Goal: Transaction & Acquisition: Purchase product/service

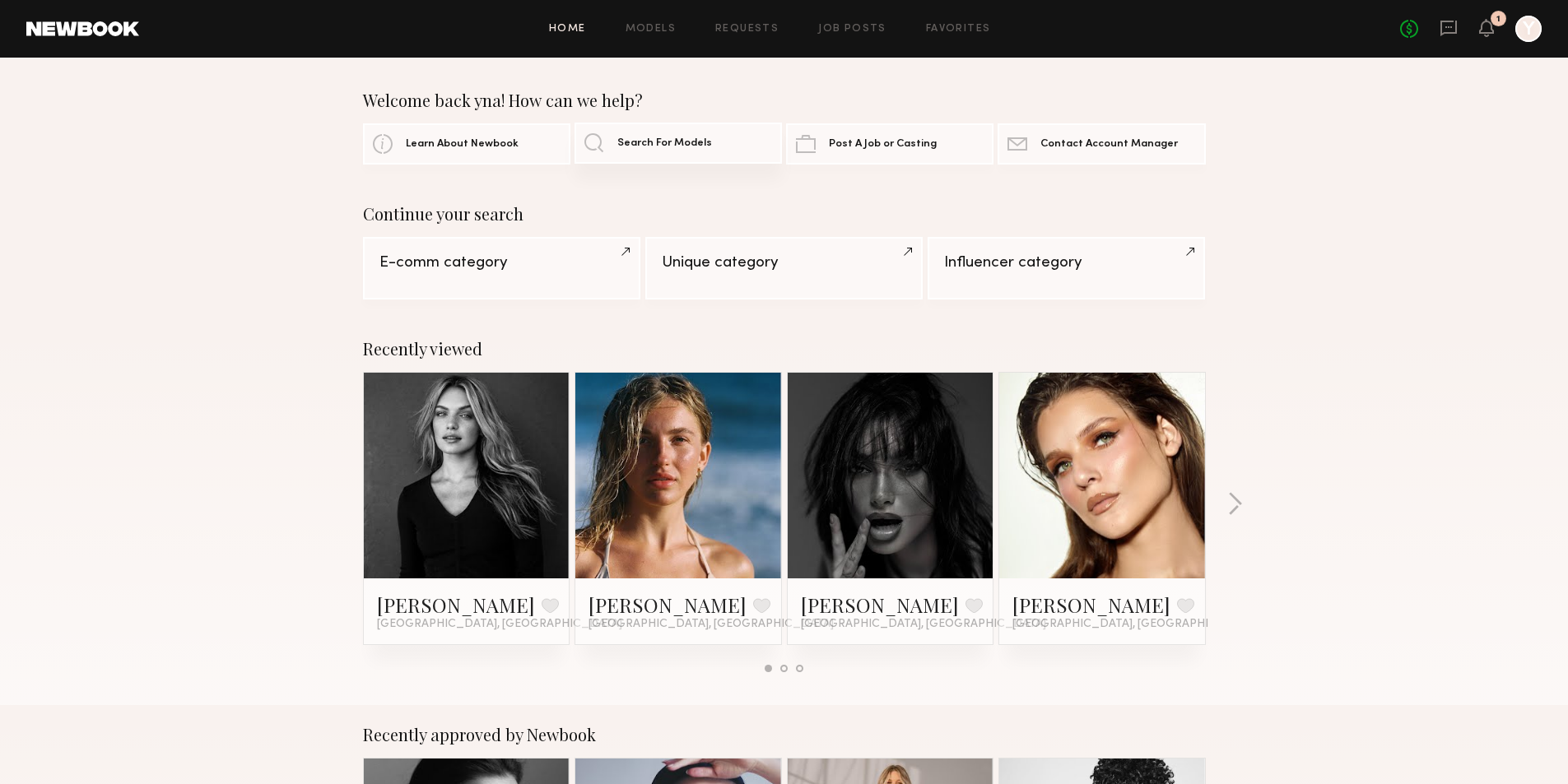
click at [650, 145] on span "Search For Models" at bounding box center [665, 144] width 95 height 11
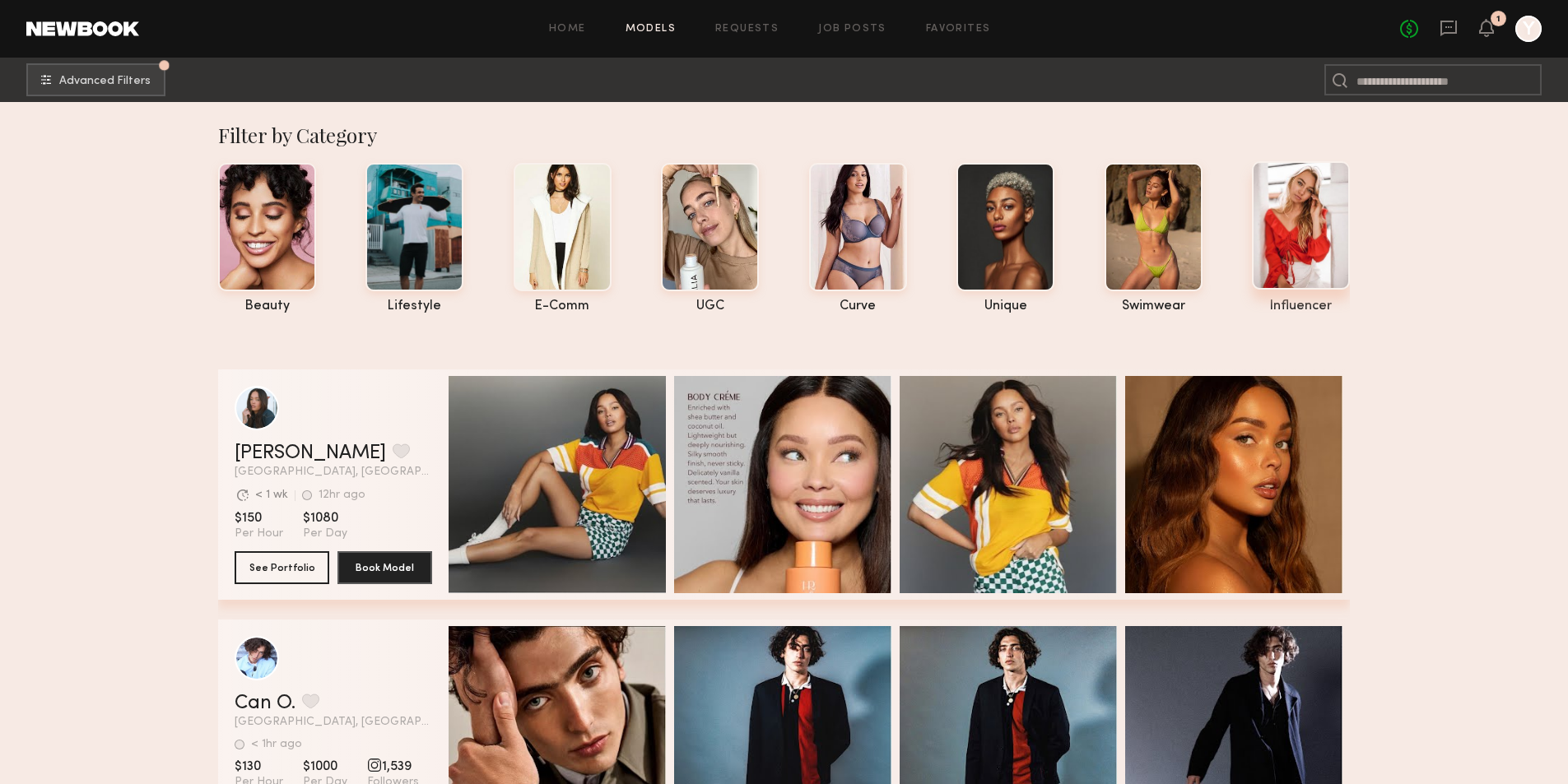
click at [1305, 232] on div at bounding box center [1300, 225] width 98 height 129
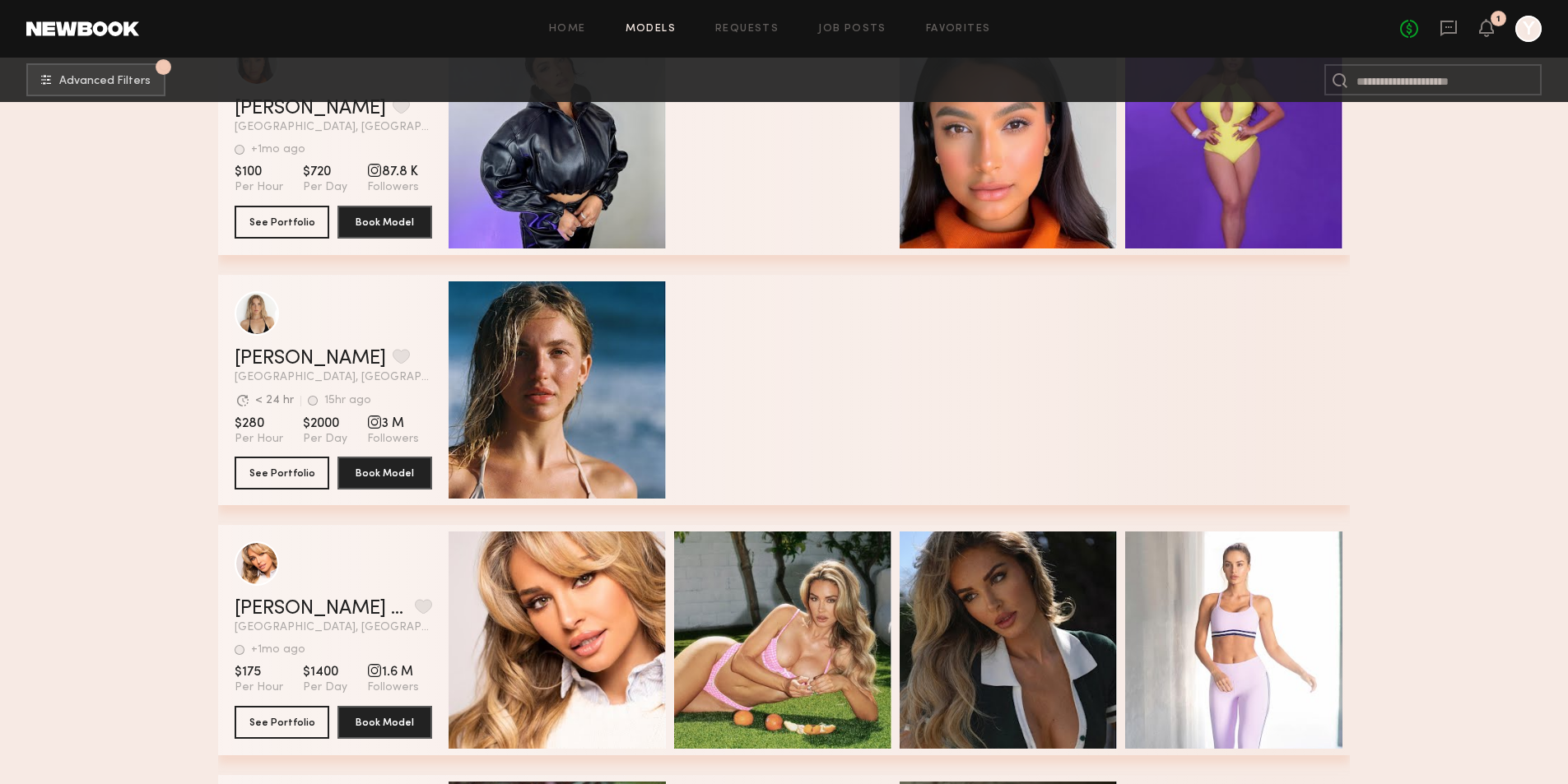
scroll to position [411, 0]
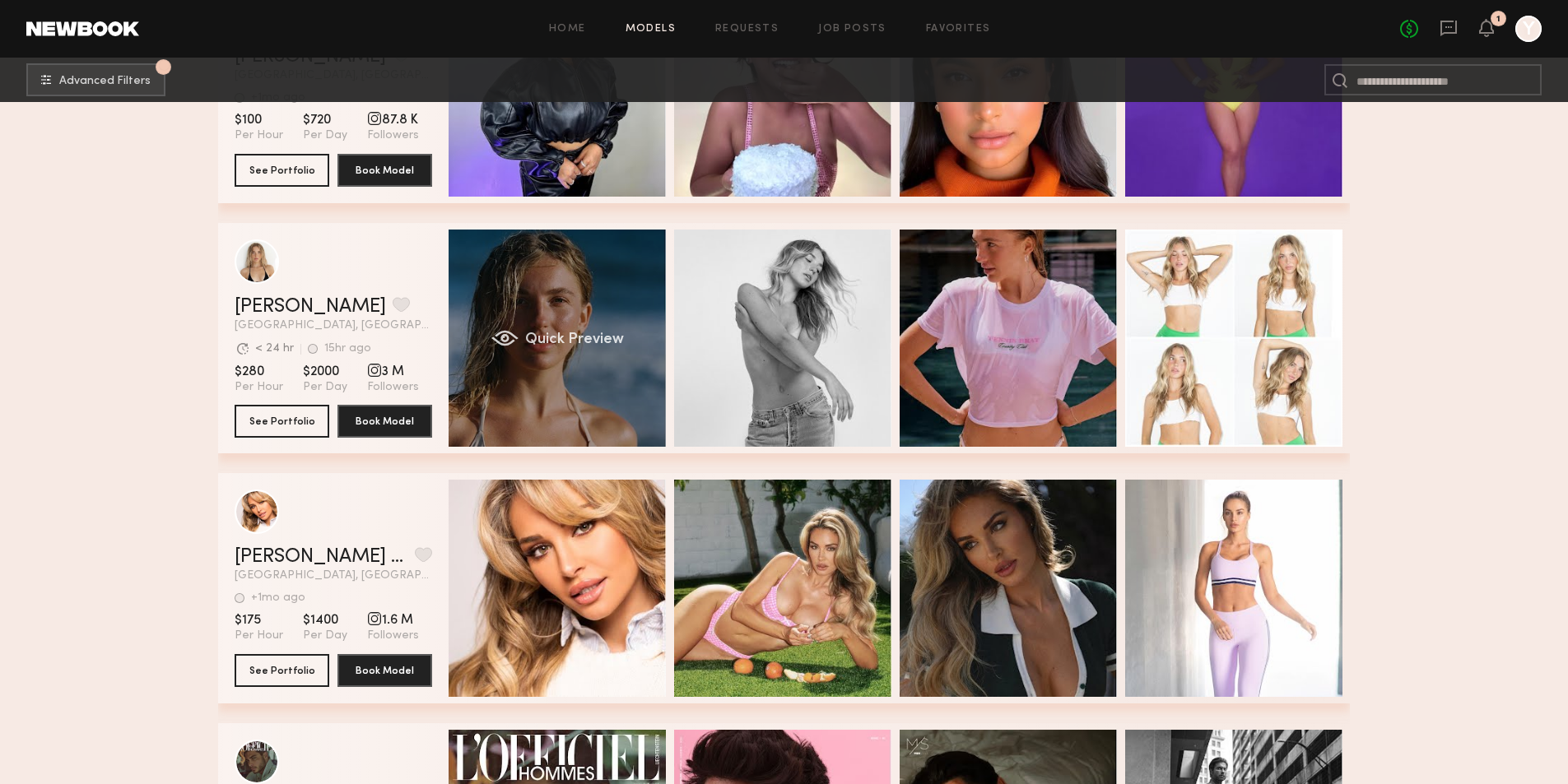
click at [579, 377] on div "Quick Preview" at bounding box center [557, 338] width 217 height 217
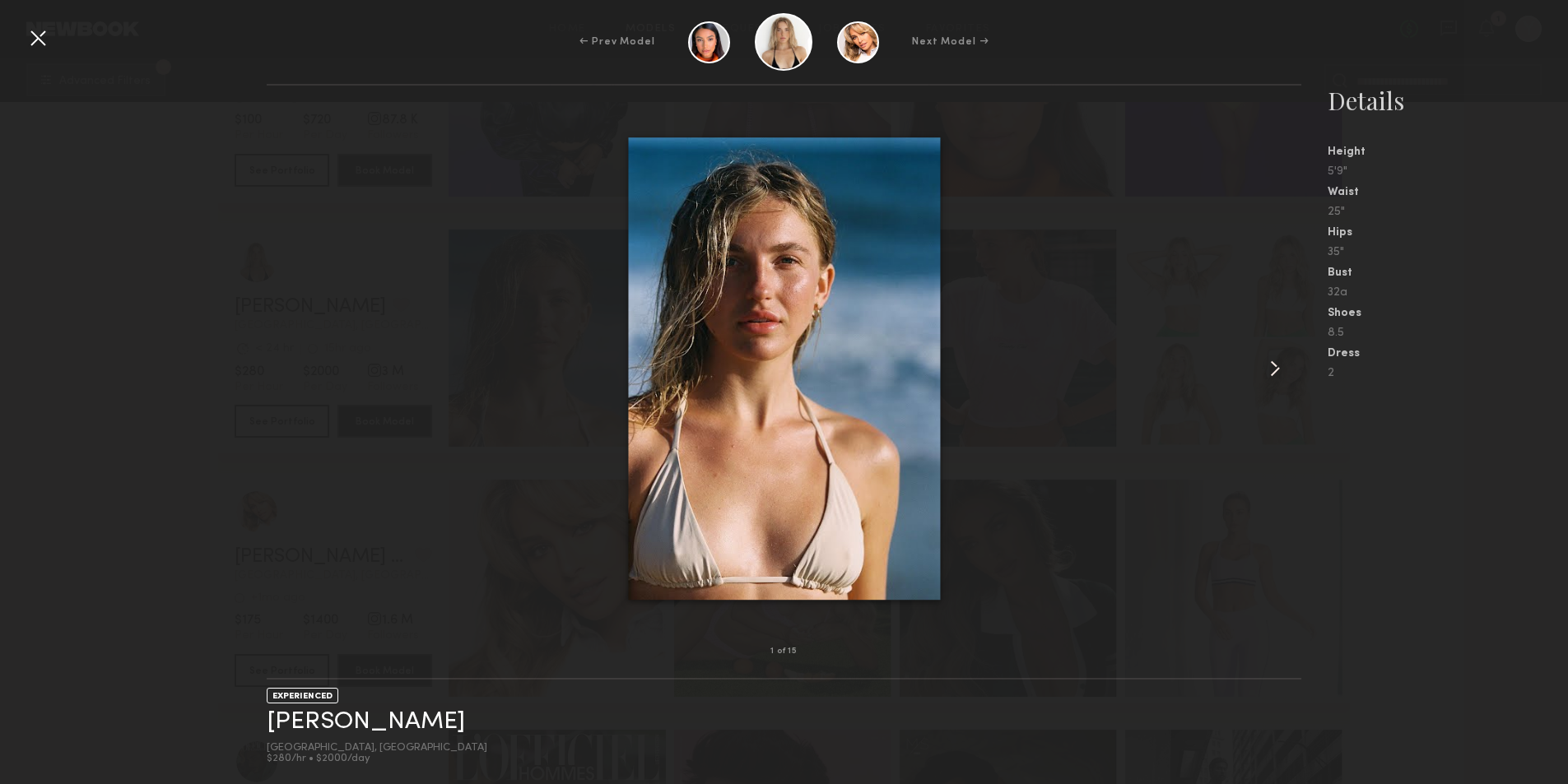
click at [1282, 365] on common-icon at bounding box center [1274, 368] width 26 height 26
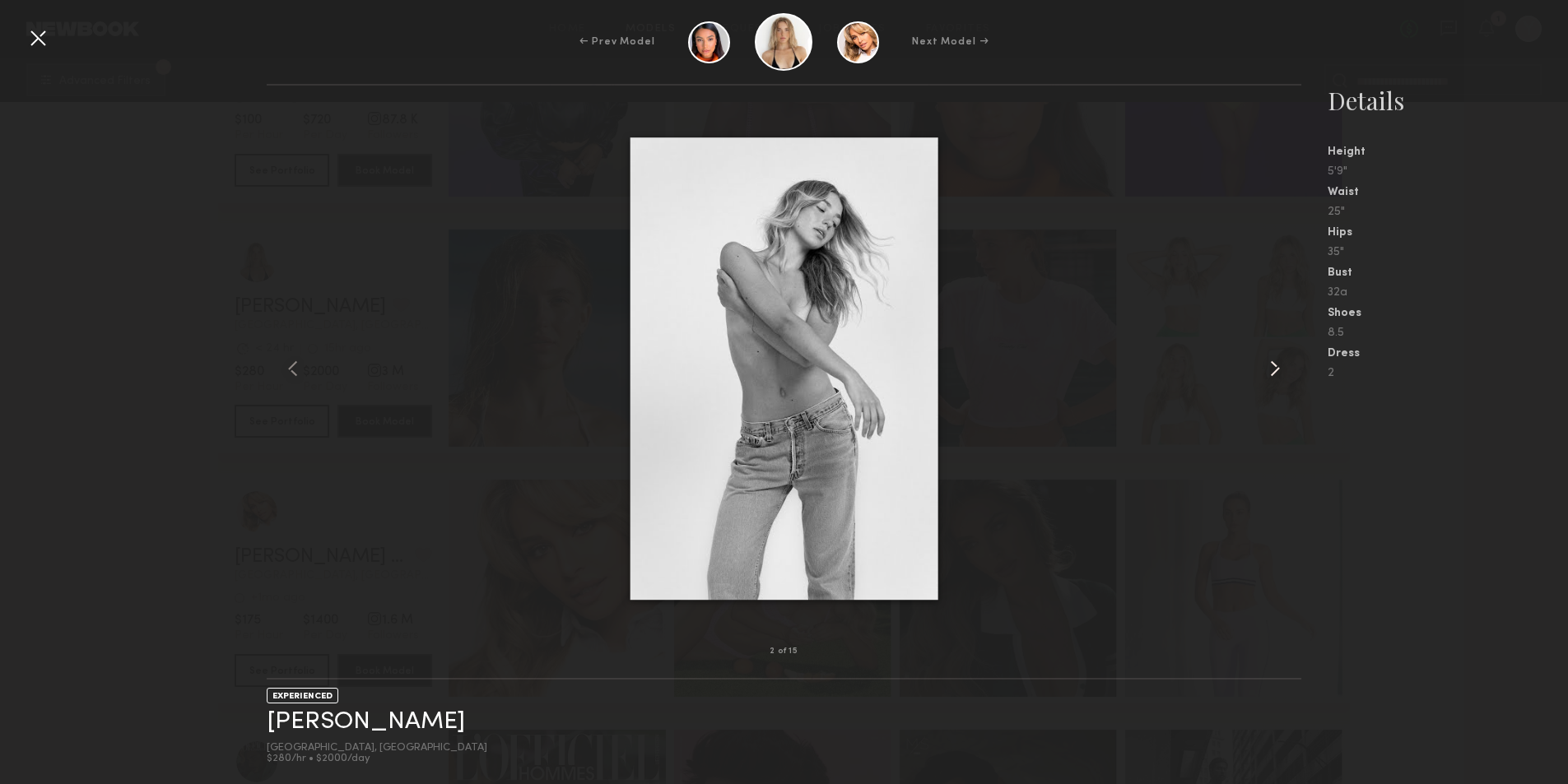
click at [1282, 365] on common-icon at bounding box center [1274, 368] width 26 height 26
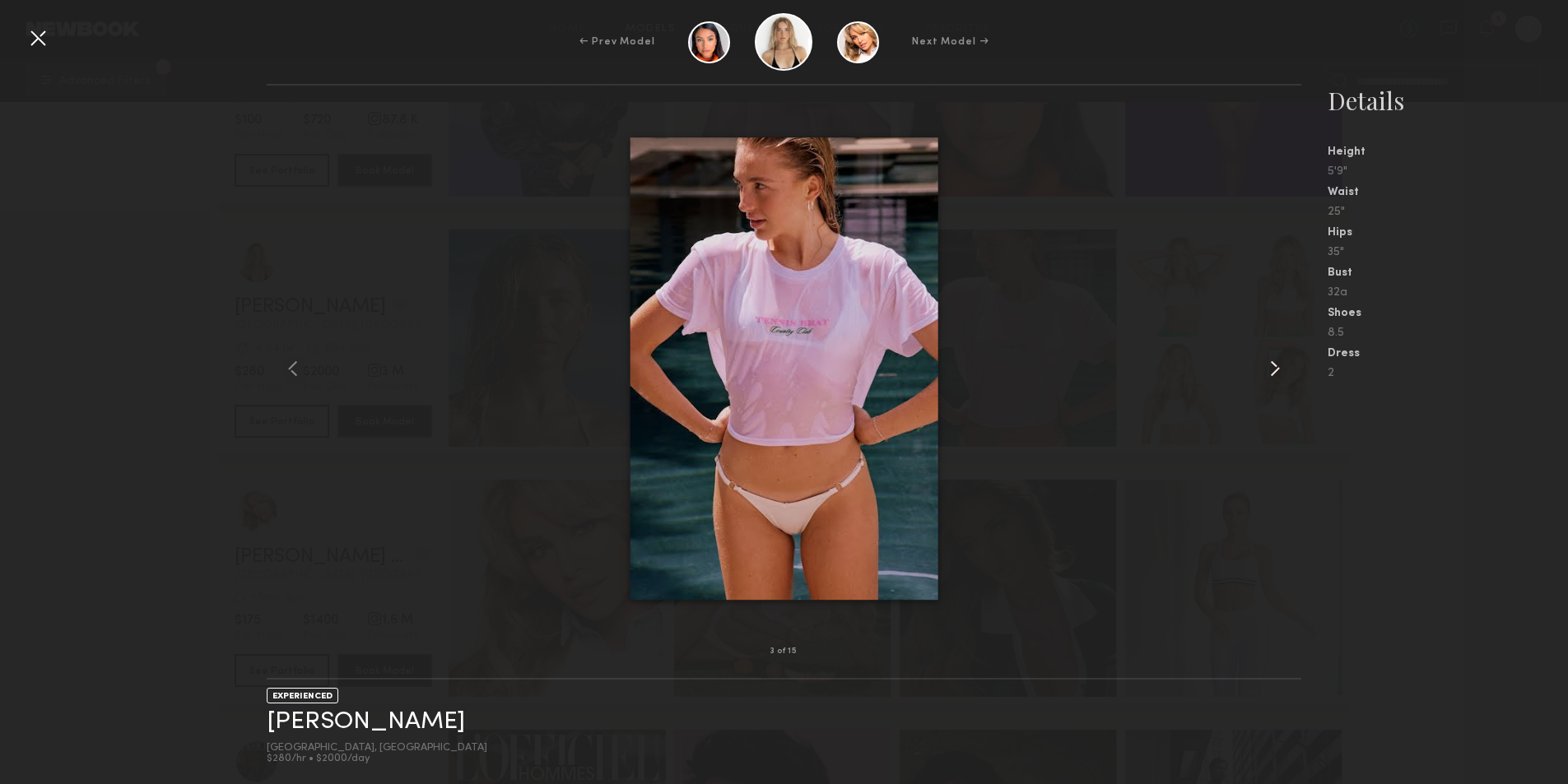
click at [1282, 365] on common-icon at bounding box center [1274, 368] width 26 height 26
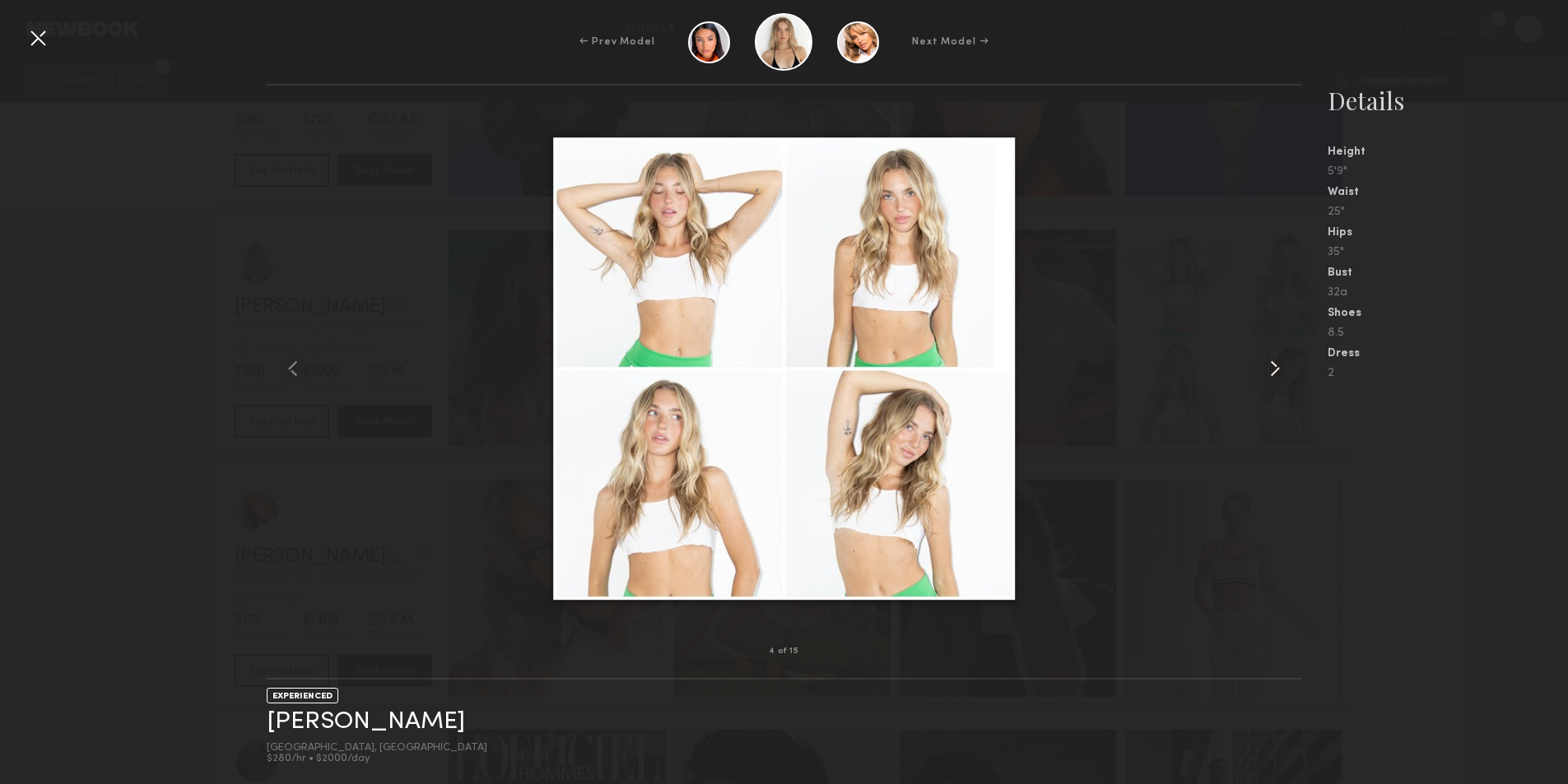
click at [1282, 365] on common-icon at bounding box center [1274, 368] width 26 height 26
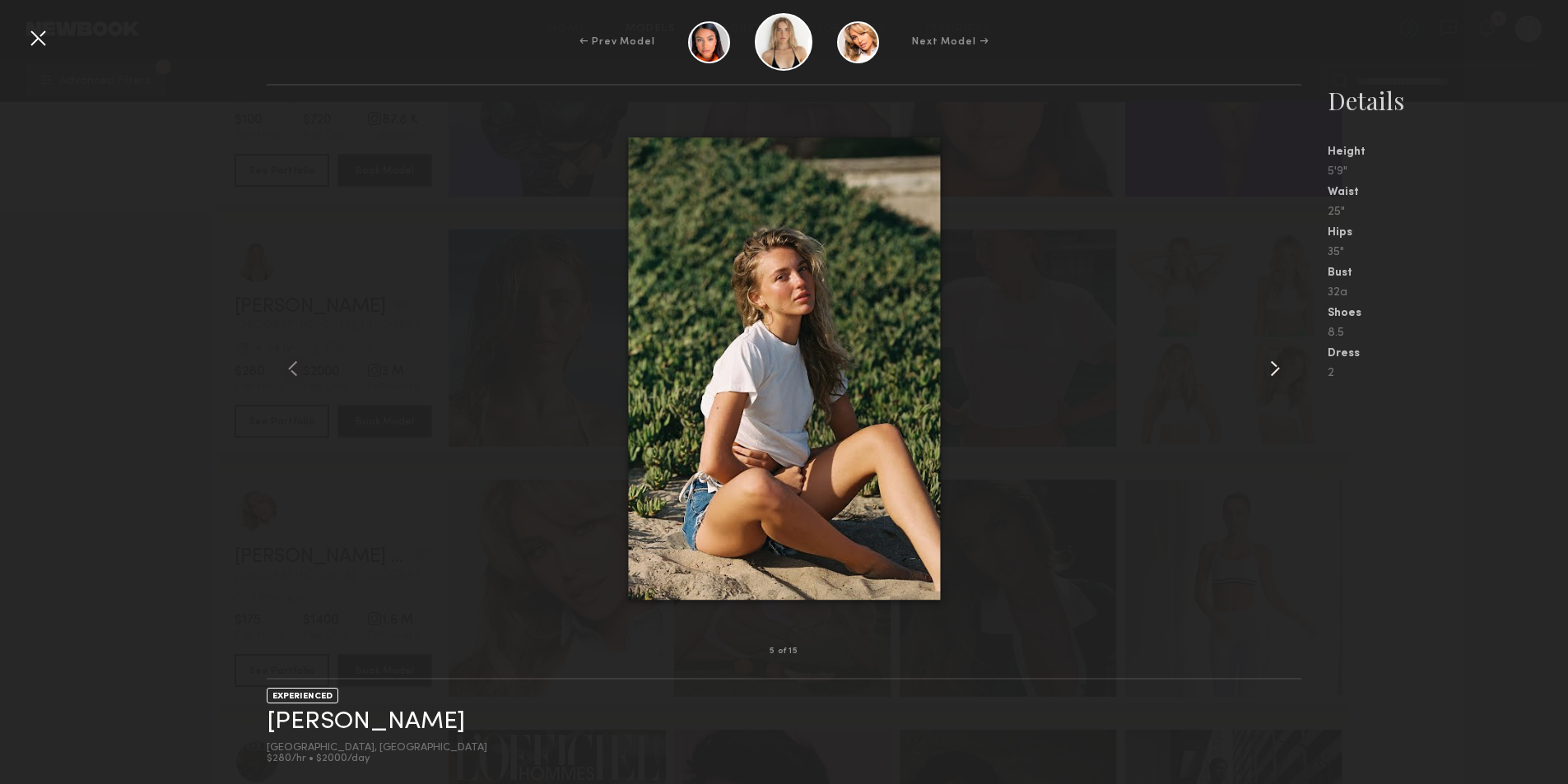
click at [1282, 366] on common-icon at bounding box center [1274, 368] width 26 height 26
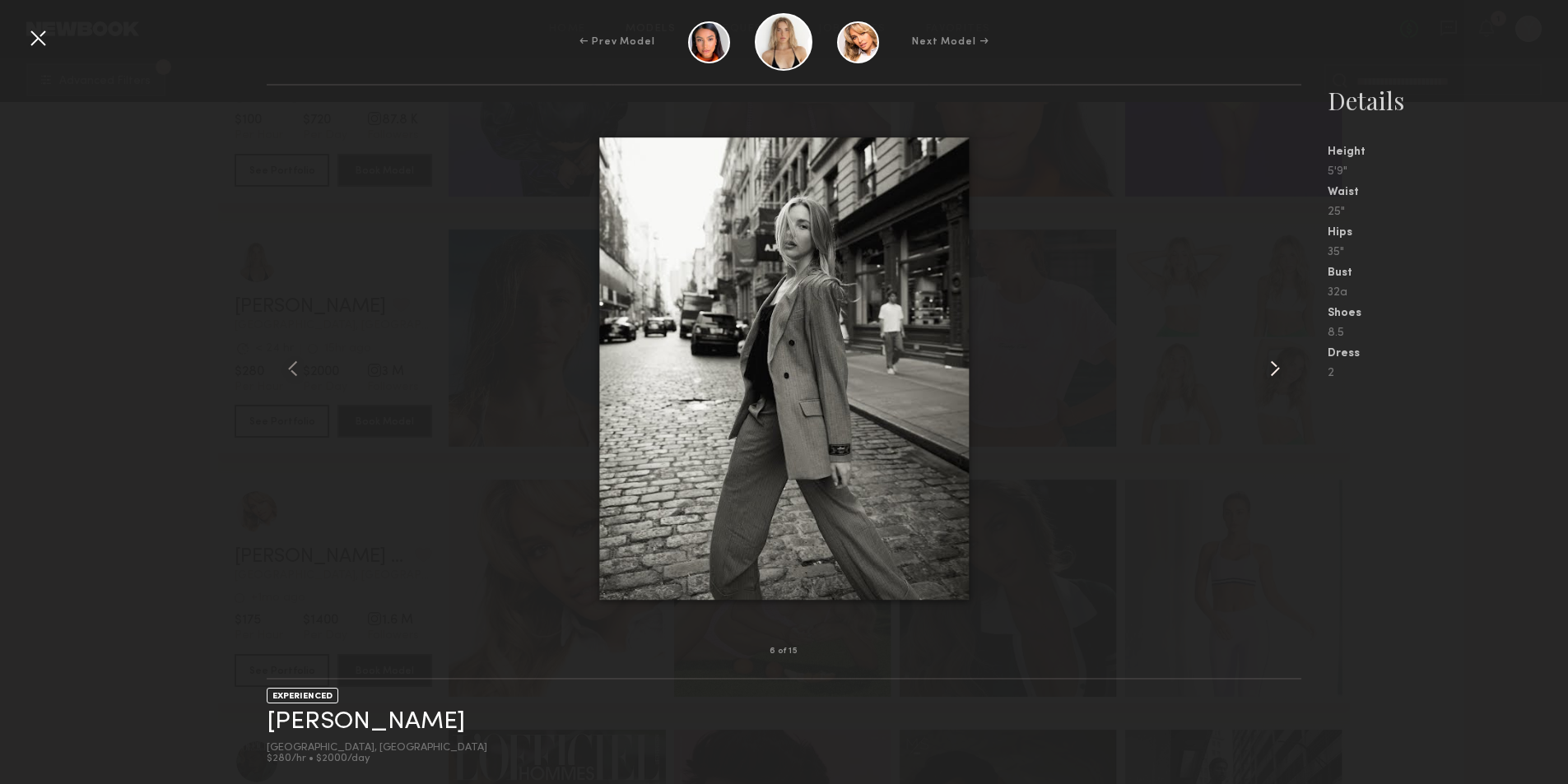
click at [1282, 366] on common-icon at bounding box center [1274, 368] width 26 height 26
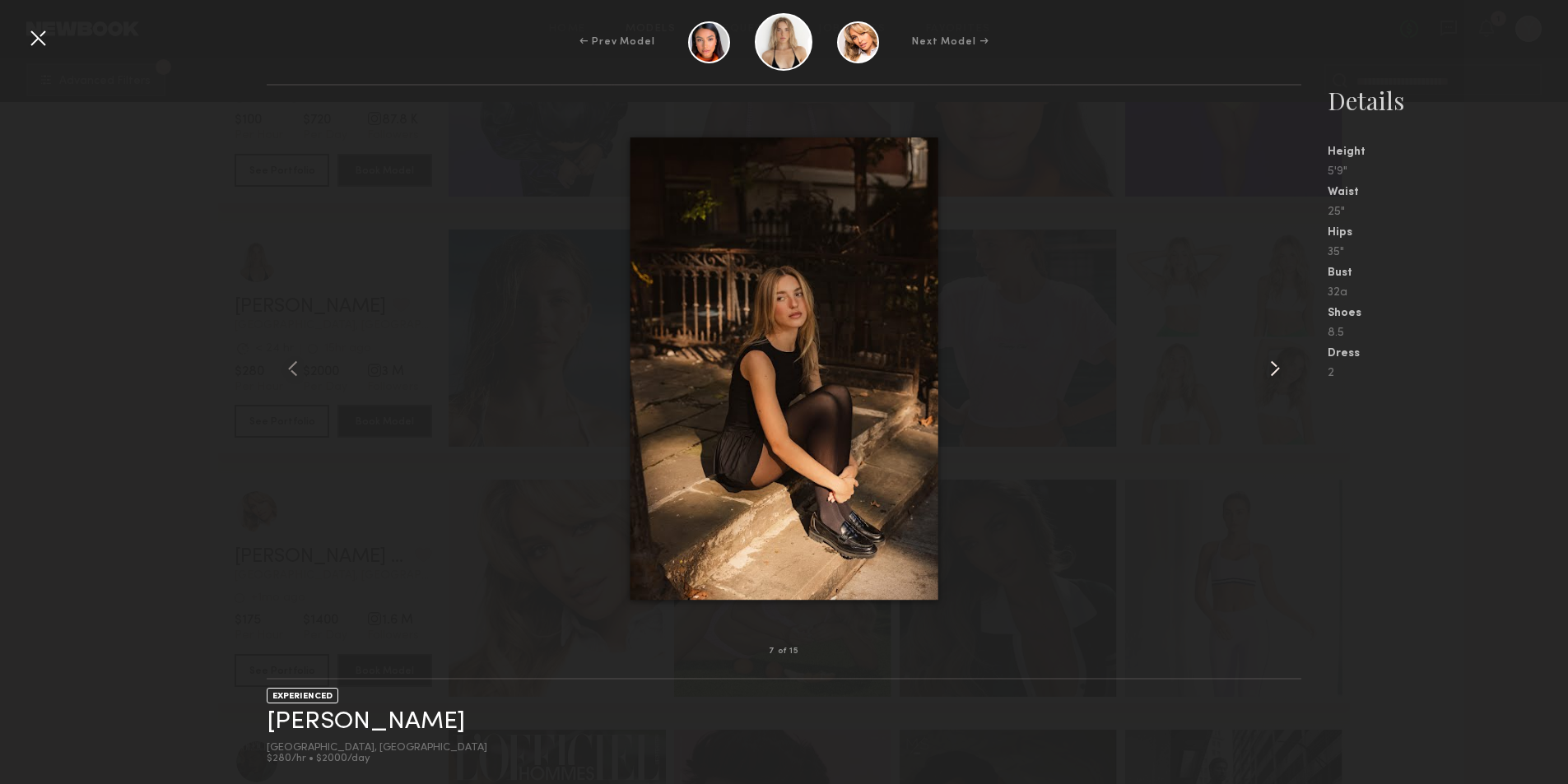
click at [1282, 366] on common-icon at bounding box center [1274, 368] width 26 height 26
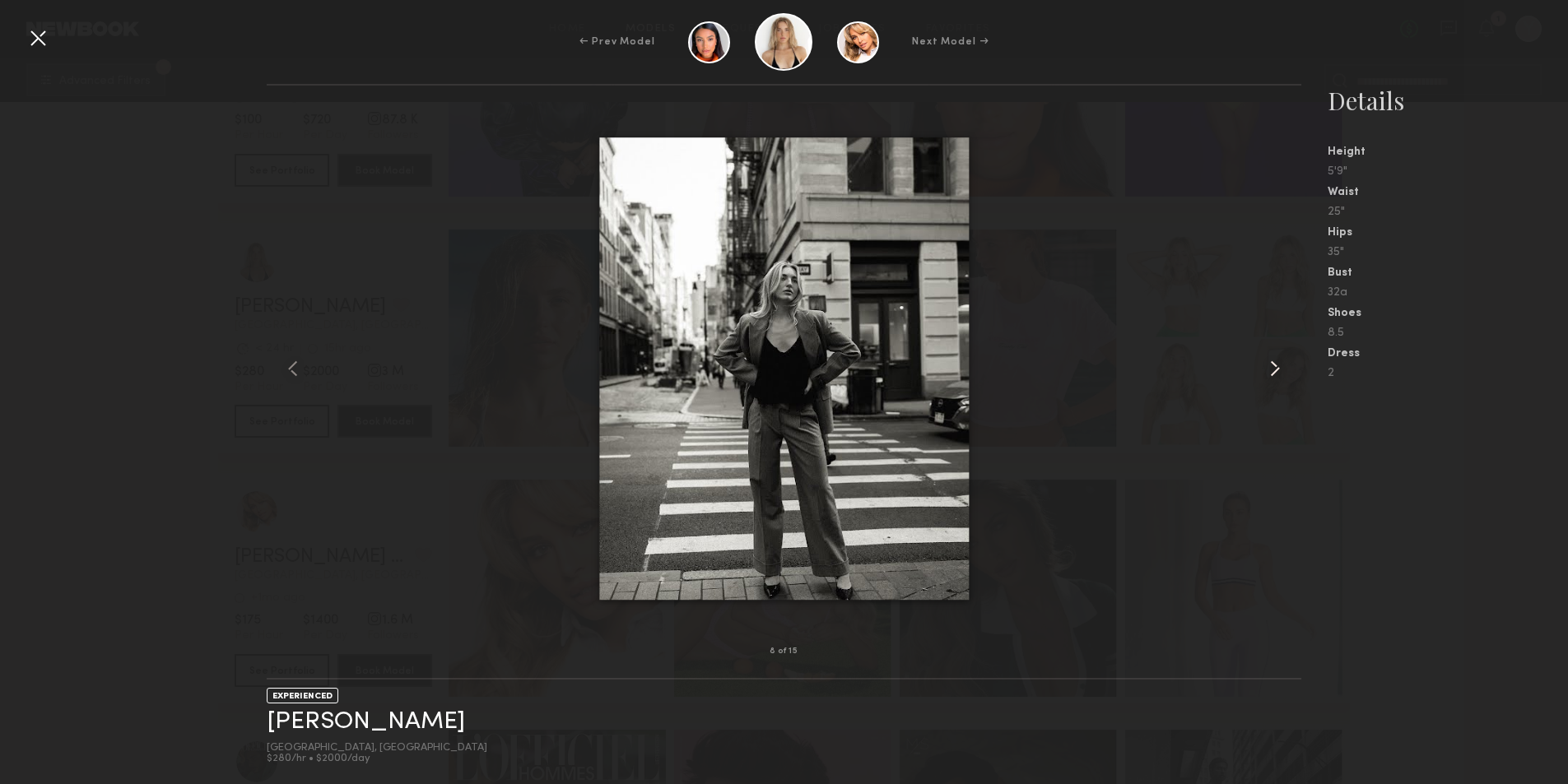
click at [1282, 366] on common-icon at bounding box center [1274, 368] width 26 height 26
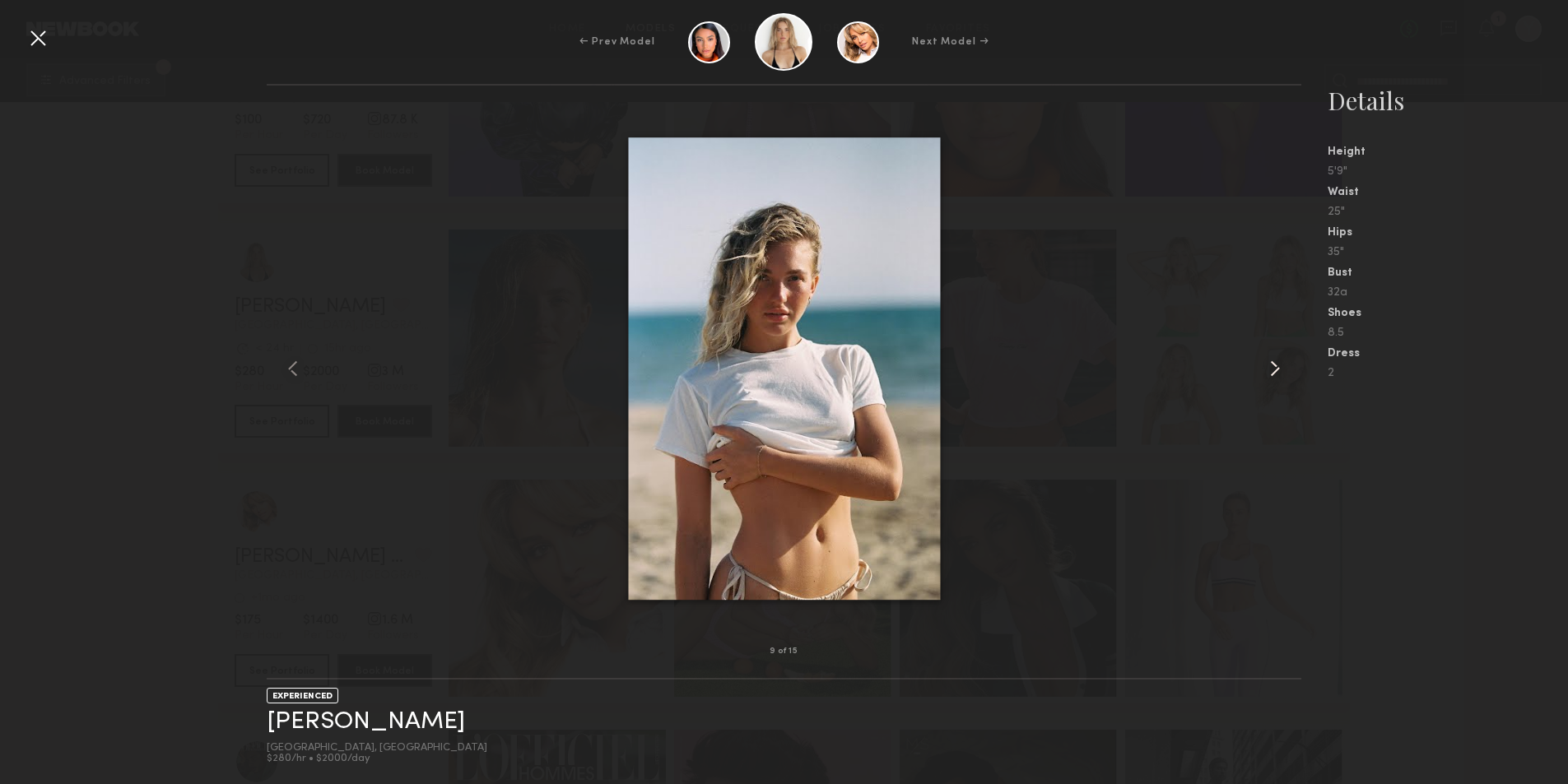
click at [1282, 366] on common-icon at bounding box center [1274, 368] width 26 height 26
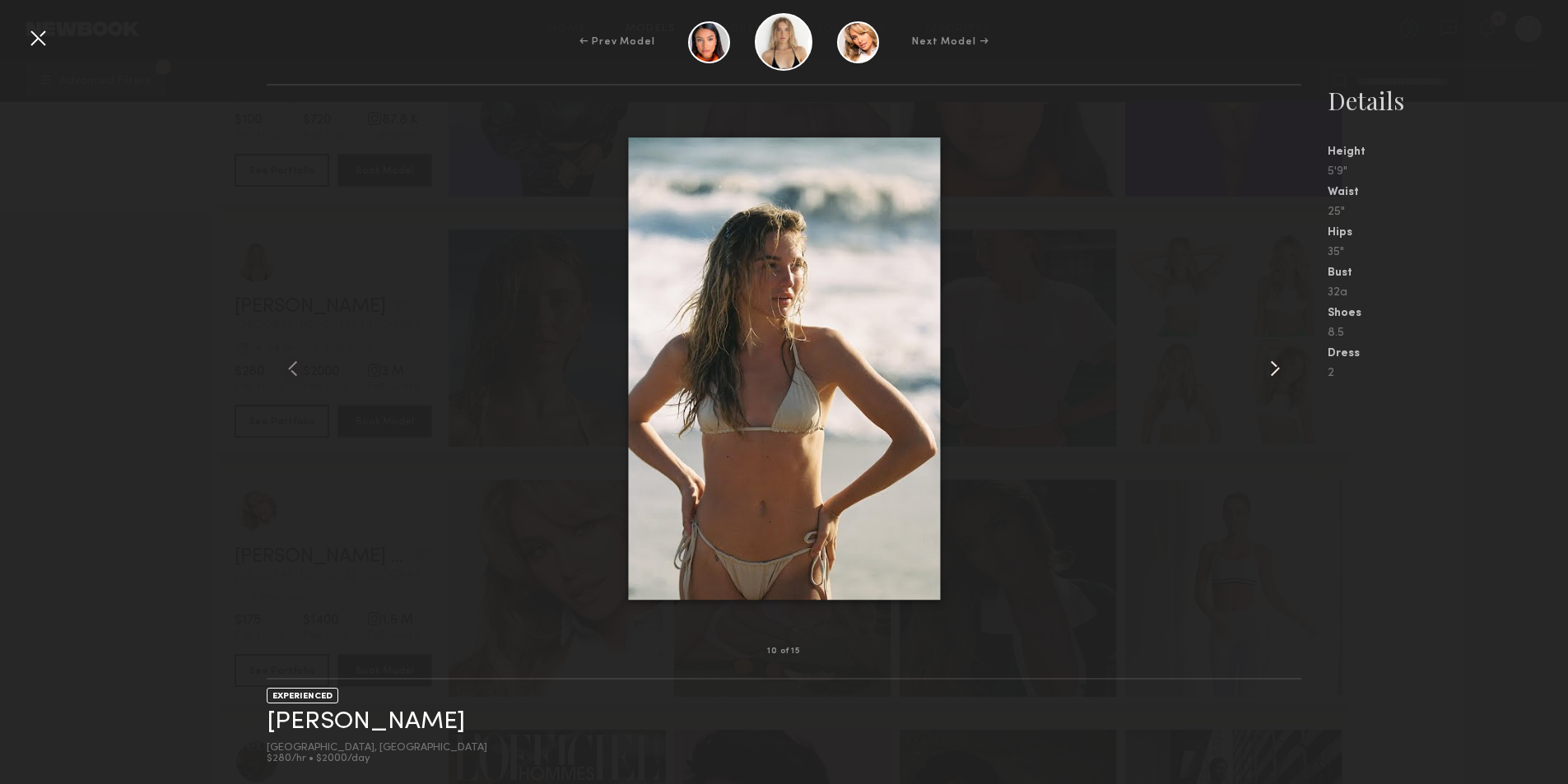
click at [1282, 366] on common-icon at bounding box center [1274, 368] width 26 height 26
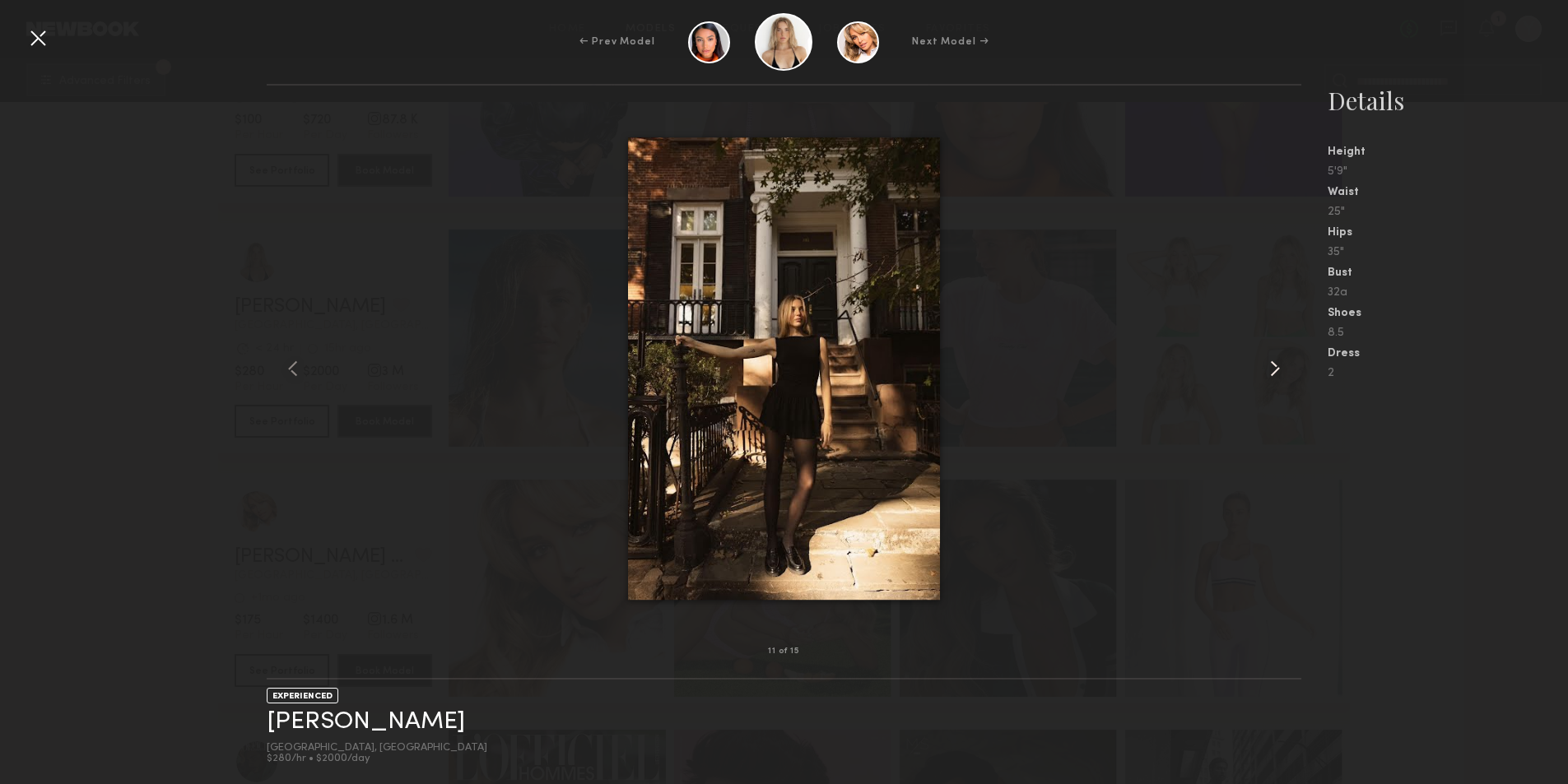
click at [1282, 366] on common-icon at bounding box center [1274, 368] width 26 height 26
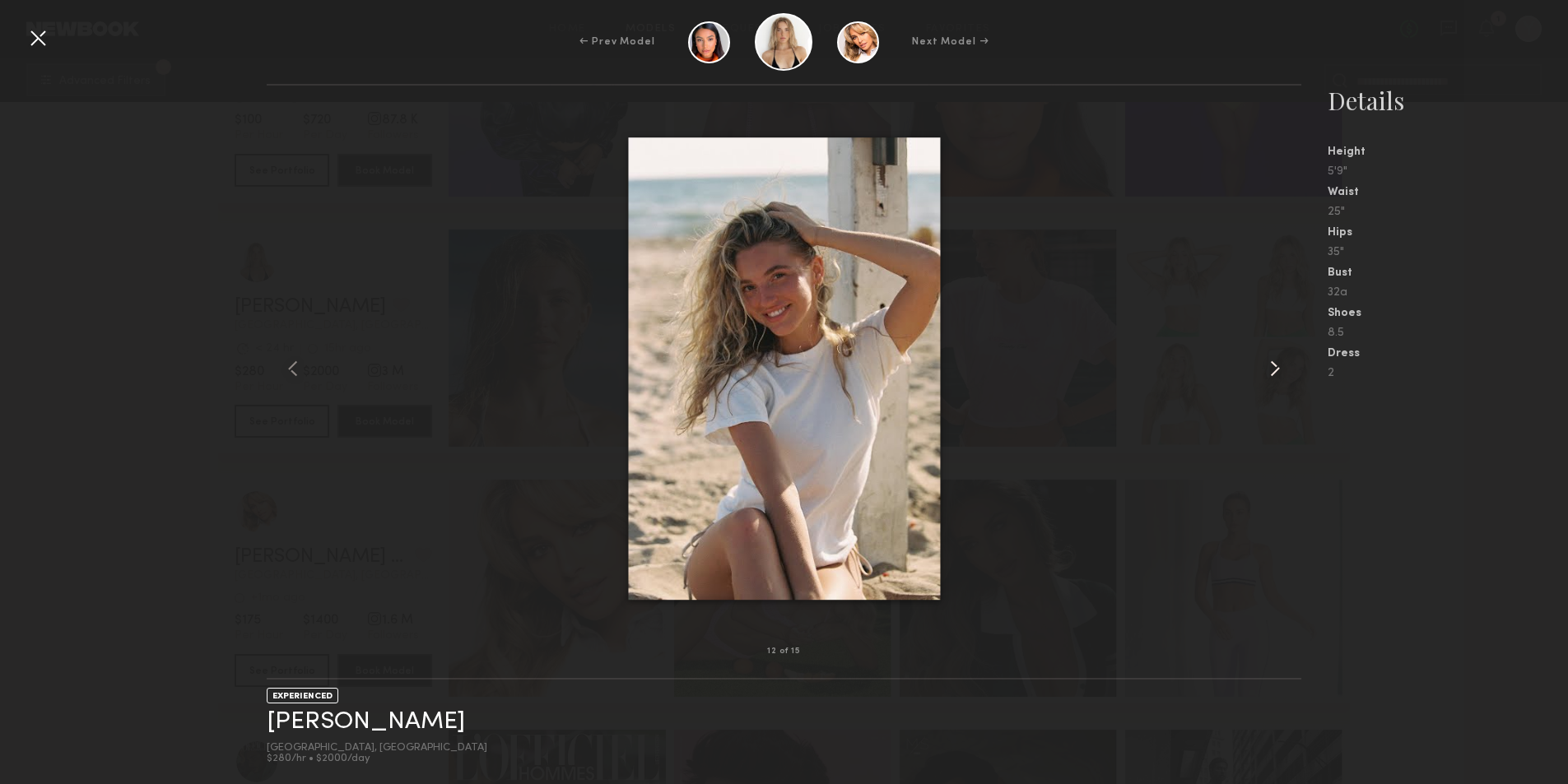
click at [1282, 366] on common-icon at bounding box center [1274, 368] width 26 height 26
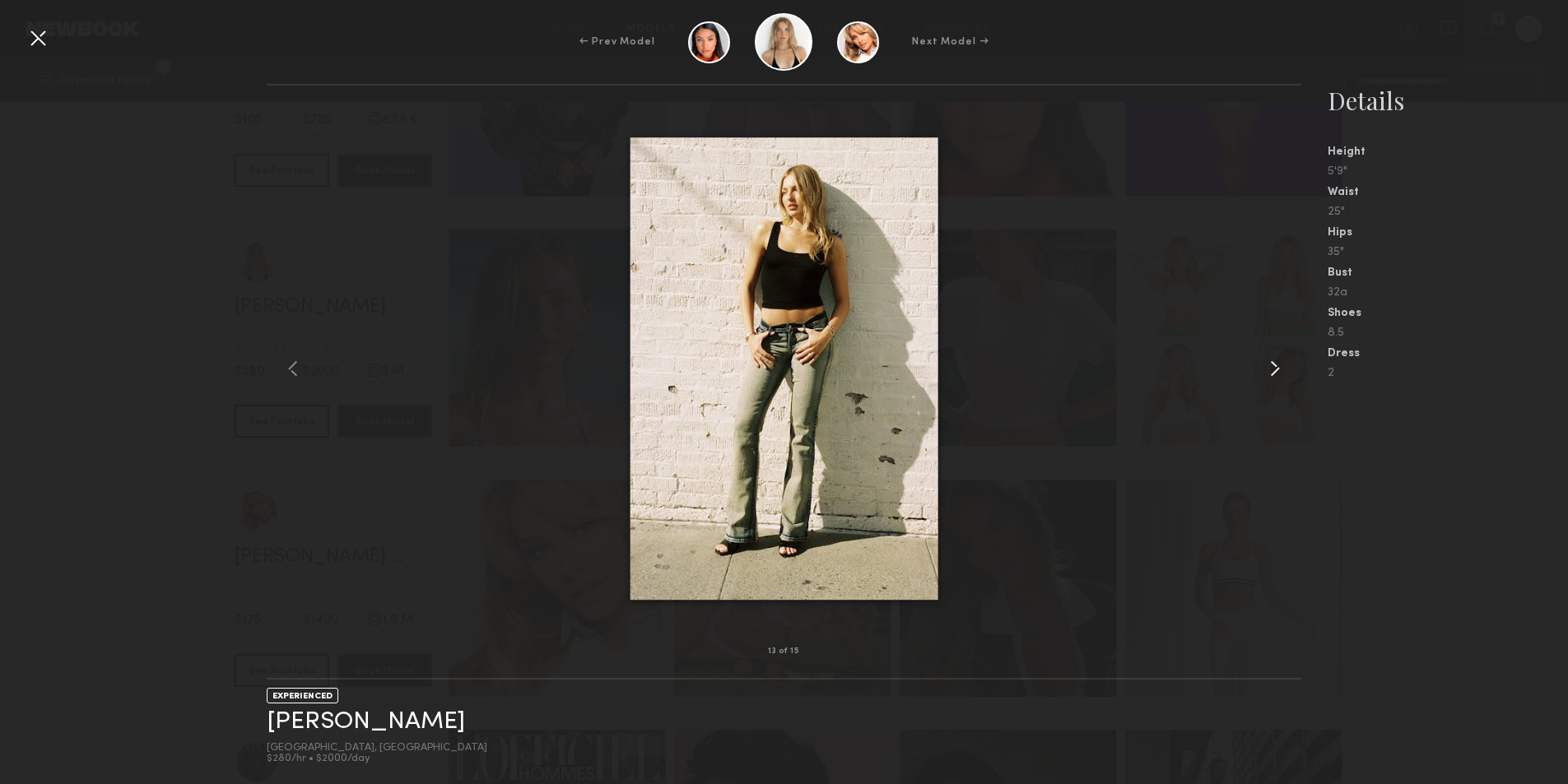
click at [1282, 366] on common-icon at bounding box center [1274, 368] width 26 height 26
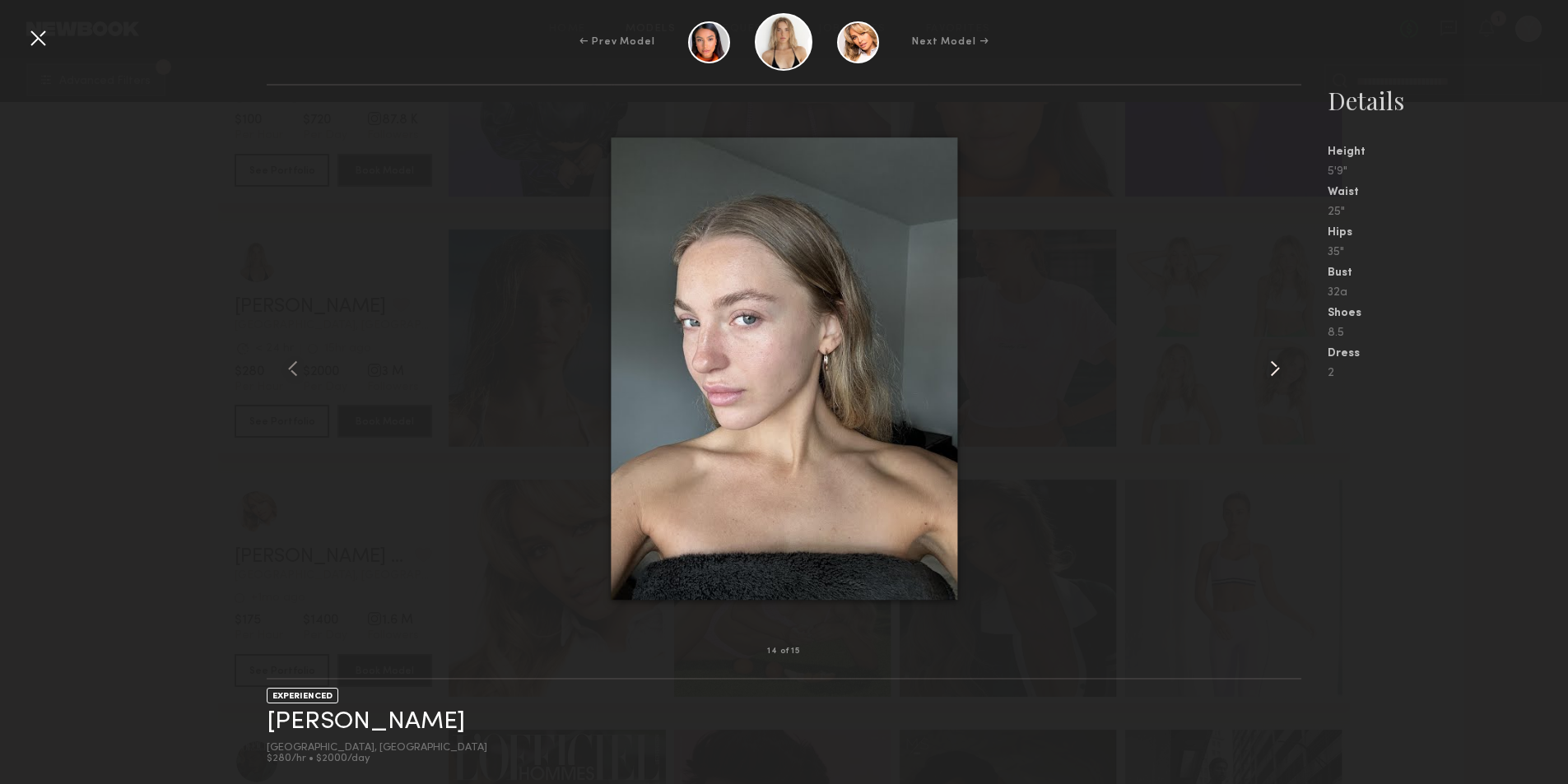
click at [1282, 366] on common-icon at bounding box center [1274, 368] width 26 height 26
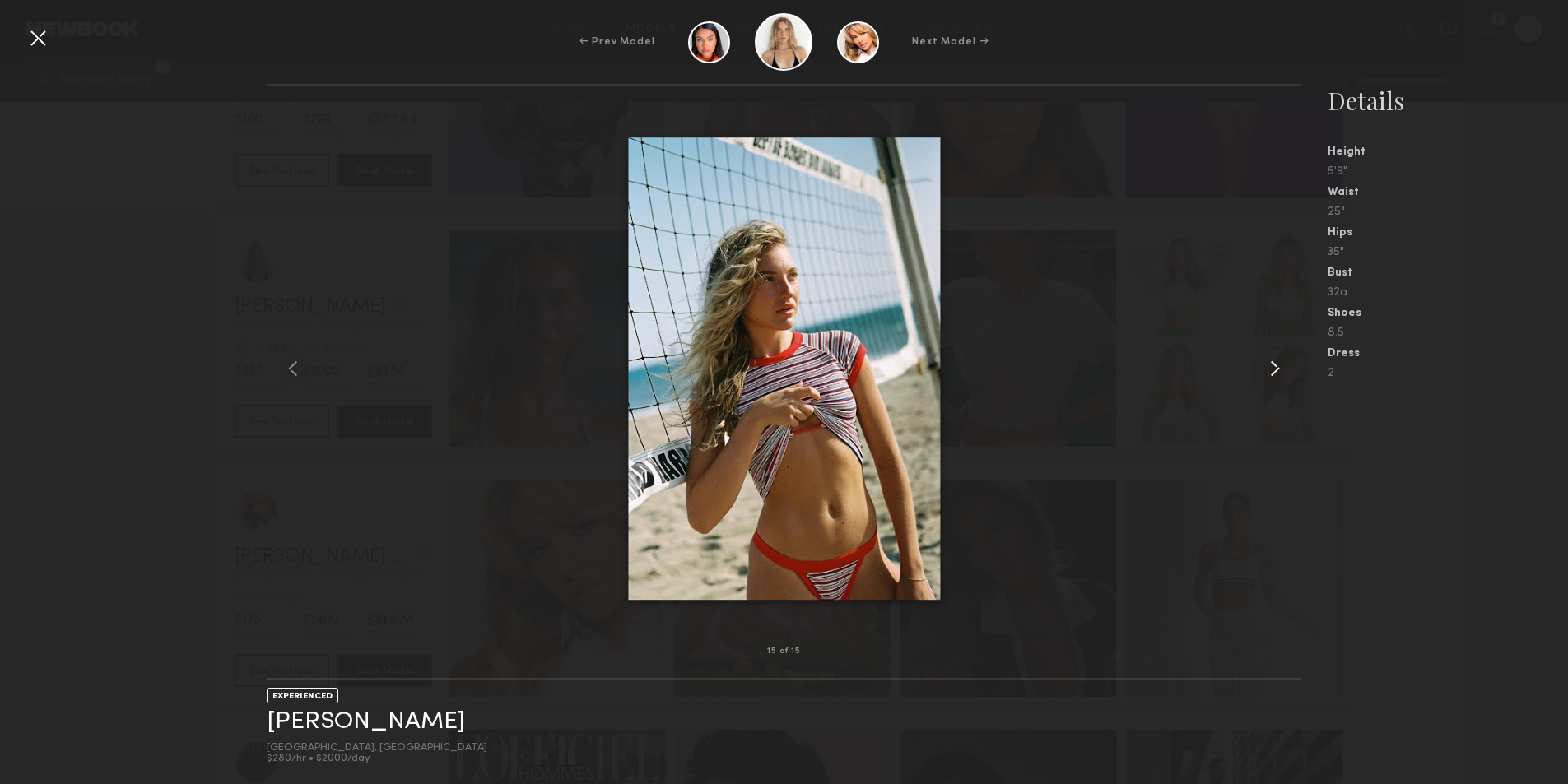
click at [1282, 366] on common-icon at bounding box center [1274, 368] width 26 height 26
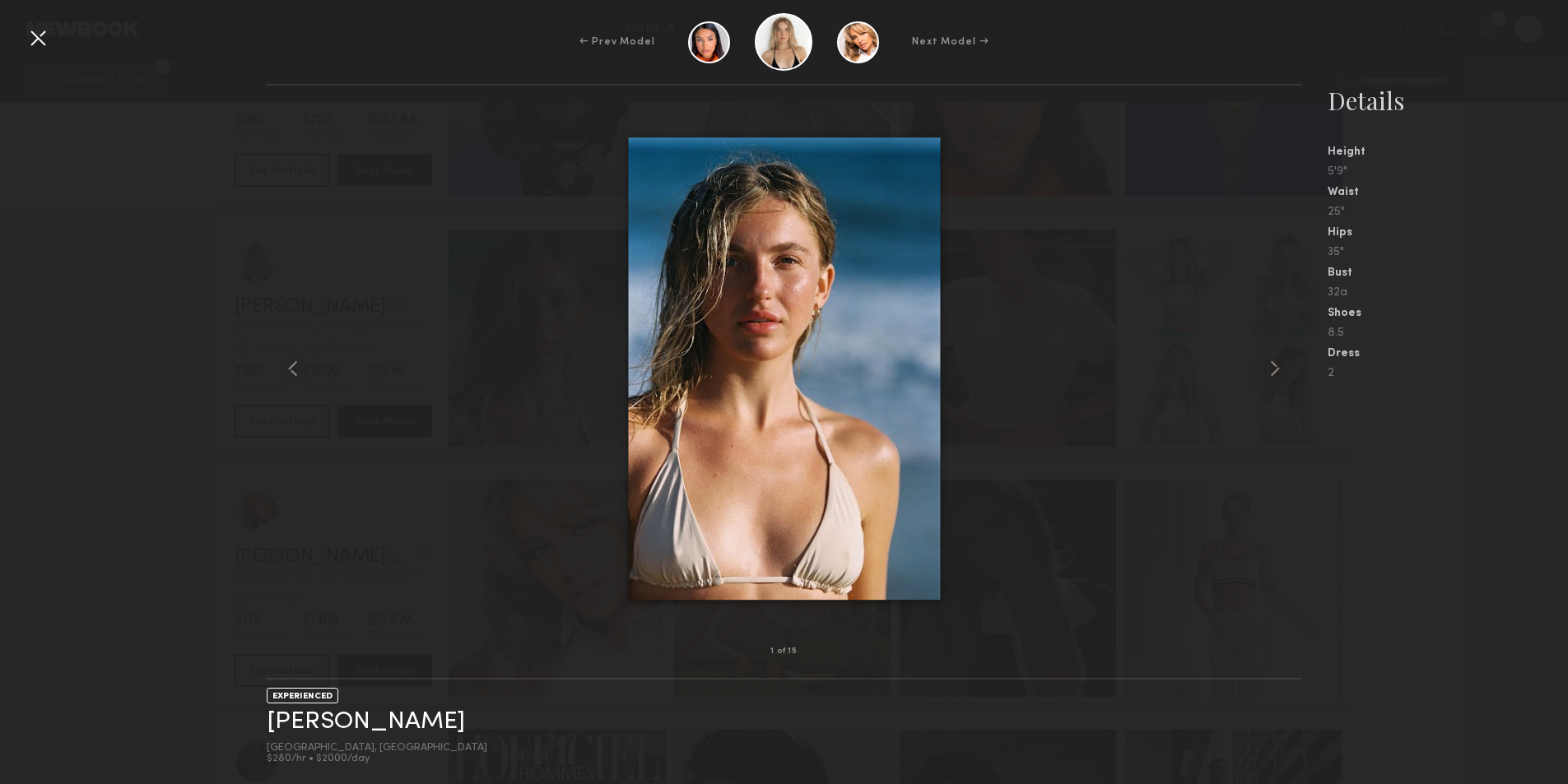
click at [29, 38] on div at bounding box center [37, 37] width 26 height 26
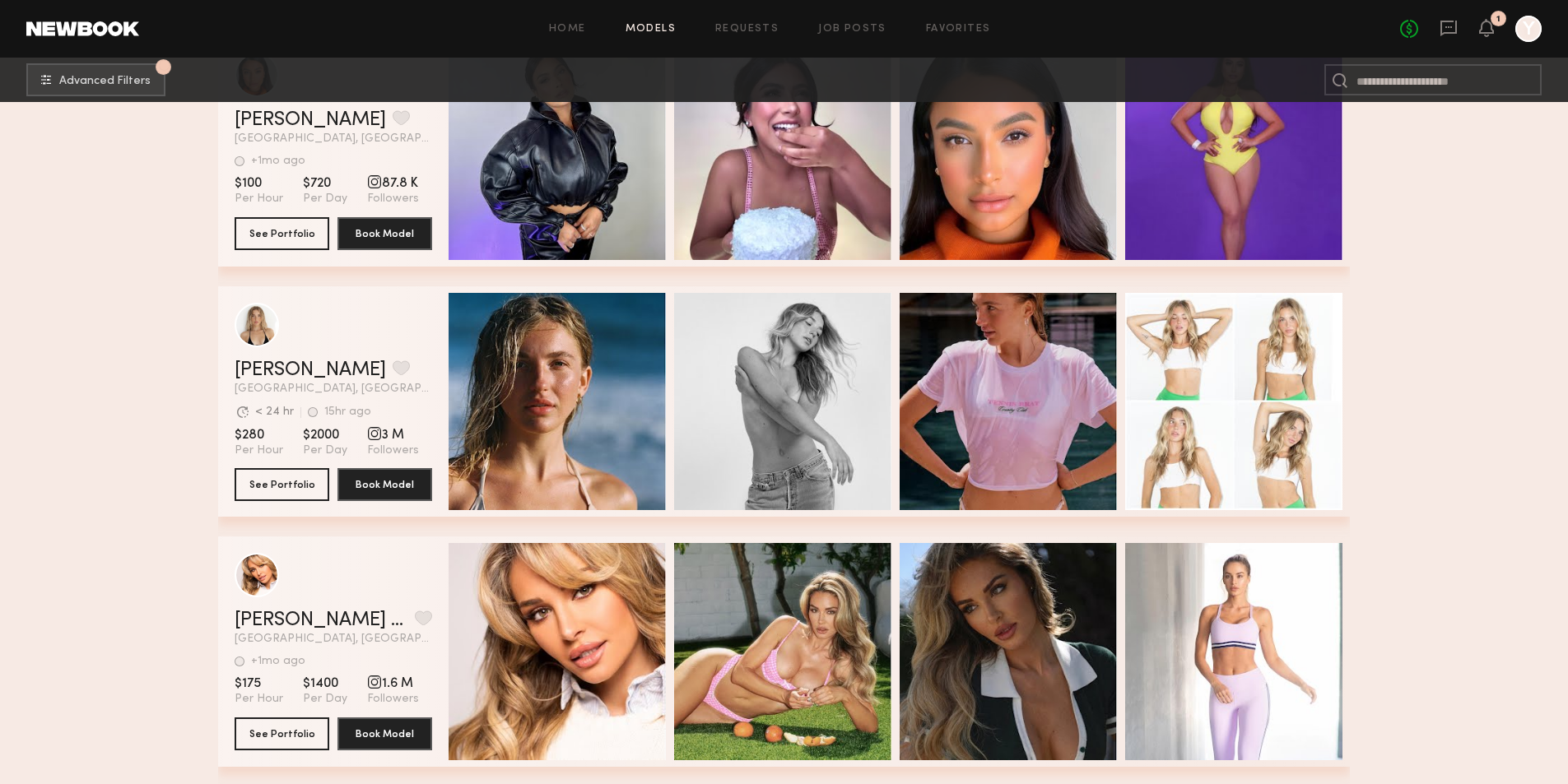
scroll to position [329, 0]
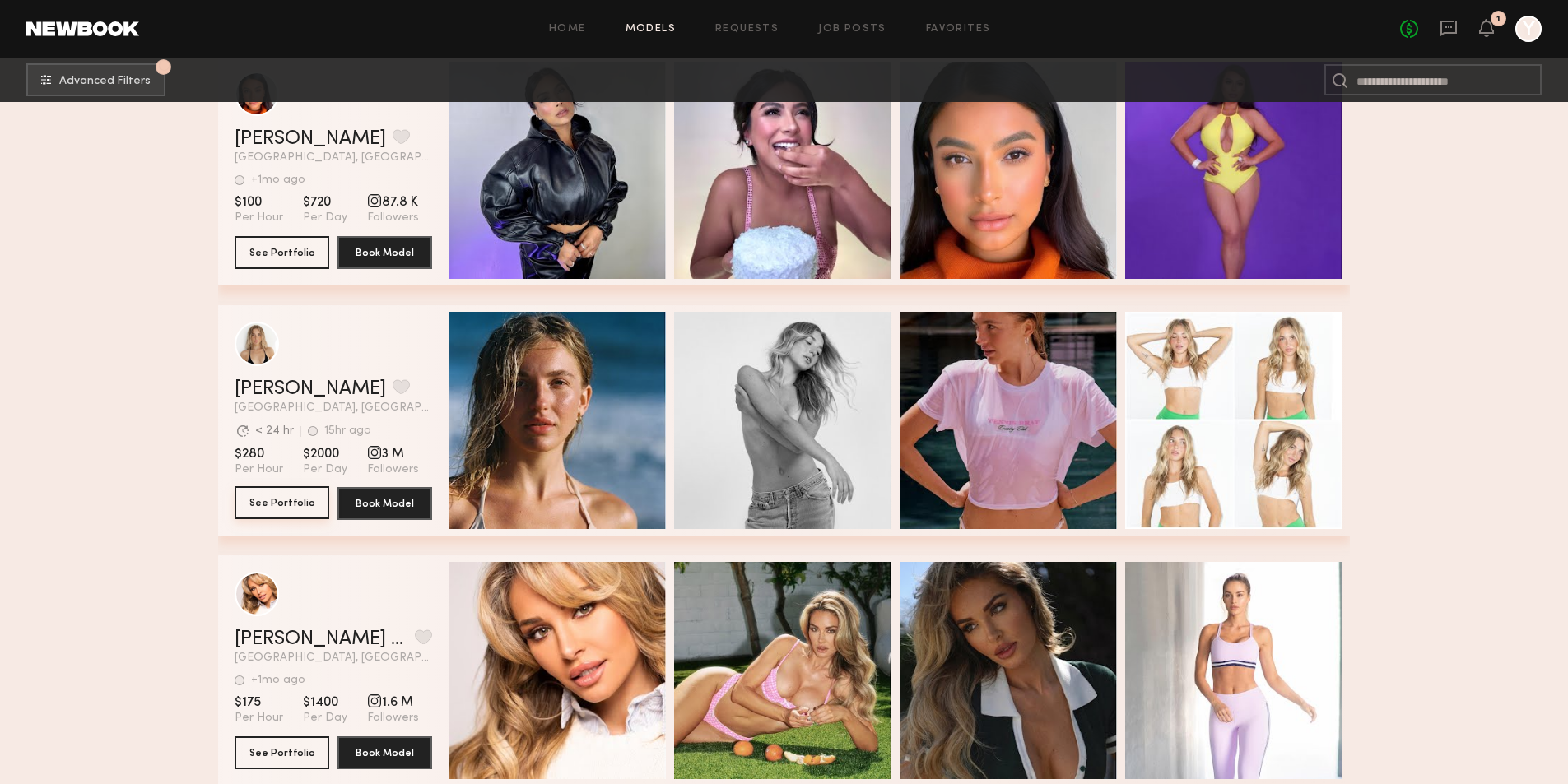
click at [296, 503] on button "See Portfolio" at bounding box center [282, 502] width 95 height 33
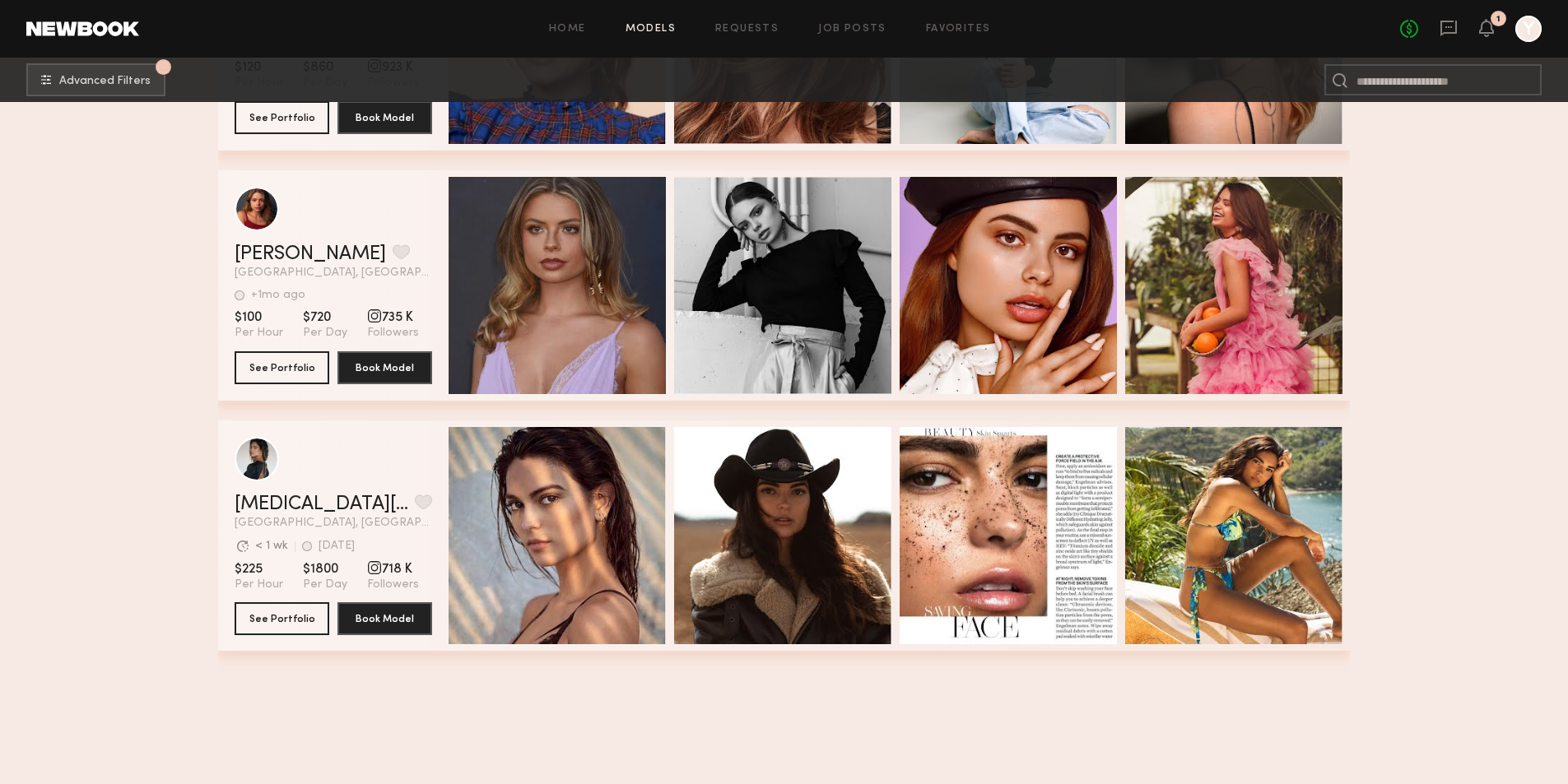
scroll to position [2221, 0]
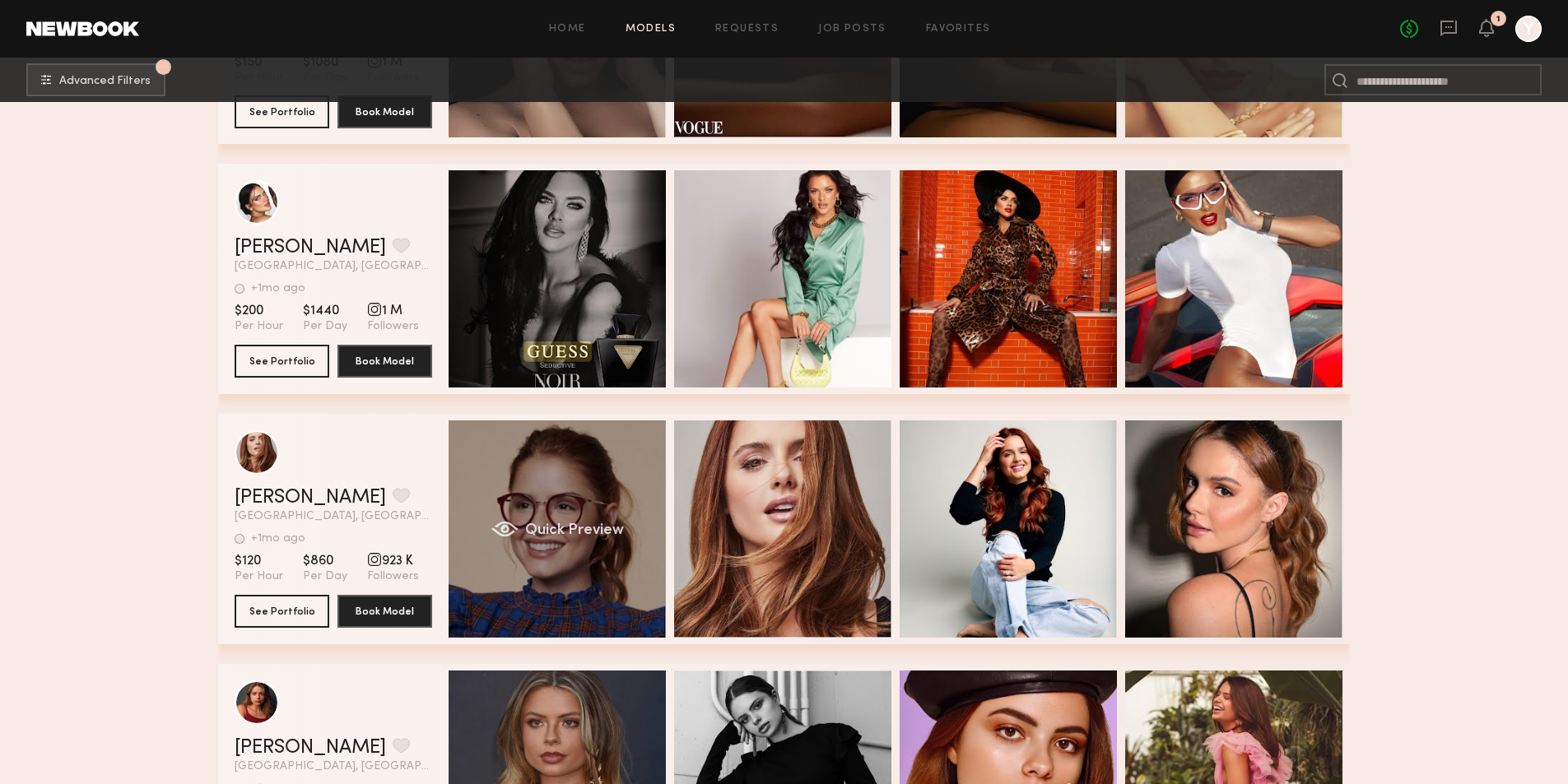
click at [606, 582] on div "Quick Preview" at bounding box center [557, 529] width 217 height 217
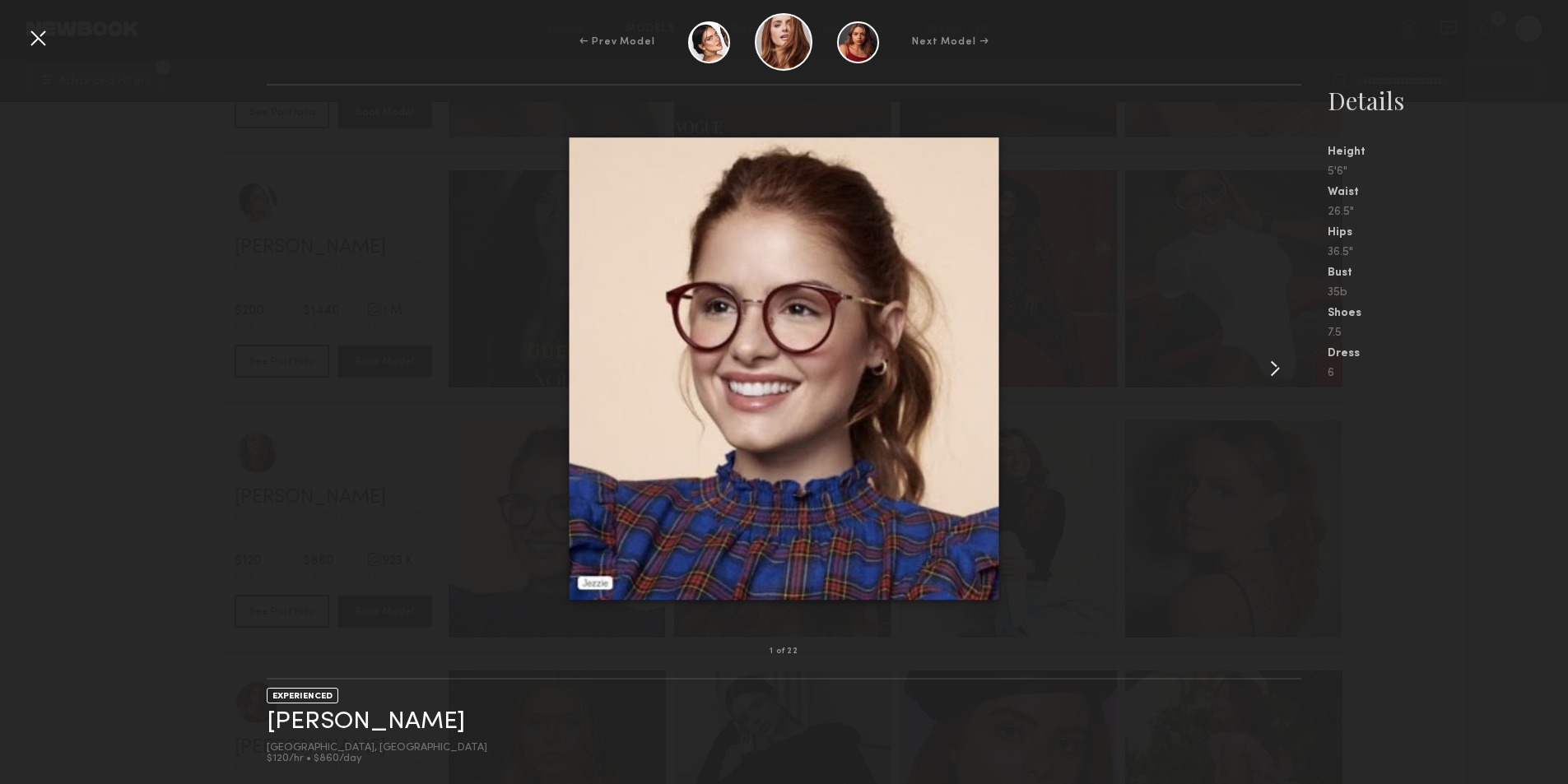
click at [1282, 366] on common-icon at bounding box center [1274, 368] width 26 height 26
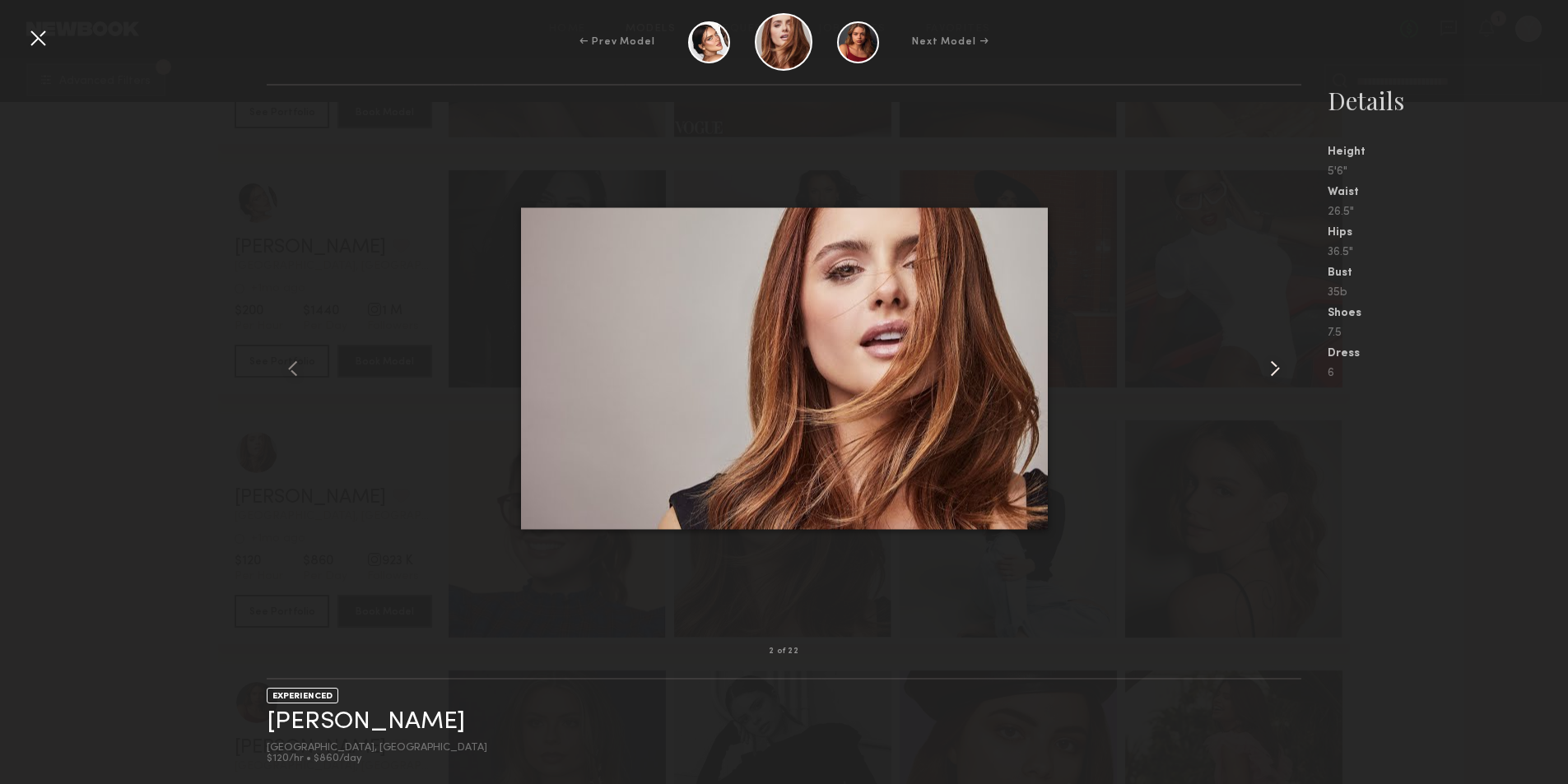
click at [1282, 366] on common-icon at bounding box center [1274, 368] width 26 height 26
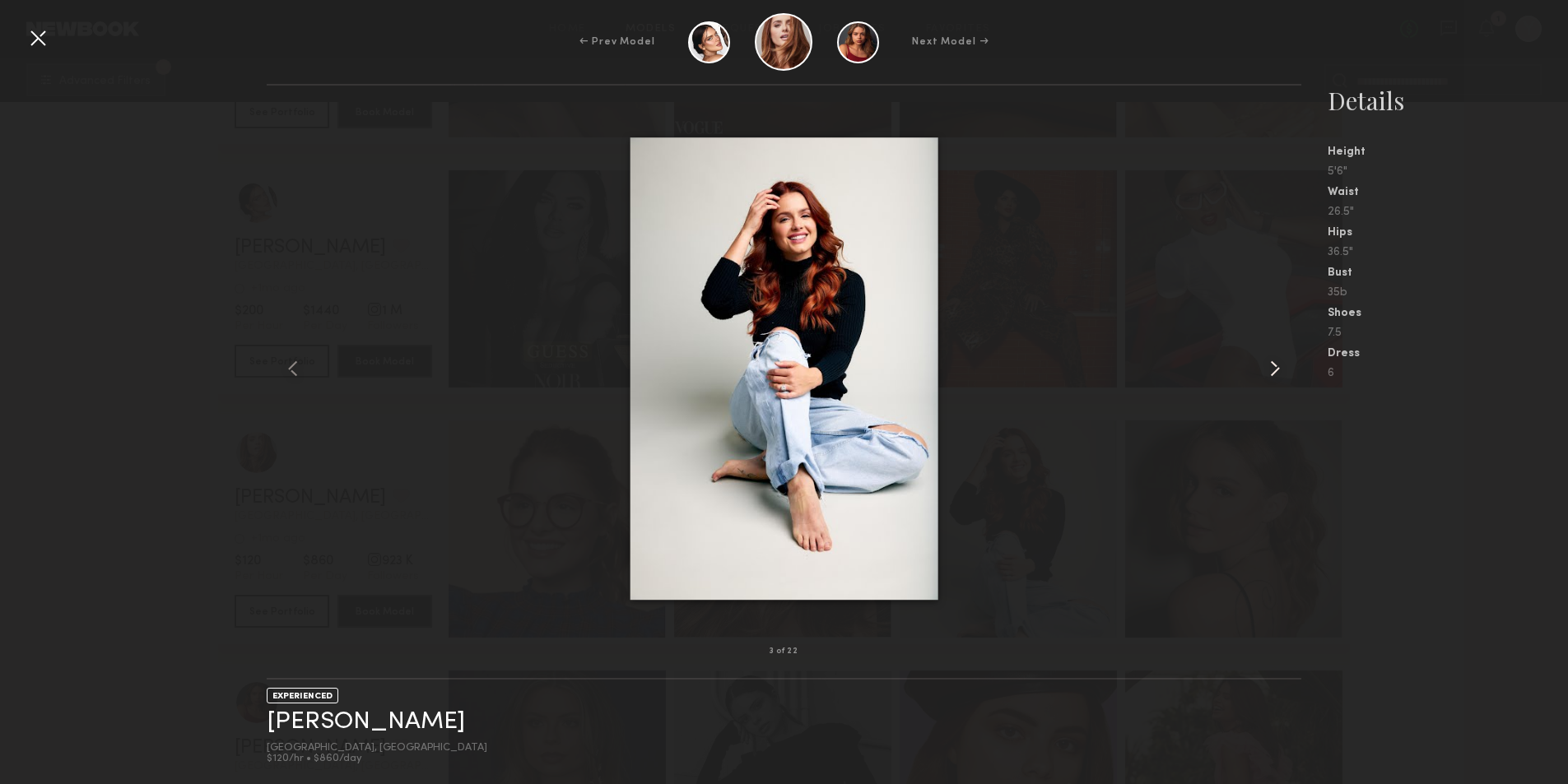
click at [1282, 366] on common-icon at bounding box center [1274, 368] width 26 height 26
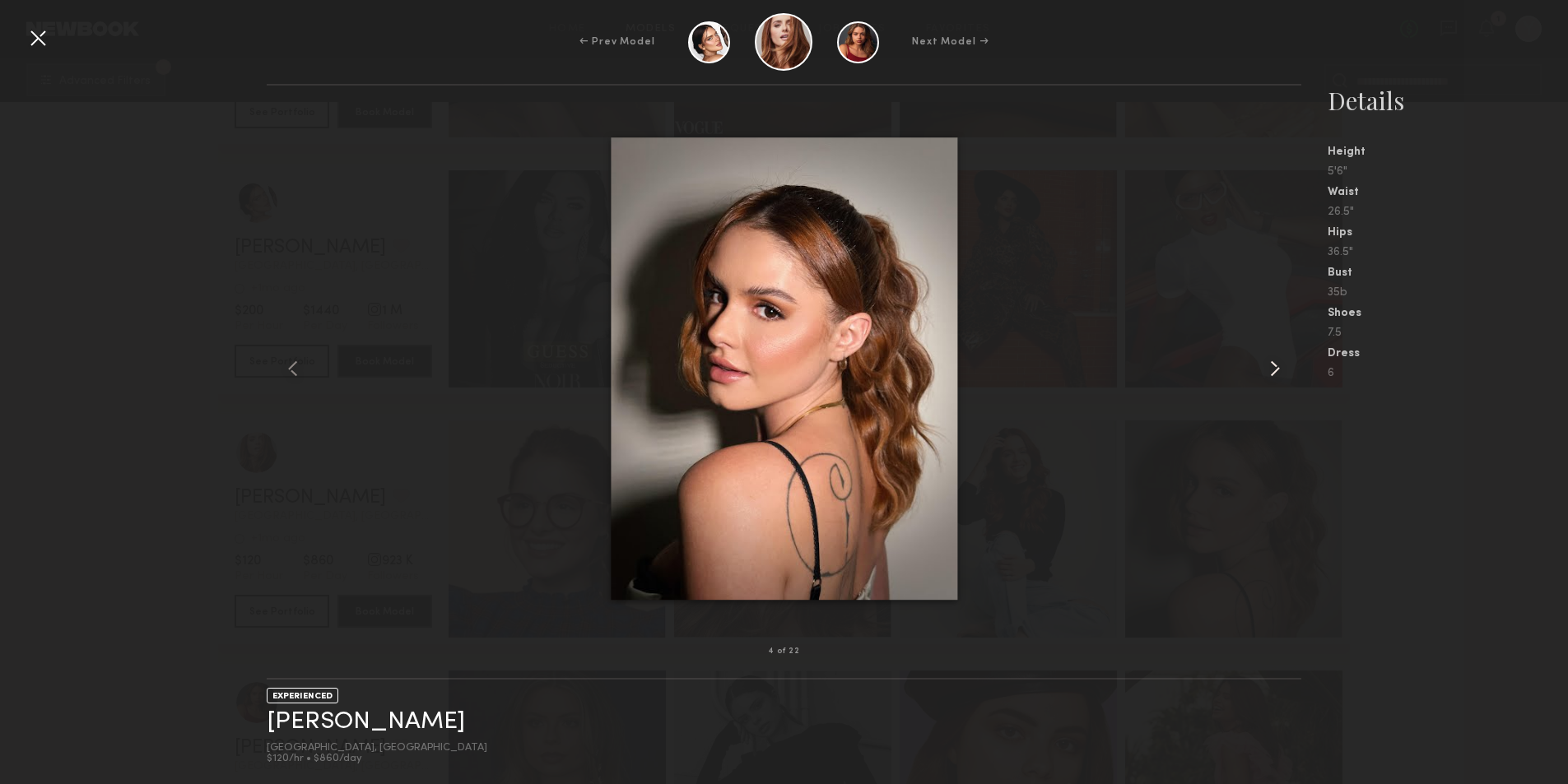
click at [1282, 366] on common-icon at bounding box center [1274, 368] width 26 height 26
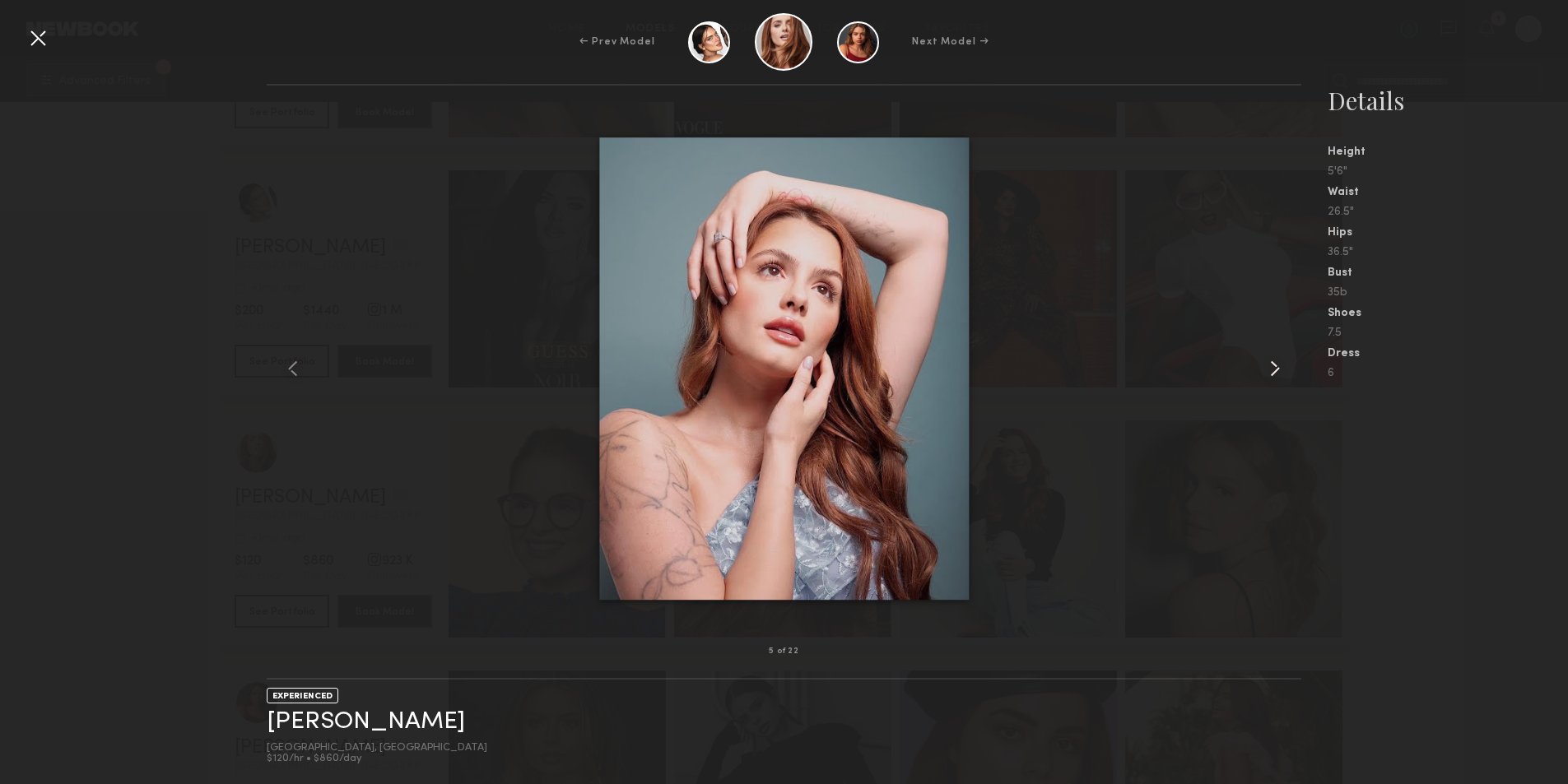
click at [1282, 366] on common-icon at bounding box center [1274, 368] width 26 height 26
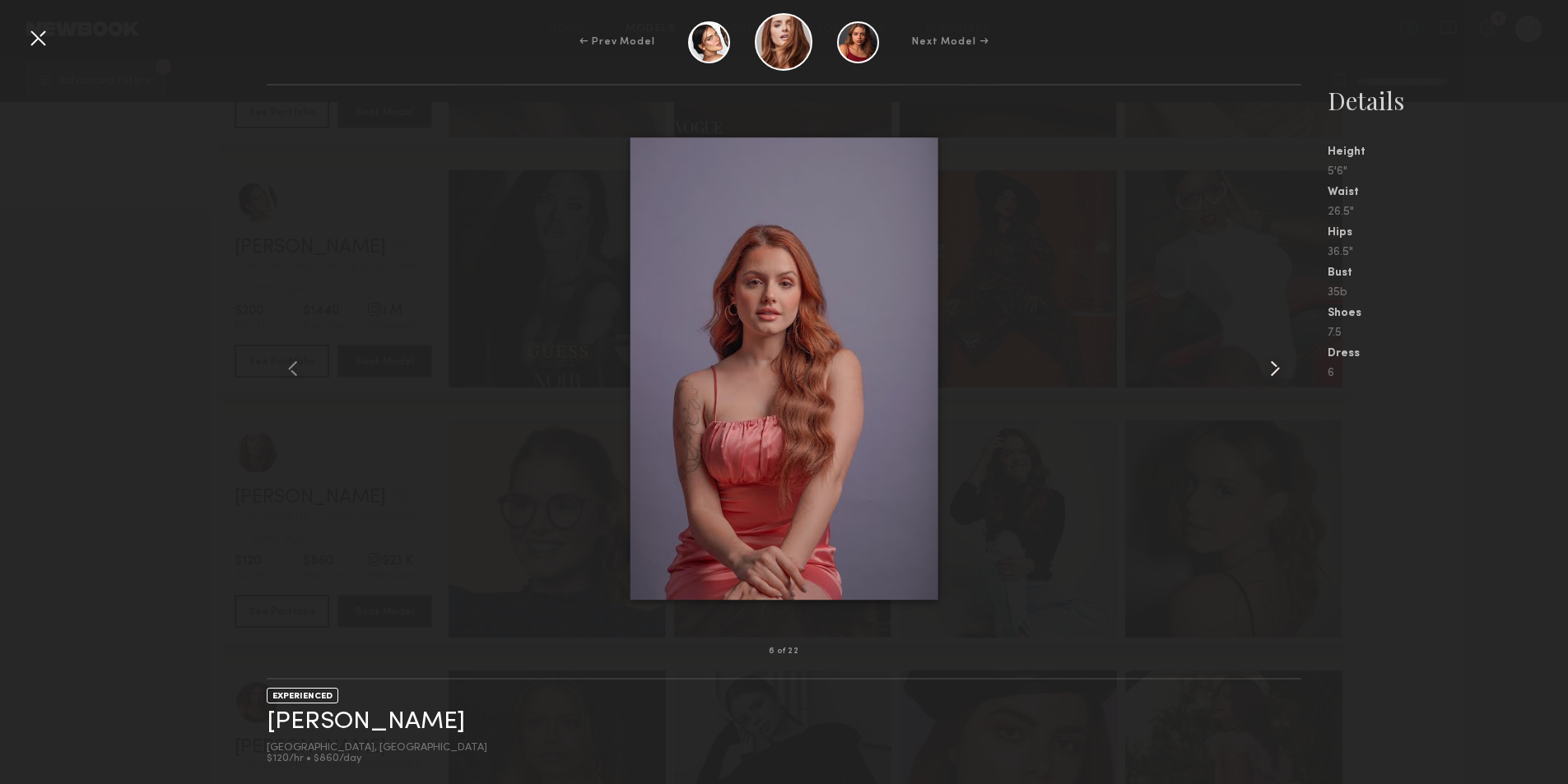
click at [1282, 366] on common-icon at bounding box center [1274, 368] width 26 height 26
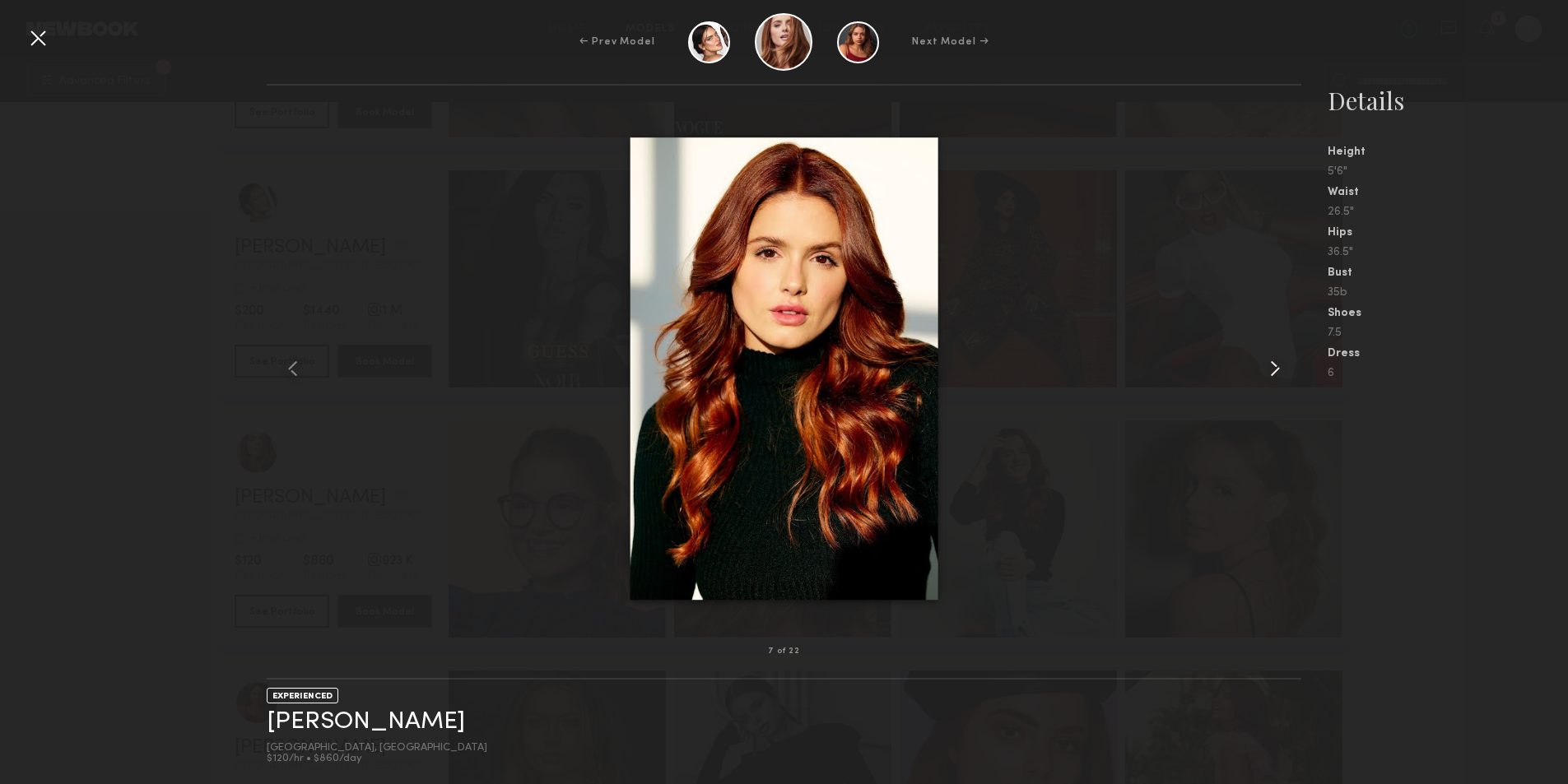
click at [1282, 366] on common-icon at bounding box center [1274, 368] width 26 height 26
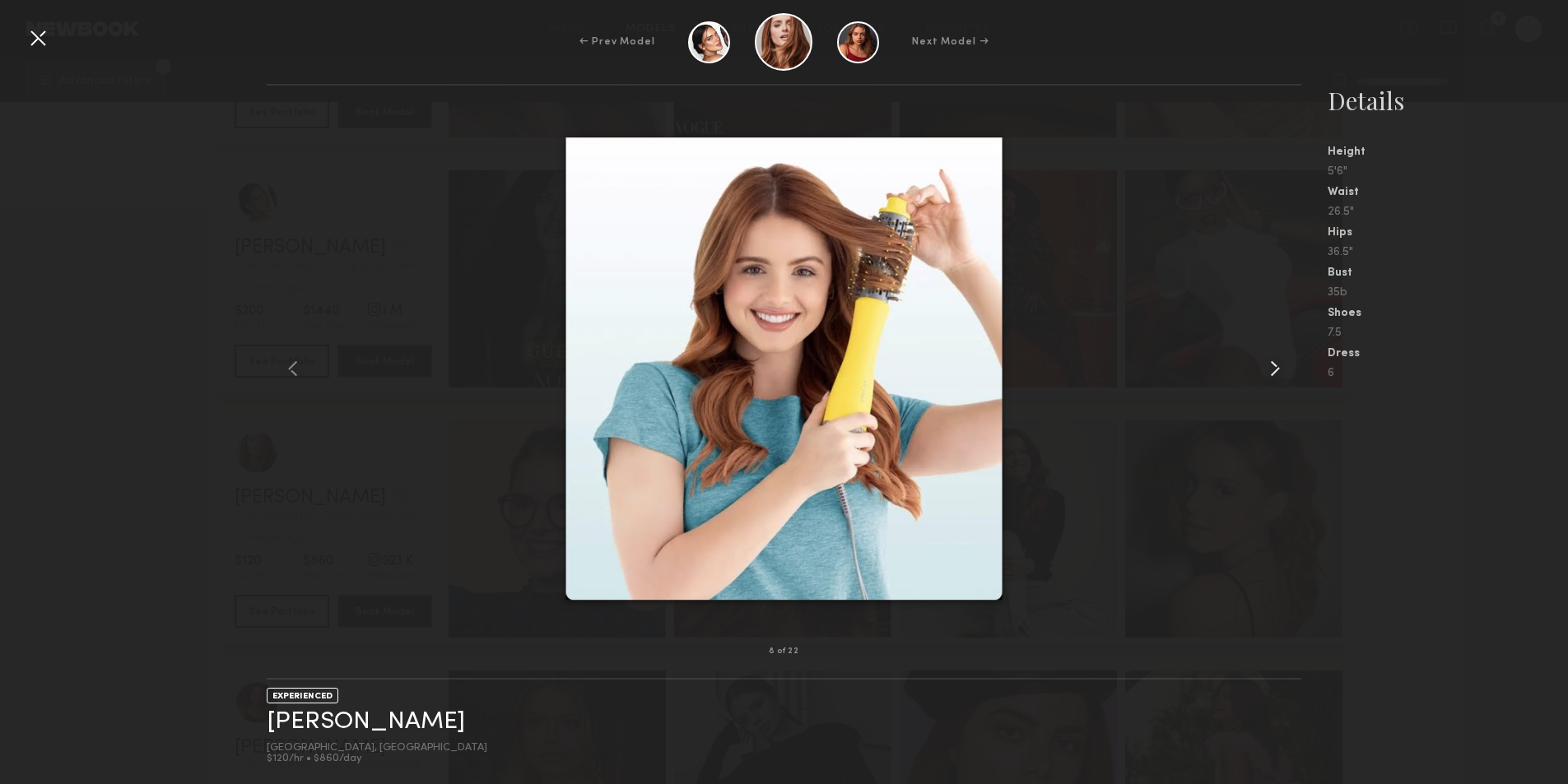
click at [1282, 366] on common-icon at bounding box center [1274, 368] width 26 height 26
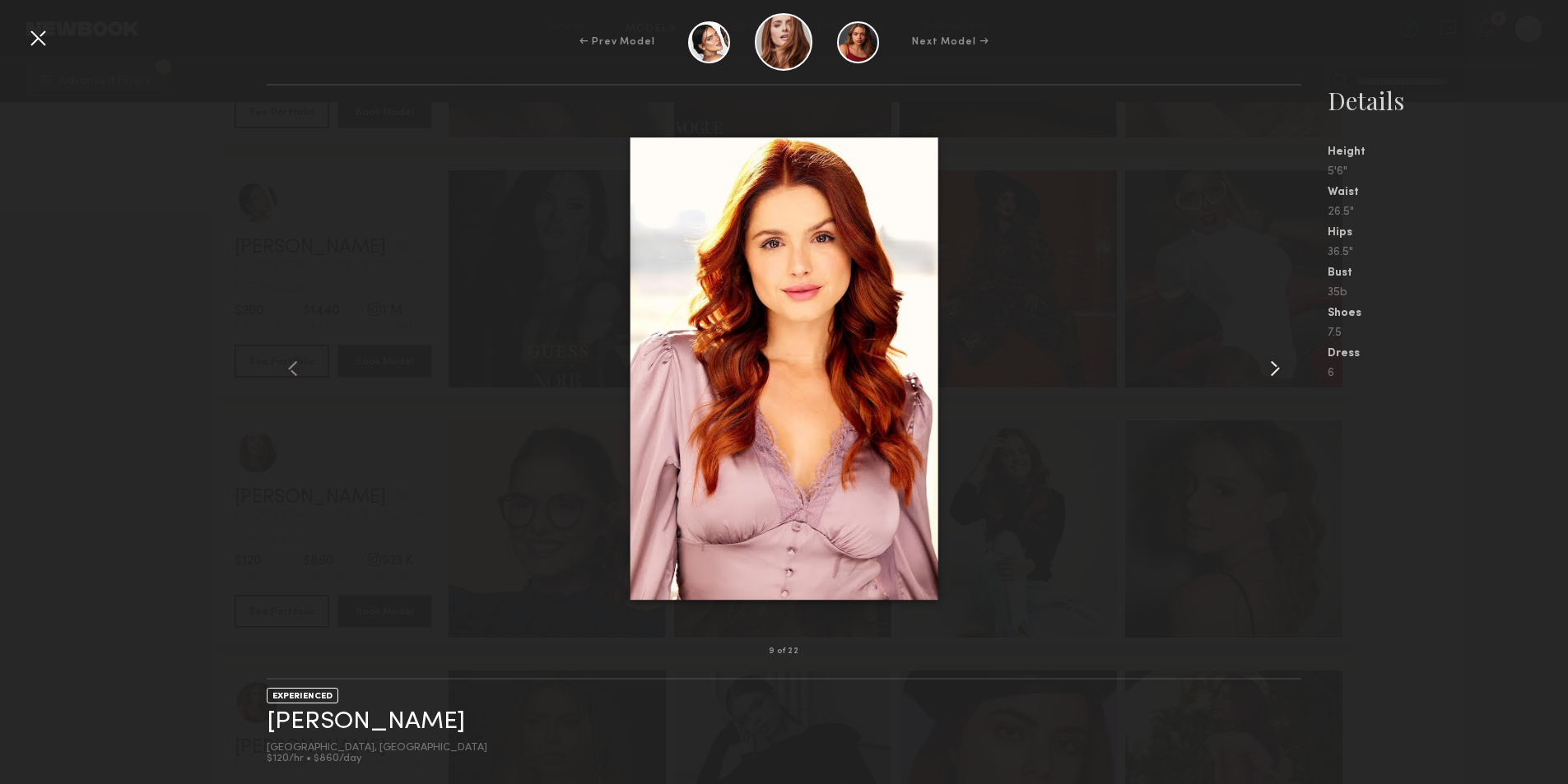
click at [1282, 366] on common-icon at bounding box center [1274, 368] width 26 height 26
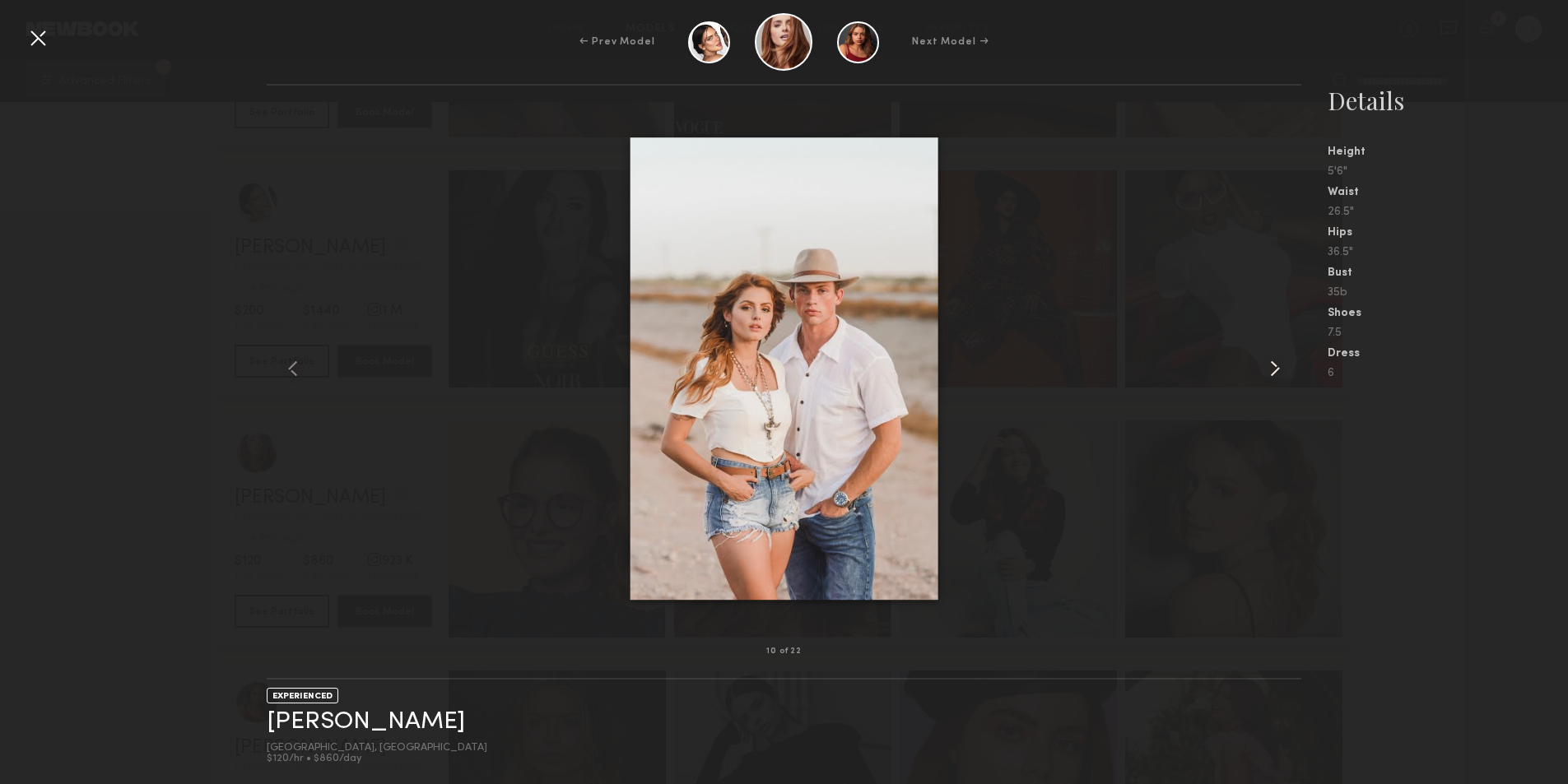
click at [1282, 366] on common-icon at bounding box center [1274, 368] width 26 height 26
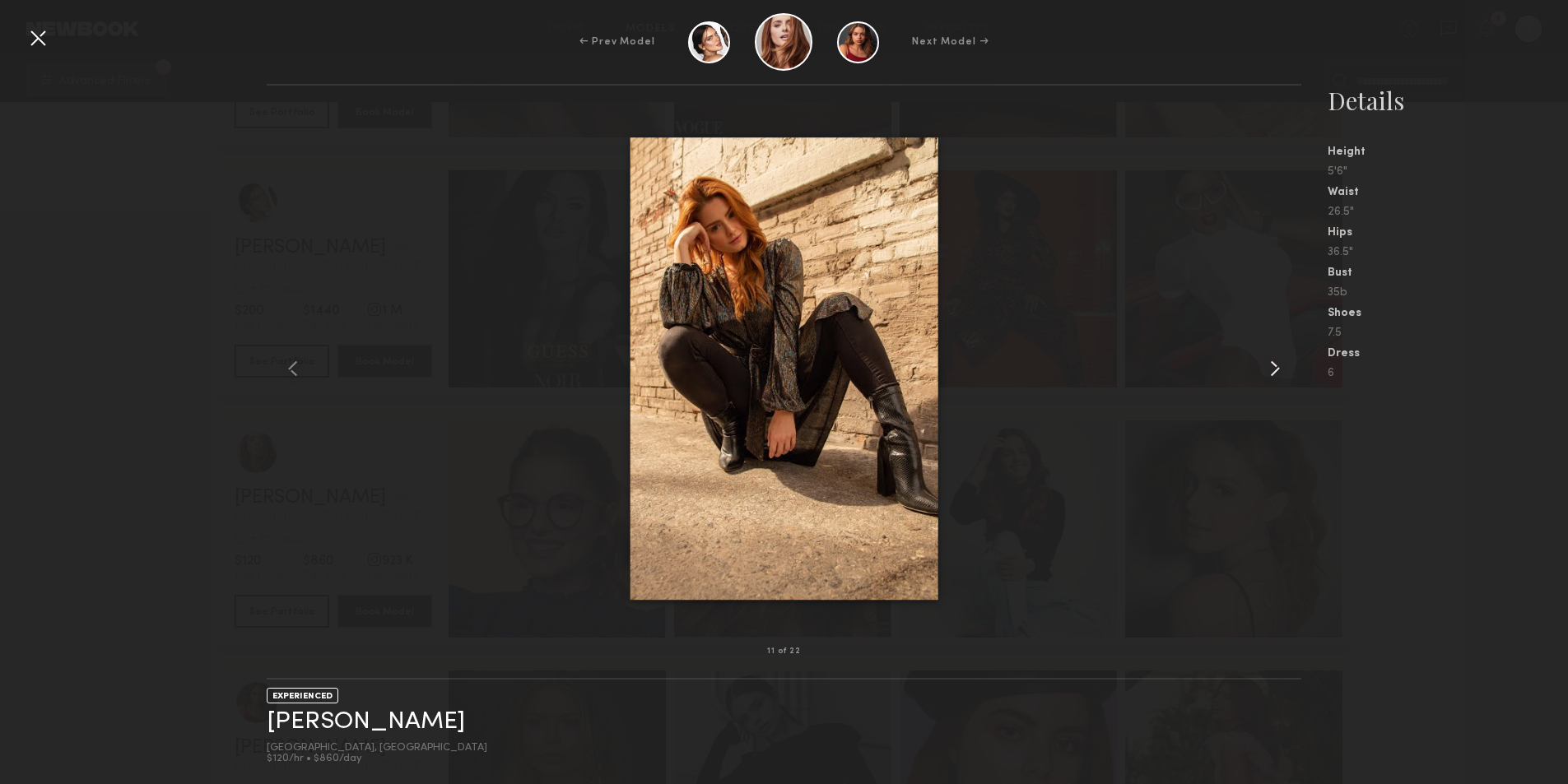
click at [1282, 366] on common-icon at bounding box center [1274, 368] width 26 height 26
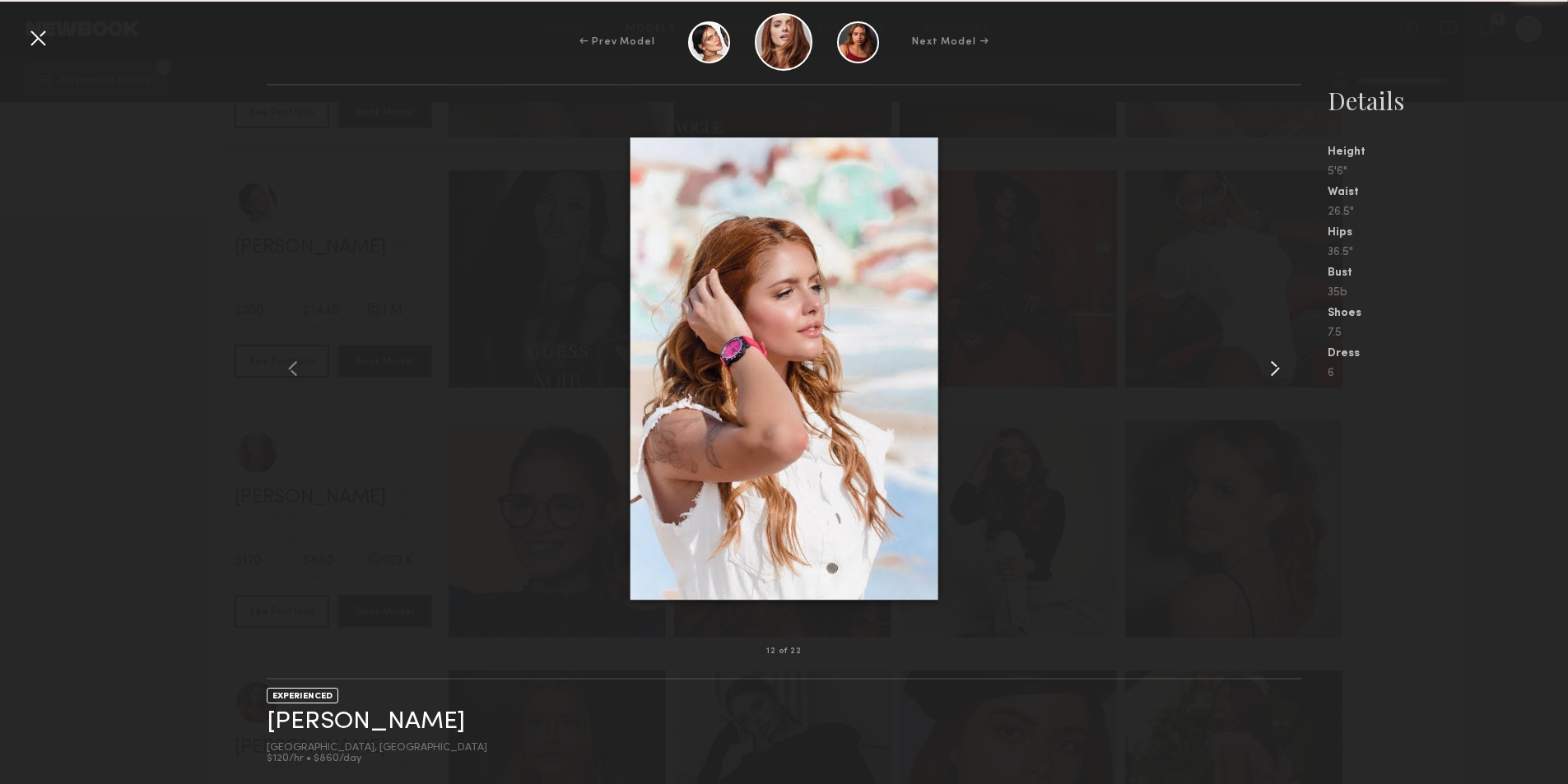
click at [1282, 366] on common-icon at bounding box center [1274, 368] width 26 height 26
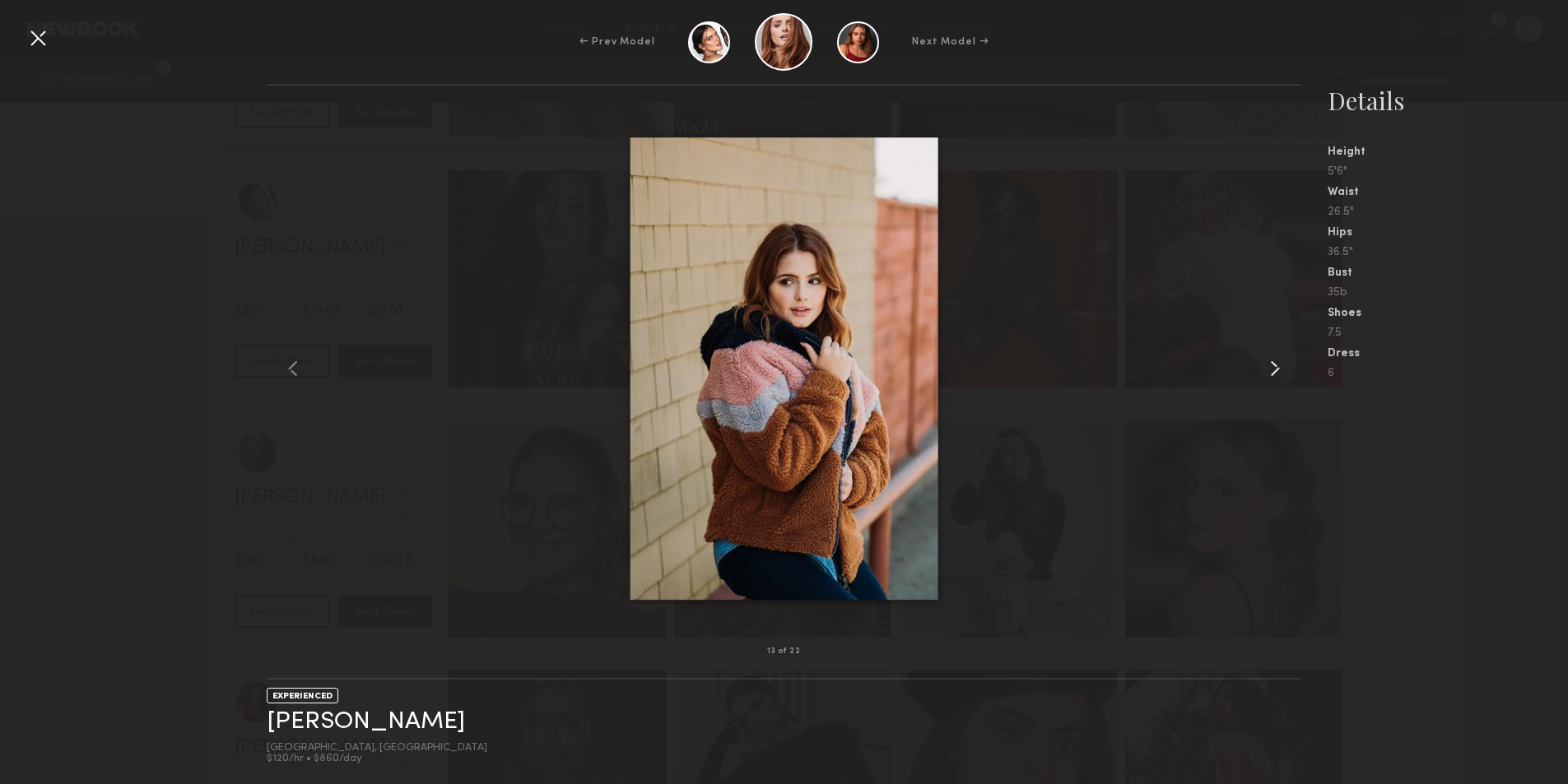
click at [1282, 366] on common-icon at bounding box center [1274, 368] width 26 height 26
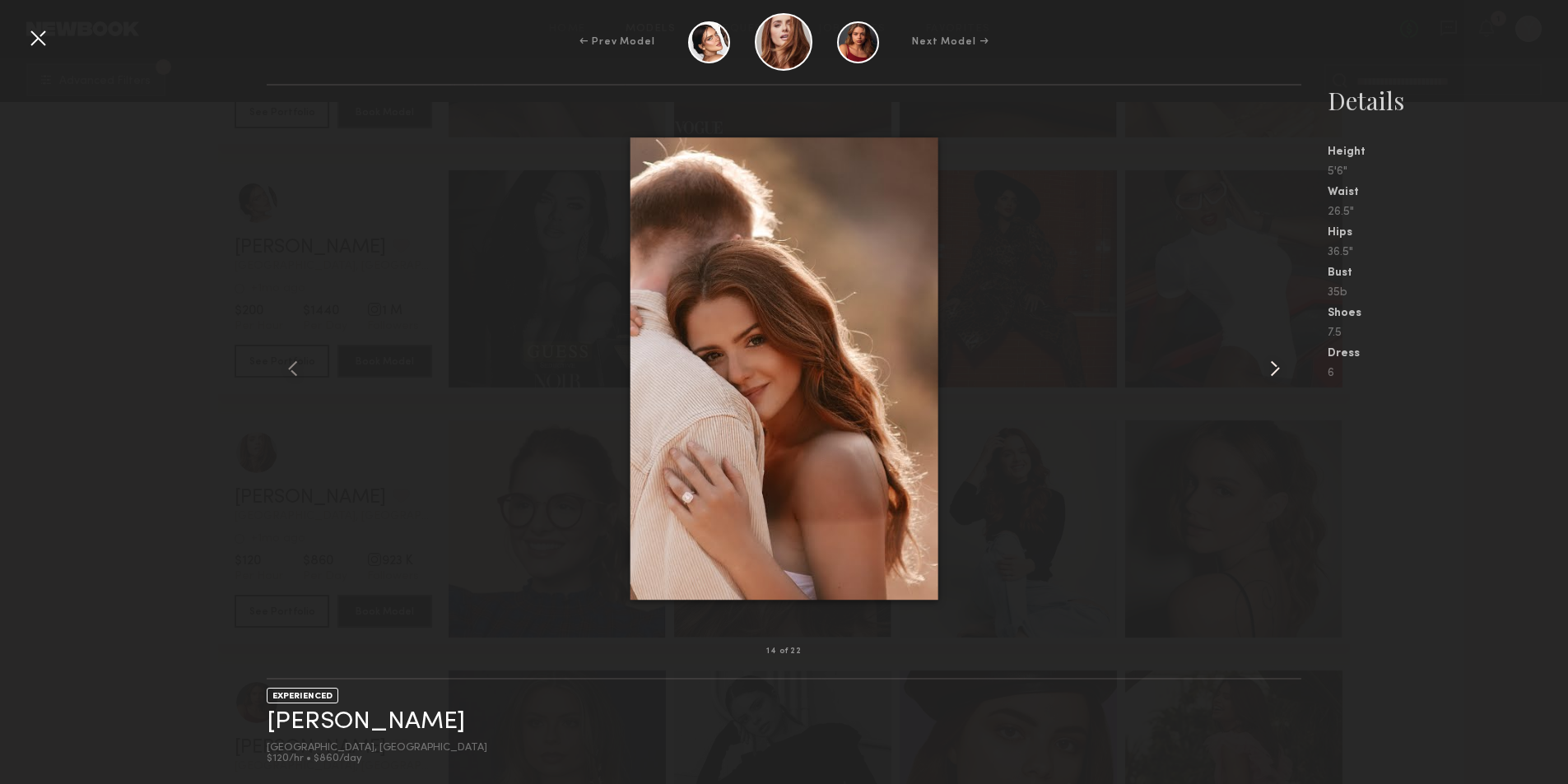
click at [1282, 366] on common-icon at bounding box center [1274, 368] width 26 height 26
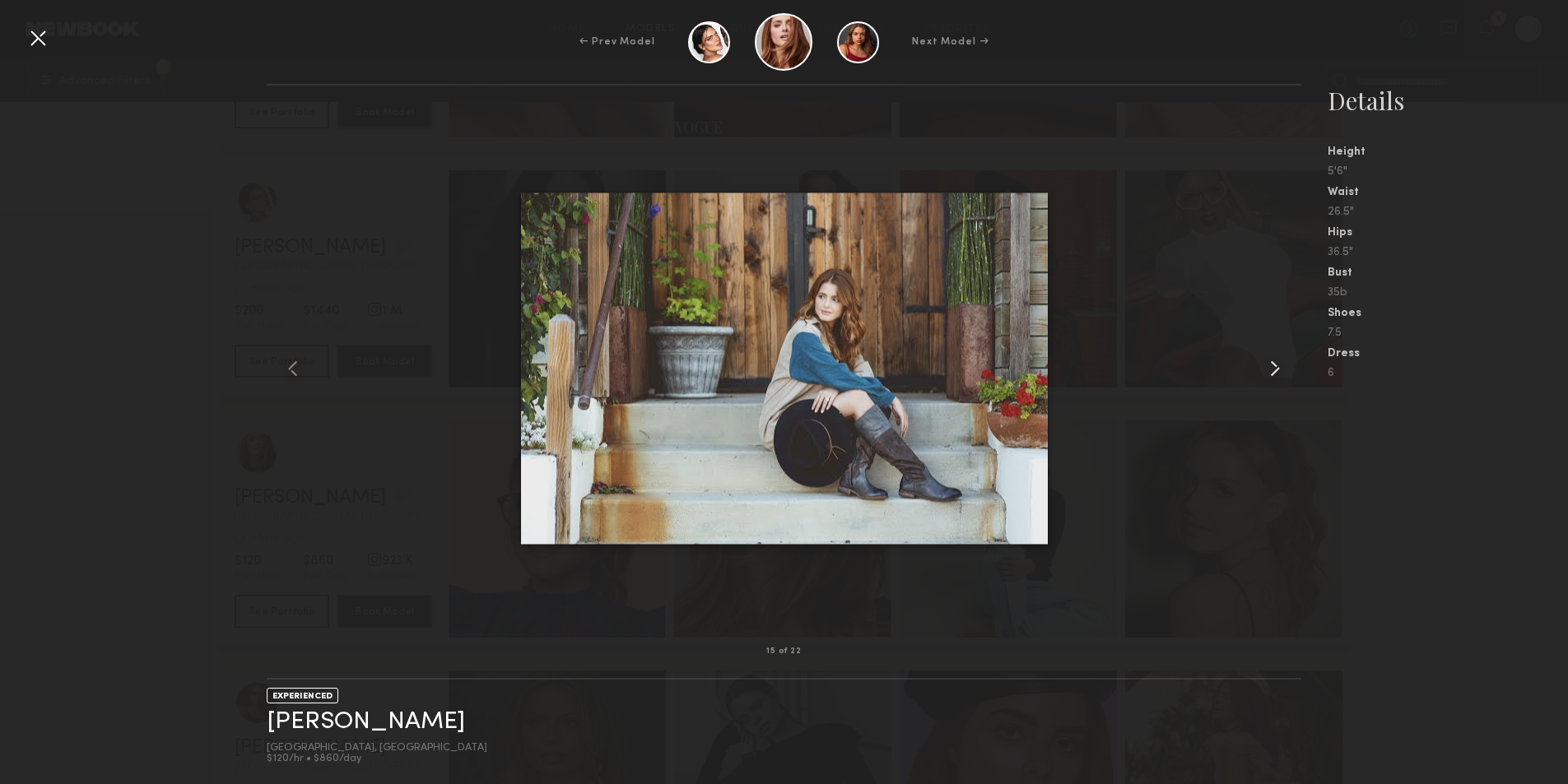
click at [1282, 366] on common-icon at bounding box center [1274, 368] width 26 height 26
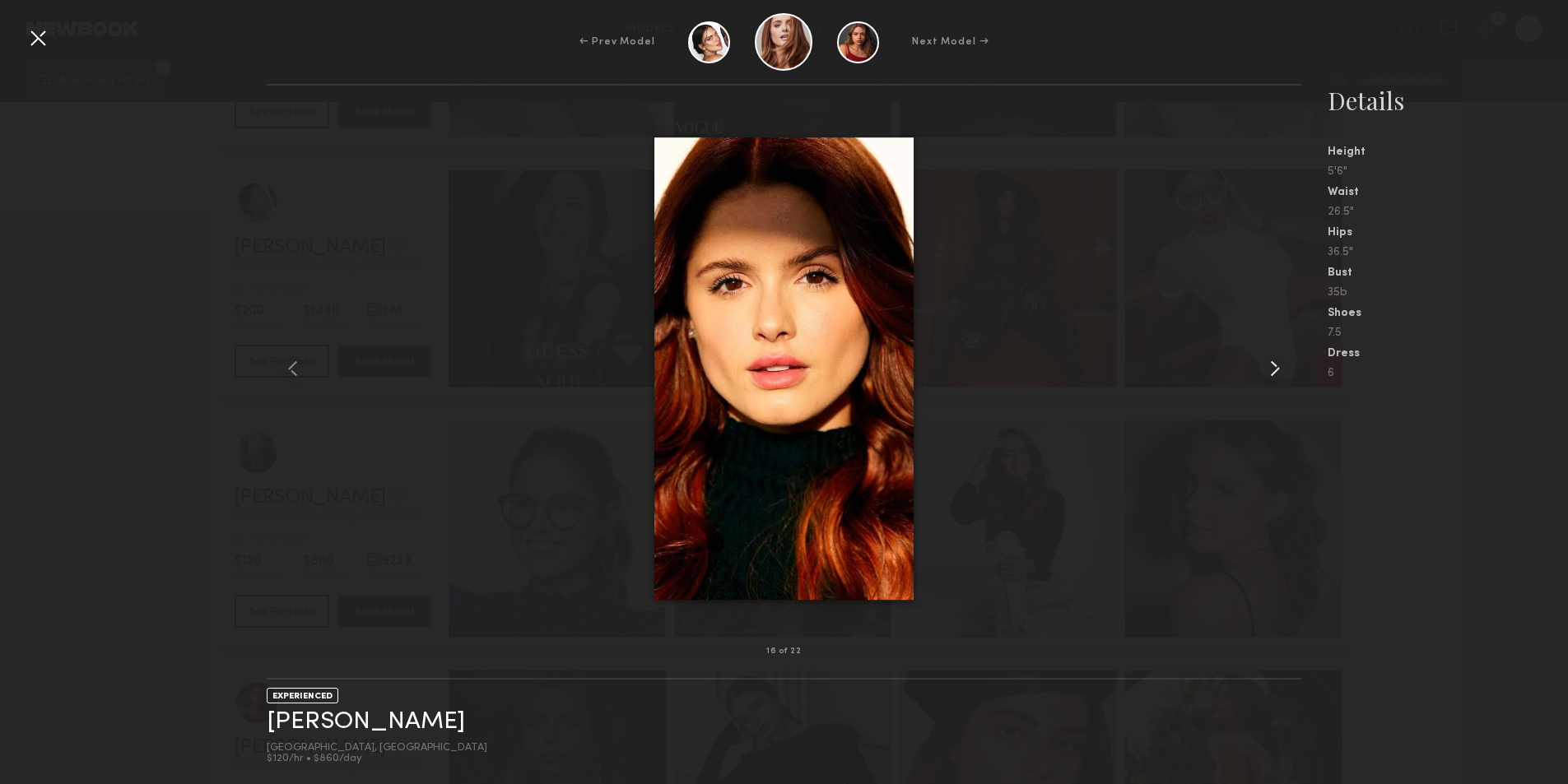
click at [1282, 368] on common-icon at bounding box center [1274, 368] width 26 height 26
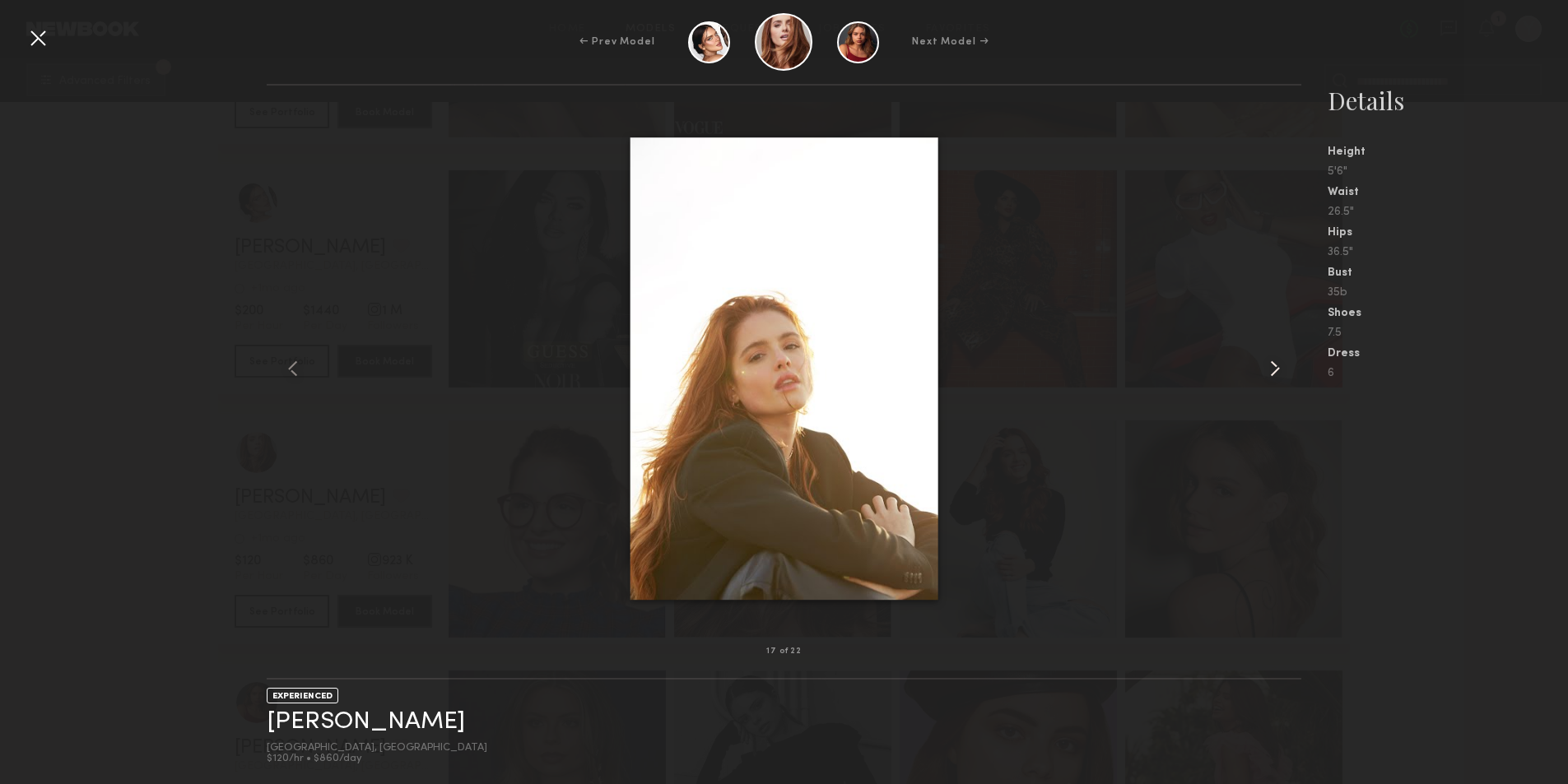
click at [1282, 368] on common-icon at bounding box center [1274, 368] width 26 height 26
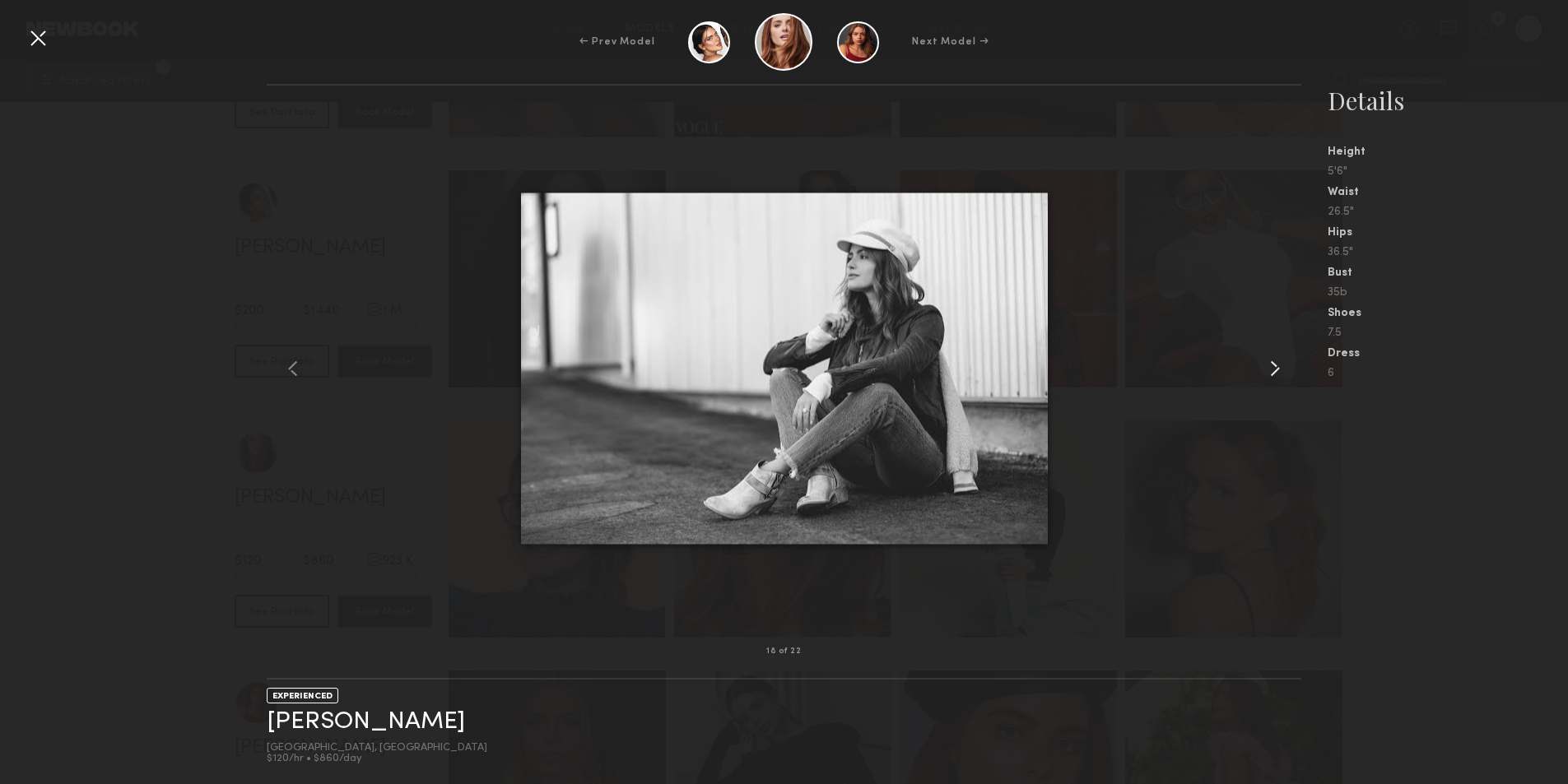
click at [1282, 368] on common-icon at bounding box center [1274, 368] width 26 height 26
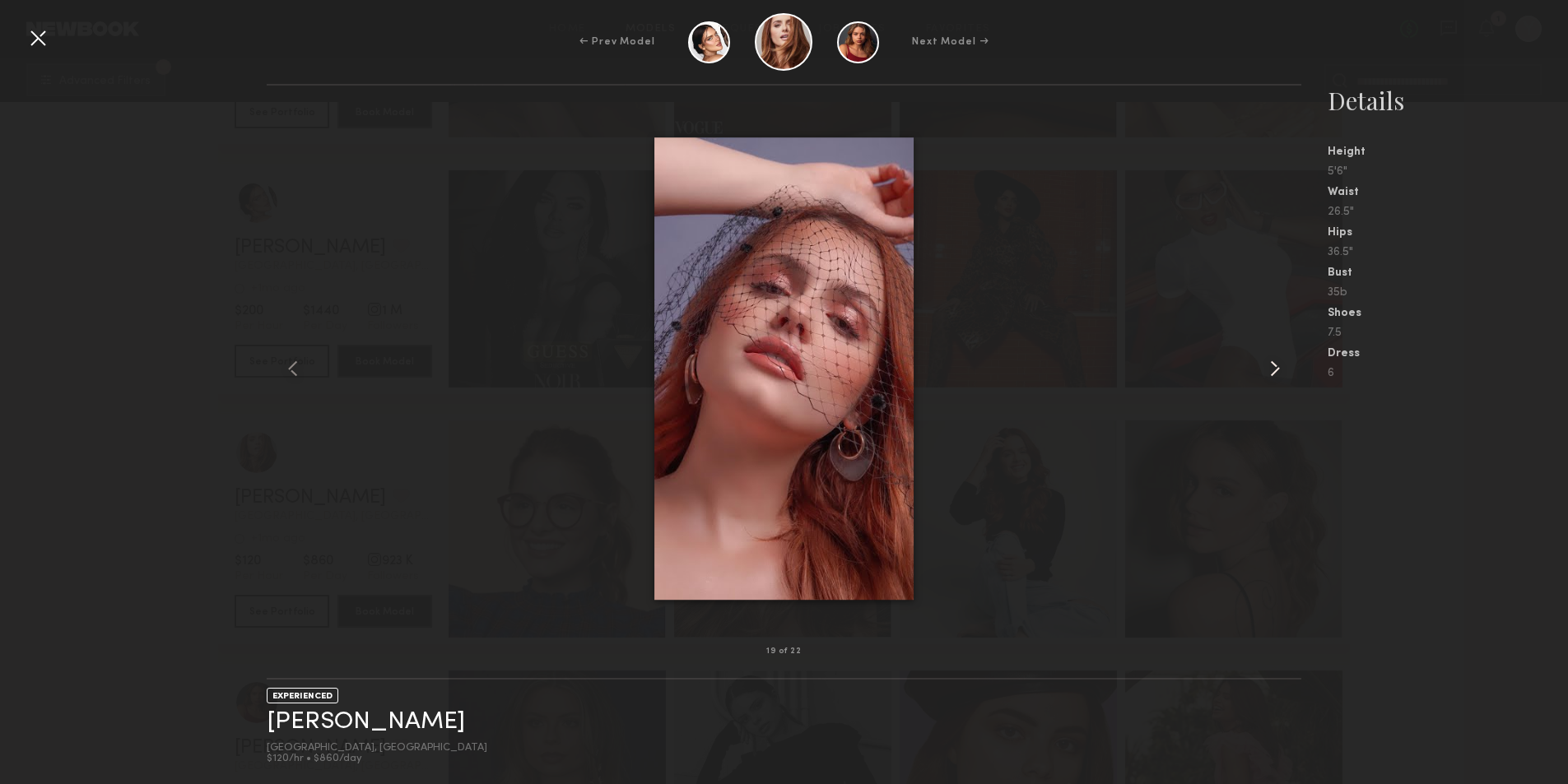
click at [1282, 368] on common-icon at bounding box center [1274, 368] width 26 height 26
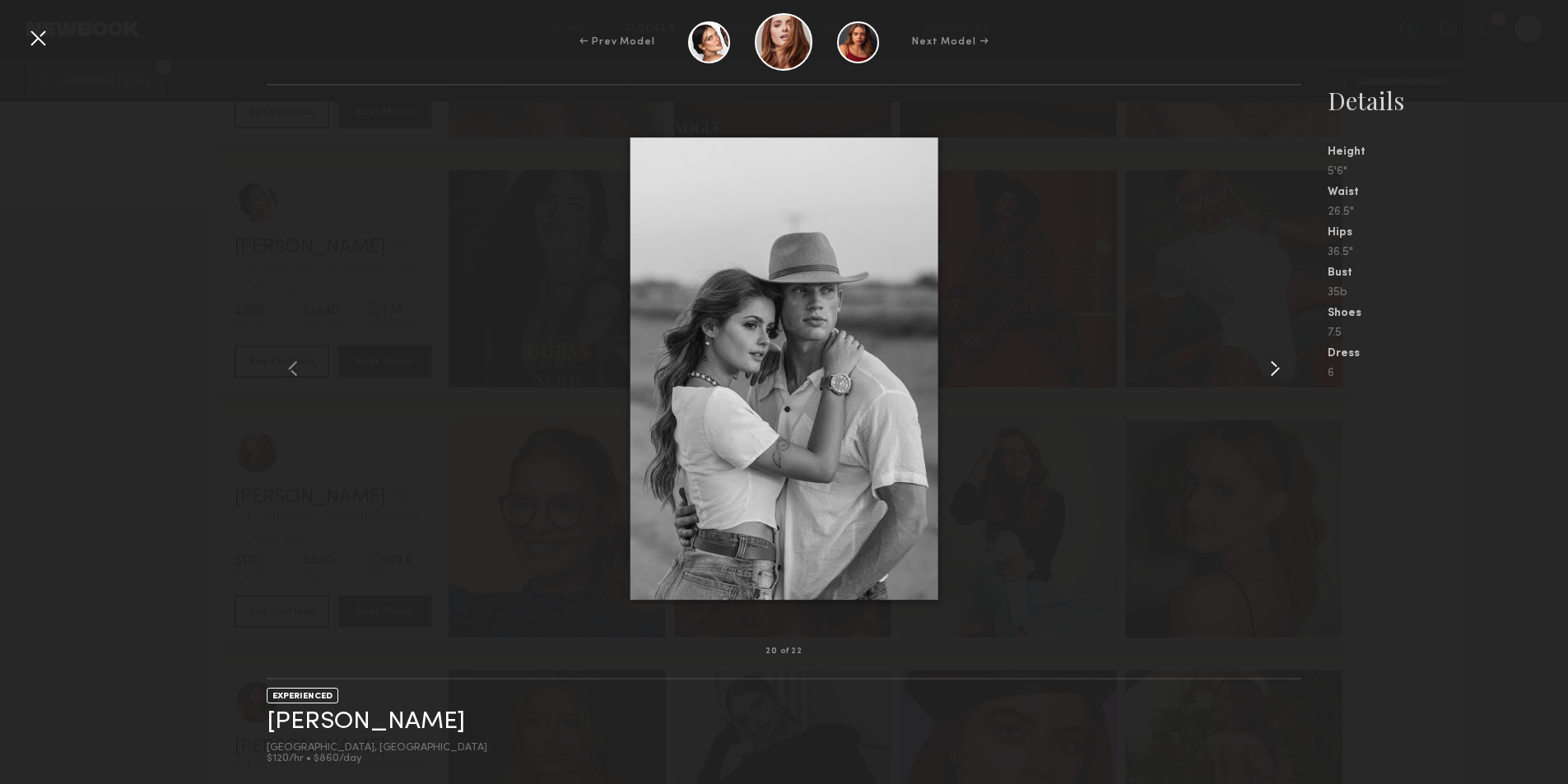
click at [1282, 368] on common-icon at bounding box center [1274, 368] width 26 height 26
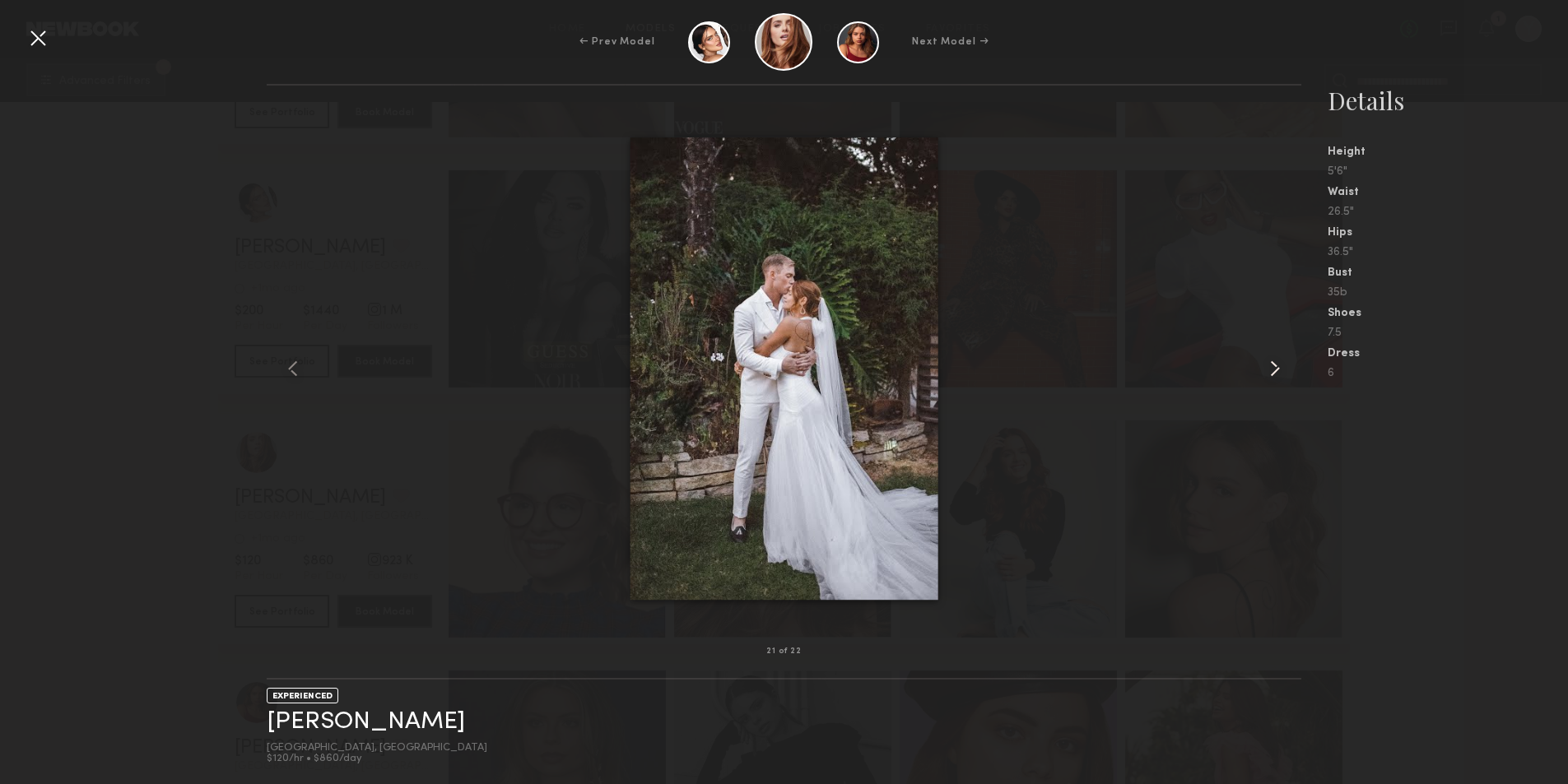
click at [1282, 368] on common-icon at bounding box center [1274, 368] width 26 height 26
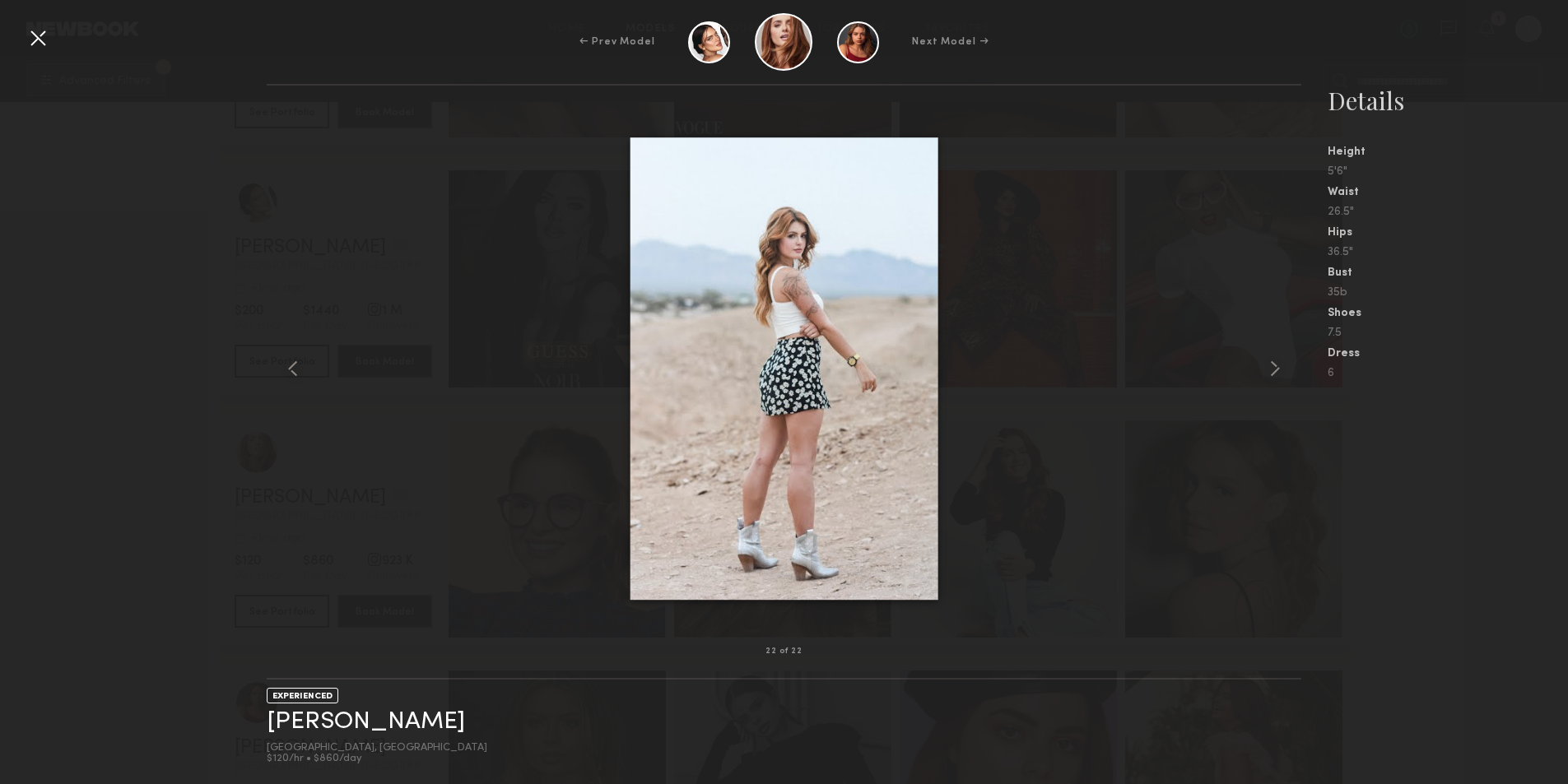
click at [1433, 545] on nb-gallery-model-stats "Details Height 5'6" Waist 26.5" Hips 36.5" Bust 35b Shoes 7.5 Dress 6" at bounding box center [1434, 434] width 266 height 700
click at [1280, 366] on common-icon at bounding box center [1274, 368] width 26 height 26
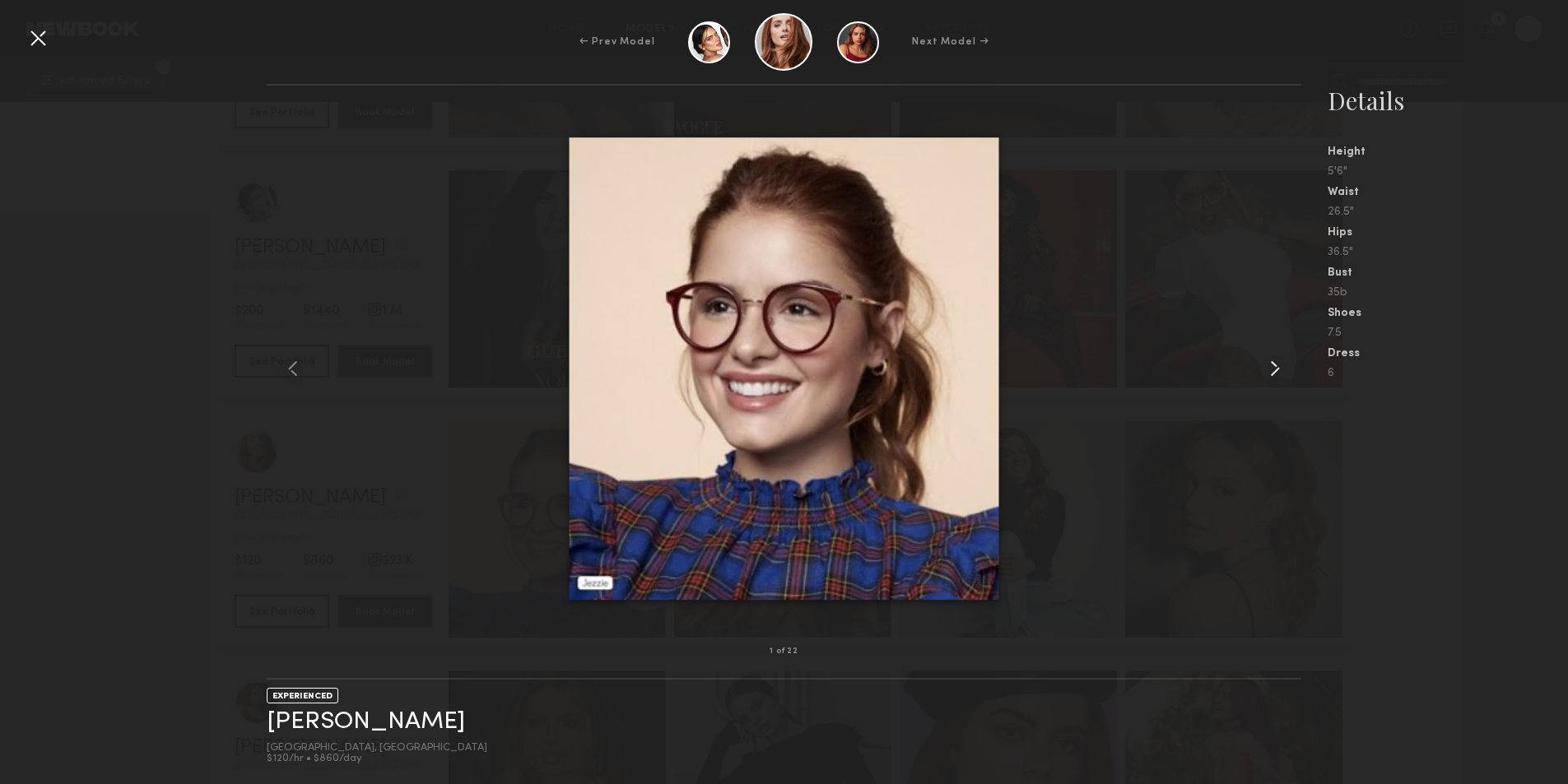
click at [1281, 366] on common-icon at bounding box center [1274, 368] width 26 height 26
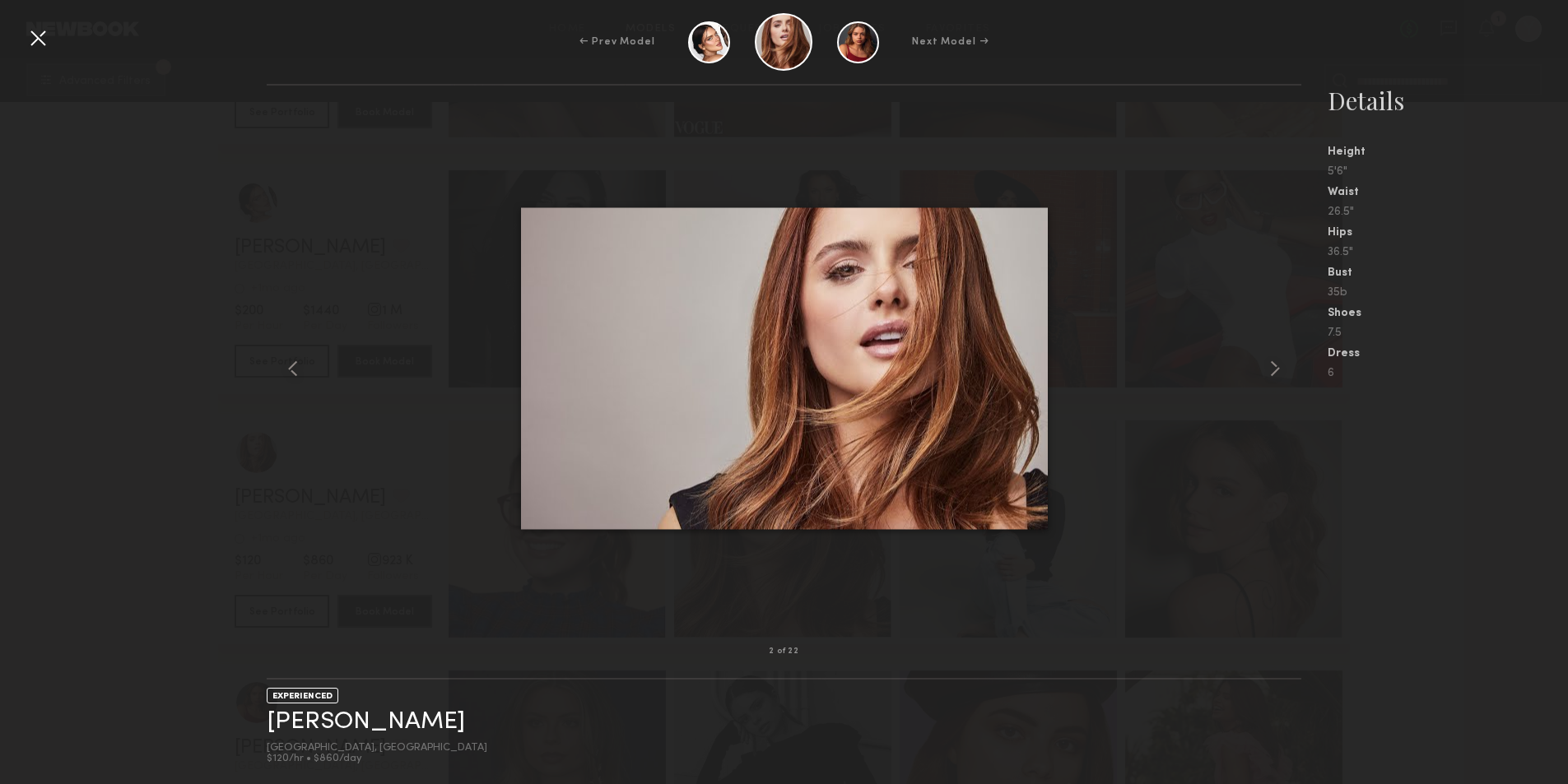
click at [47, 34] on div at bounding box center [37, 37] width 26 height 26
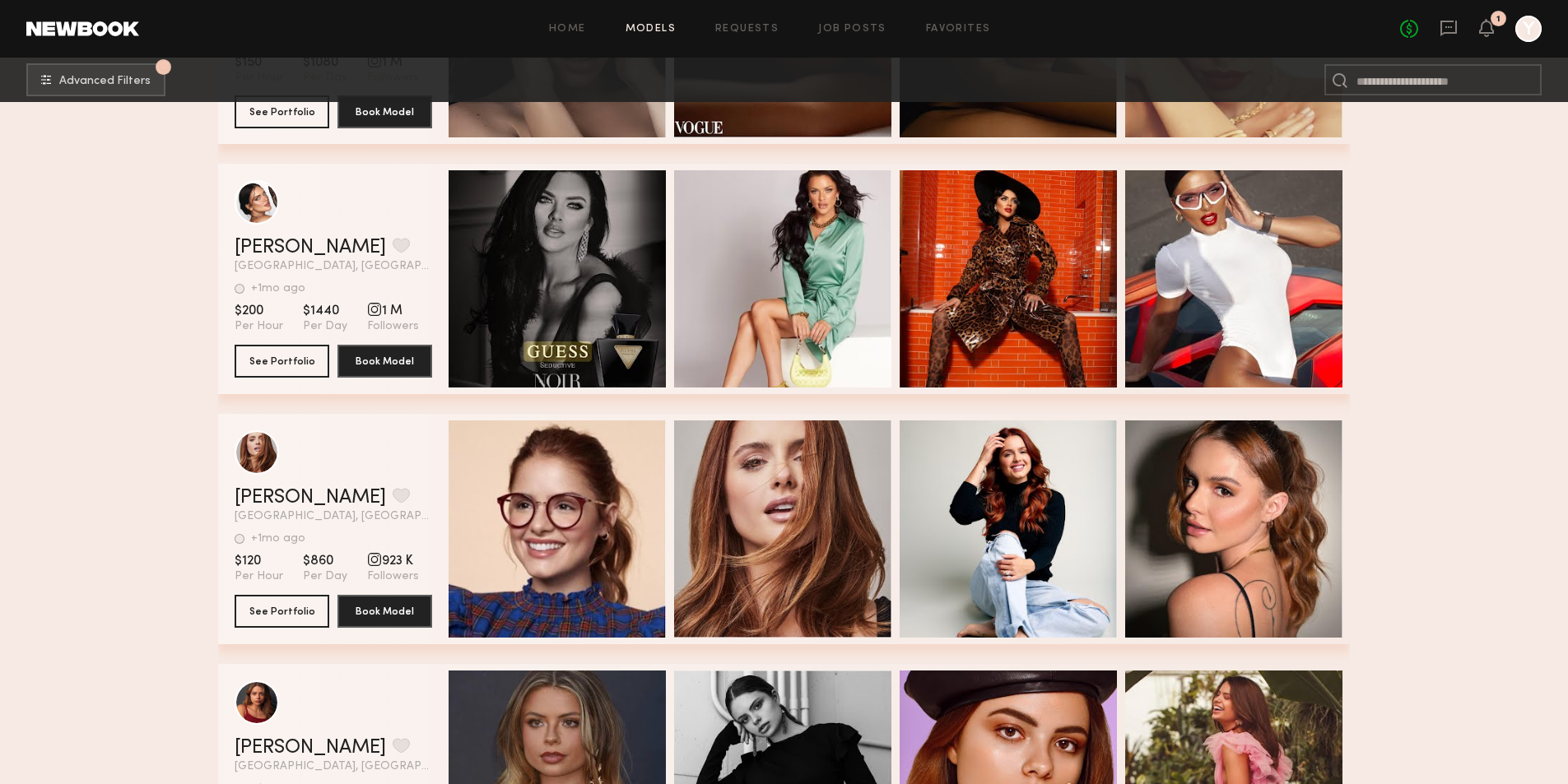
scroll to position [2550, 0]
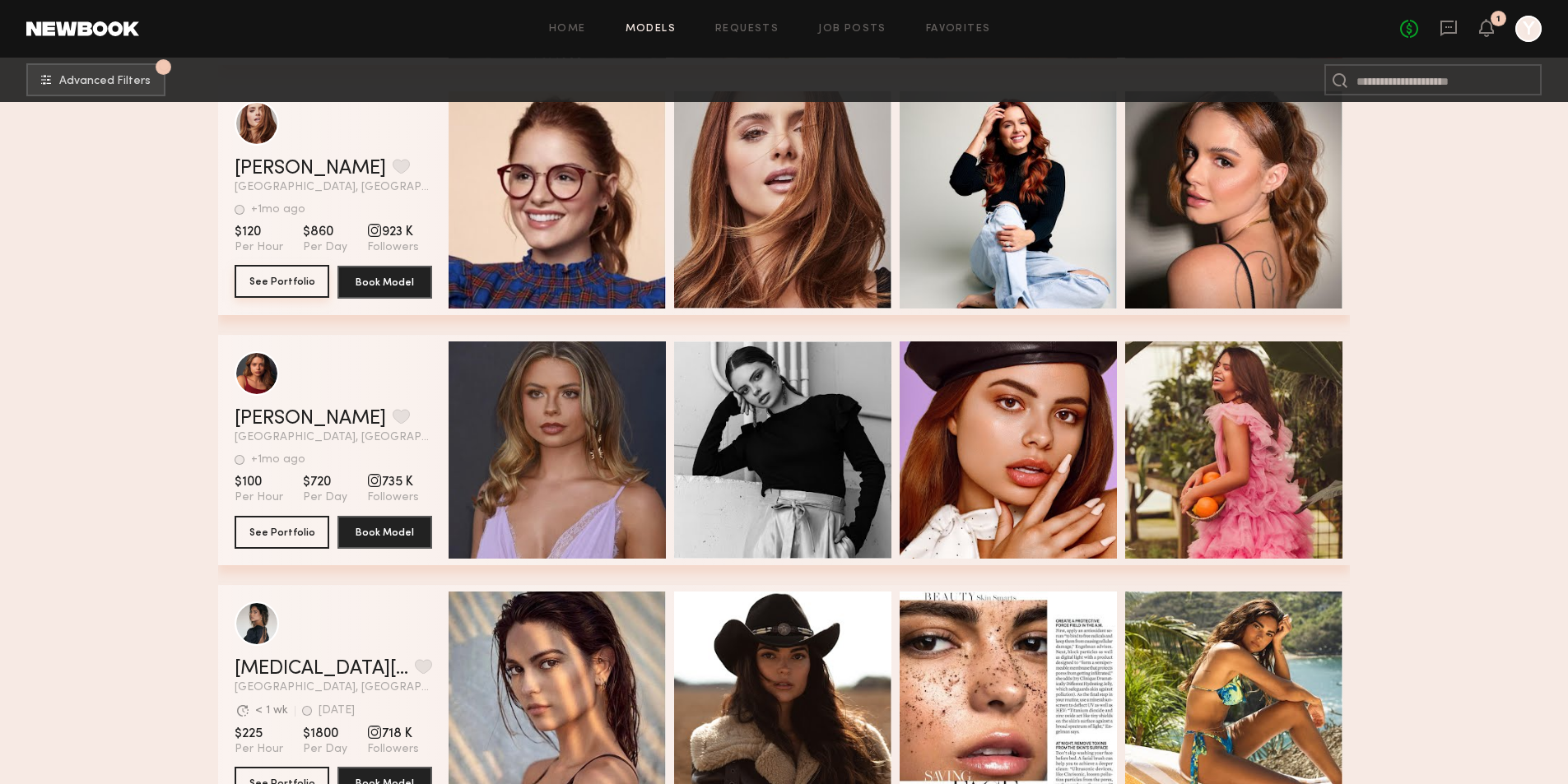
click at [265, 290] on button "See Portfolio" at bounding box center [282, 282] width 95 height 33
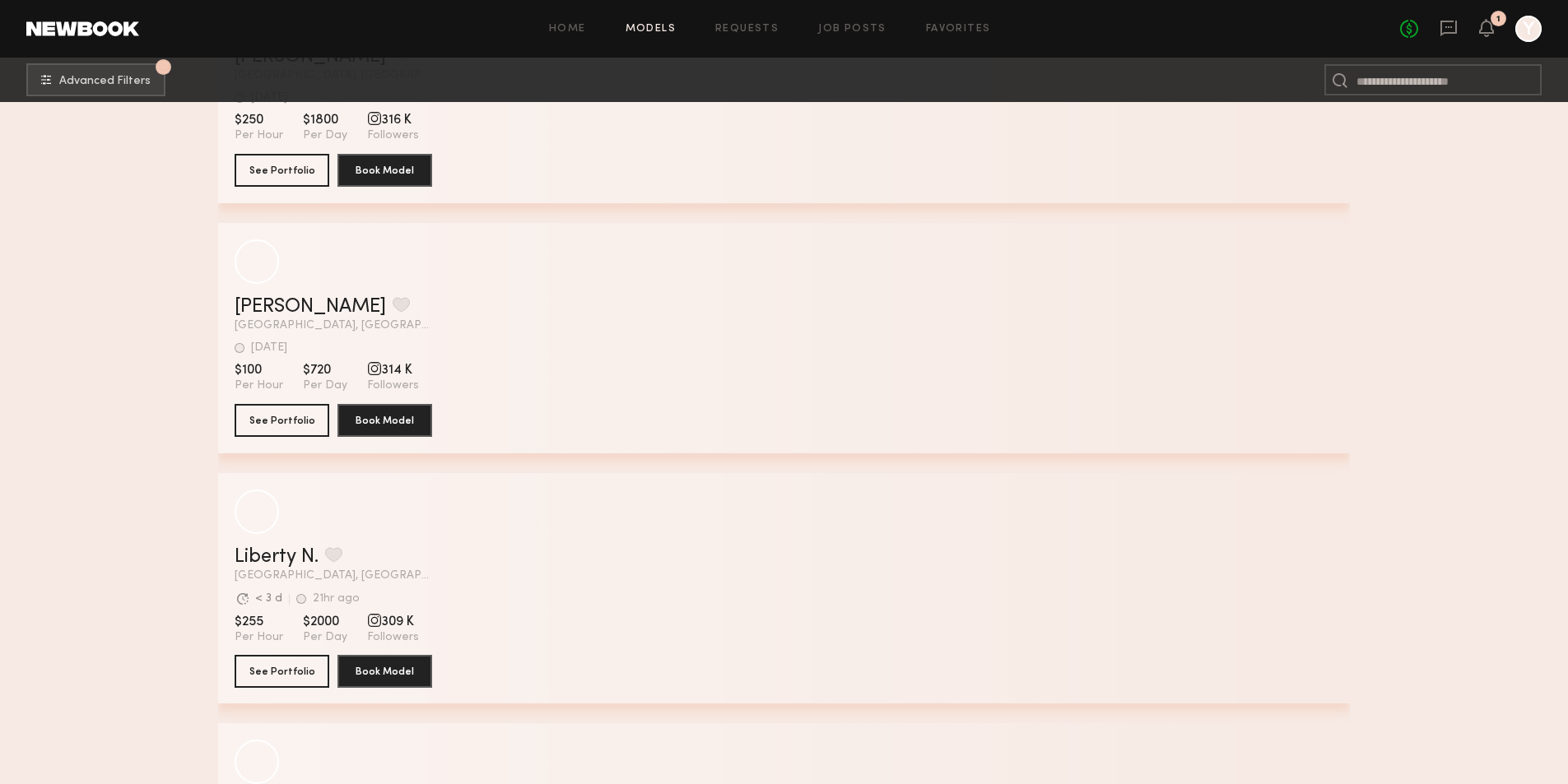
scroll to position [6826, 0]
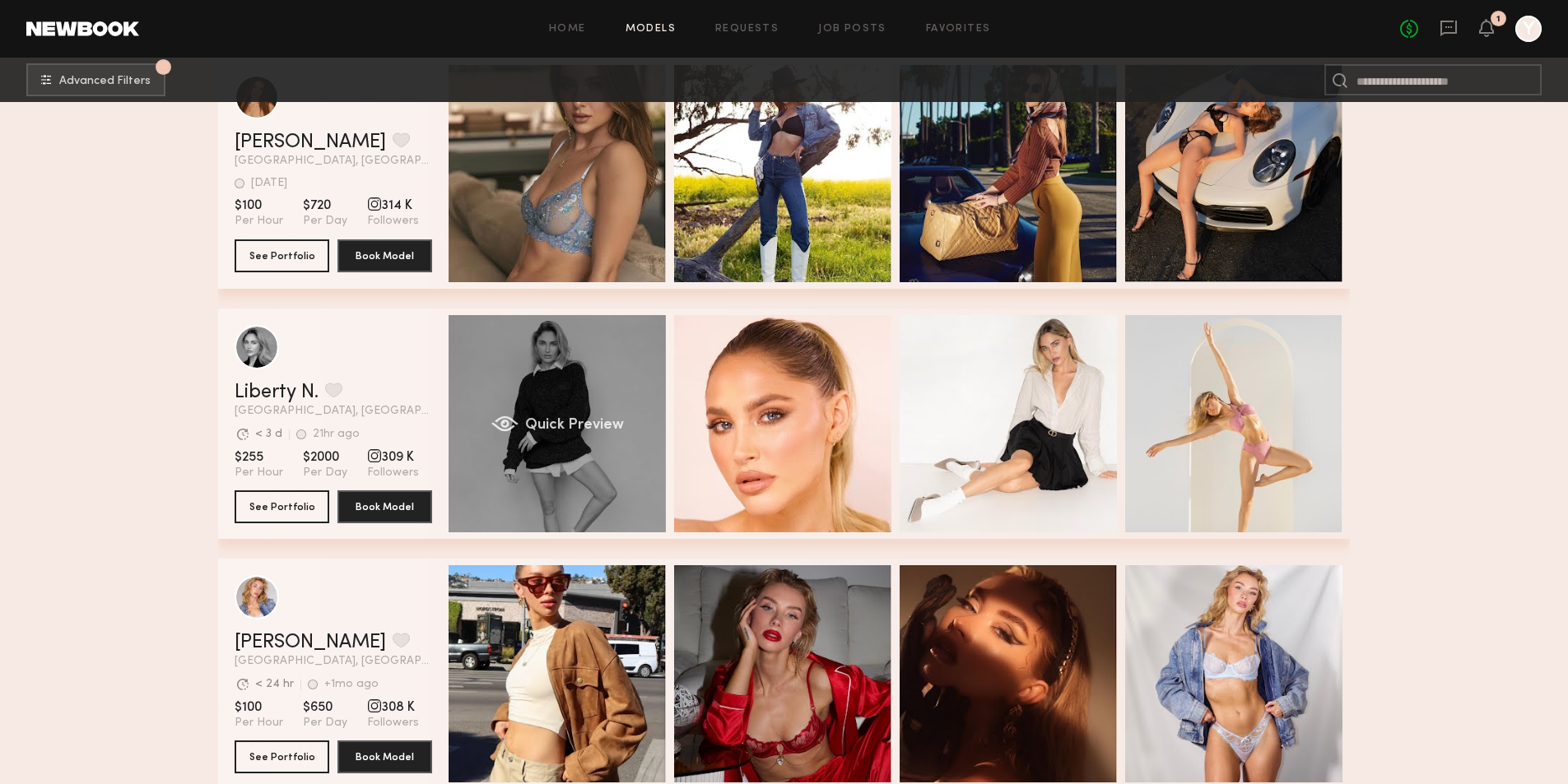
click at [623, 485] on div "Quick Preview" at bounding box center [557, 424] width 217 height 217
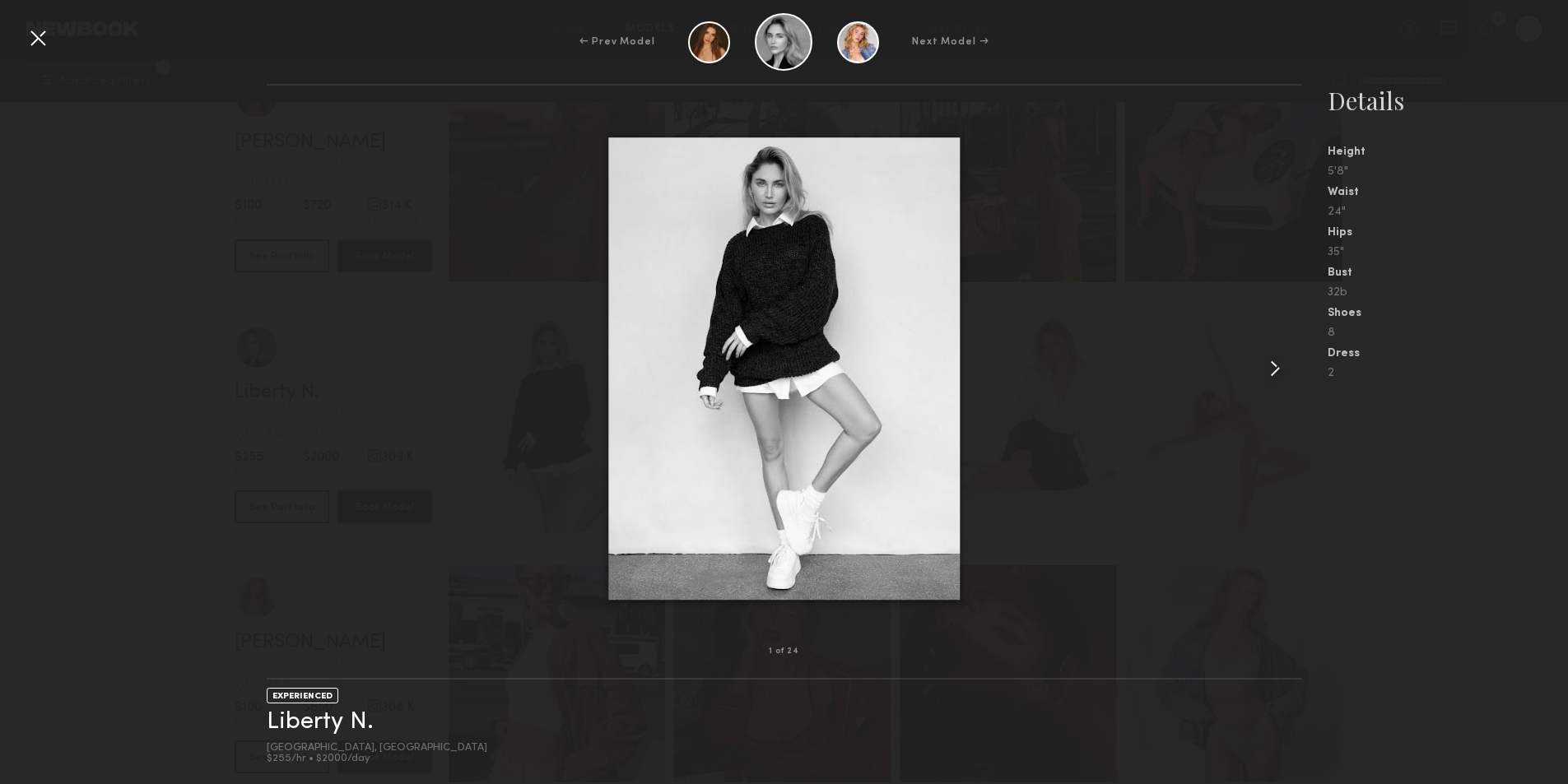
click at [1263, 364] on common-icon at bounding box center [1274, 368] width 26 height 26
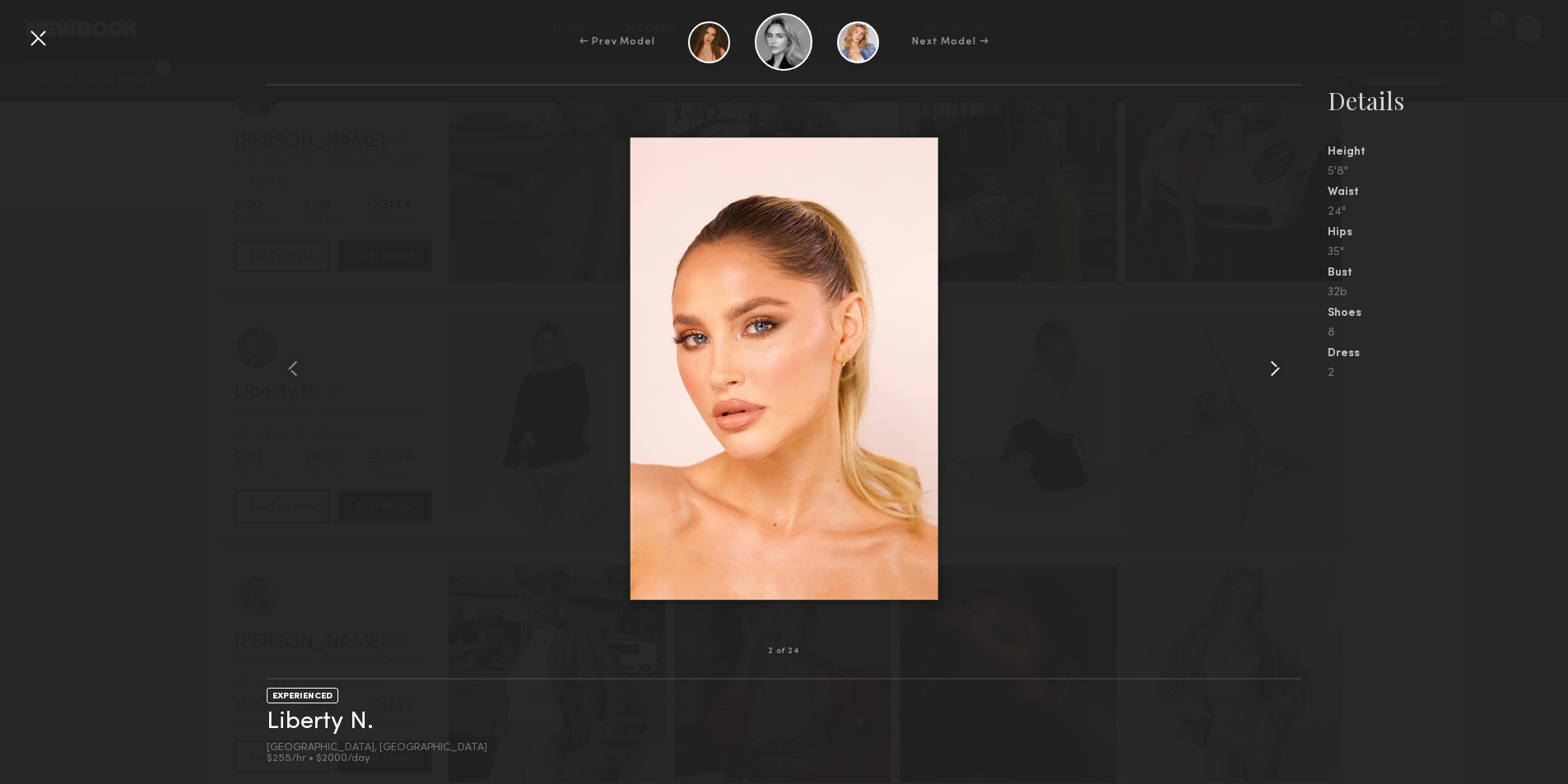
click at [1263, 364] on common-icon at bounding box center [1274, 368] width 26 height 26
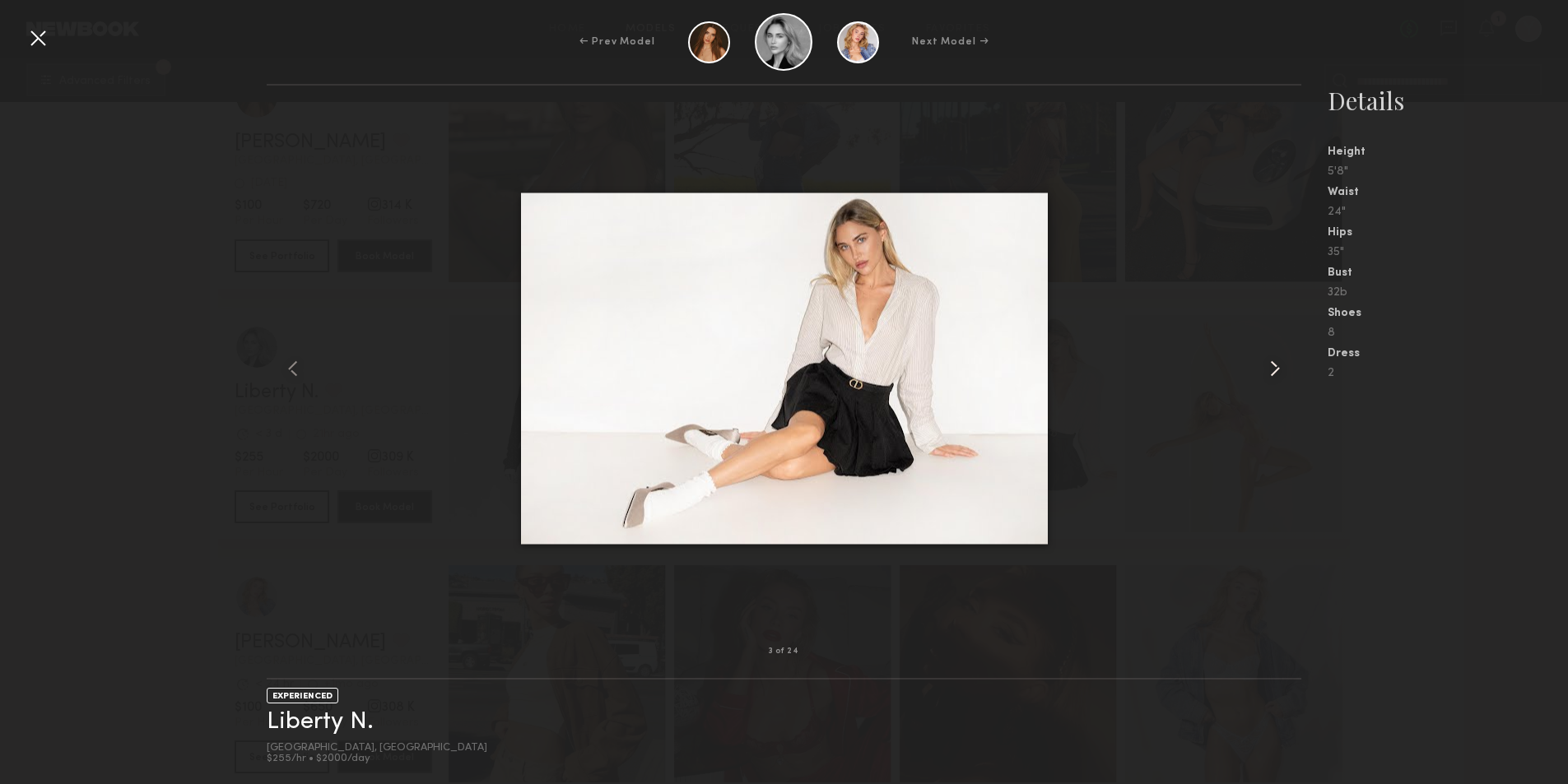
click at [1263, 364] on common-icon at bounding box center [1274, 368] width 26 height 26
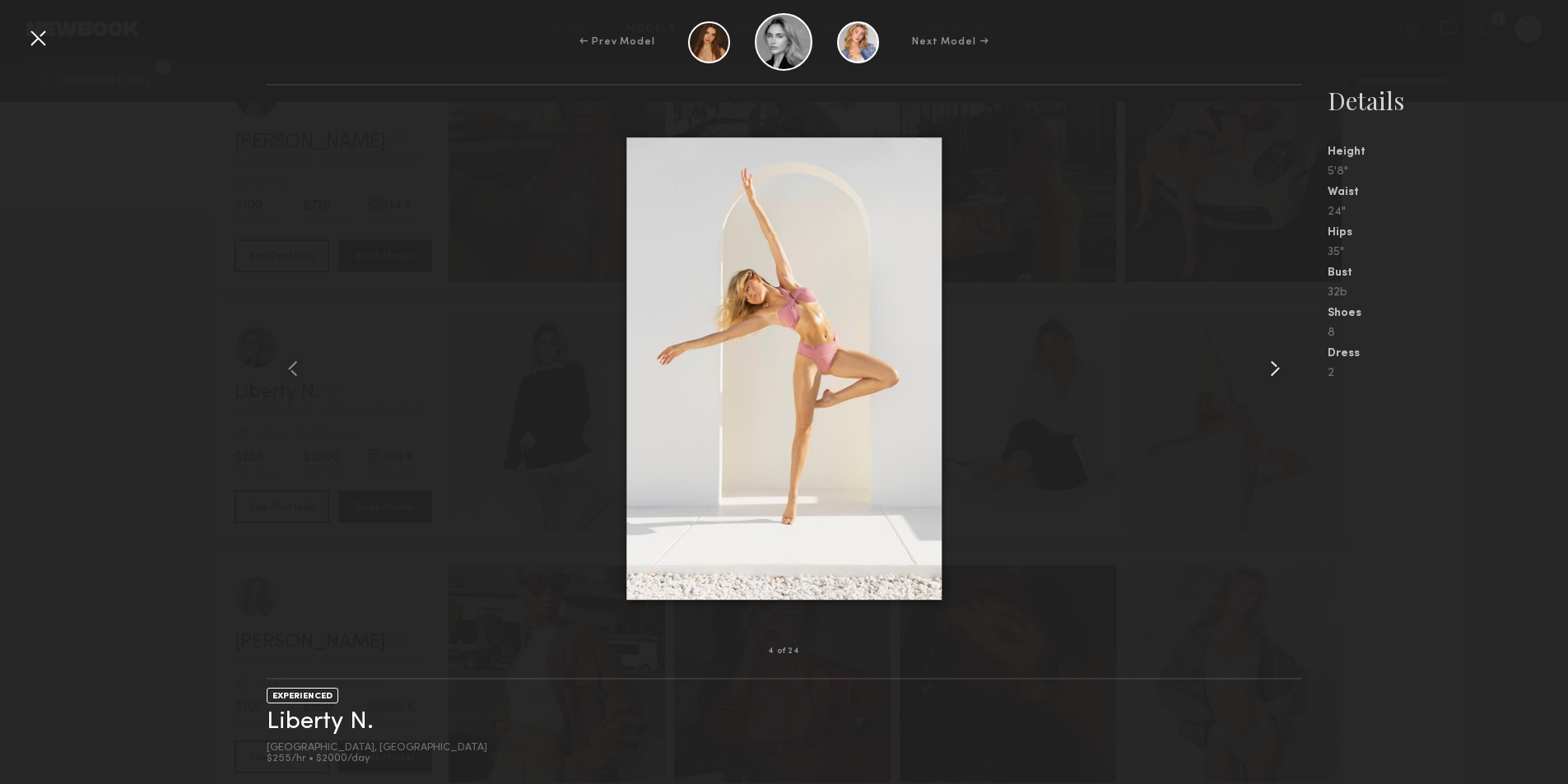
click at [1263, 364] on common-icon at bounding box center [1274, 368] width 26 height 26
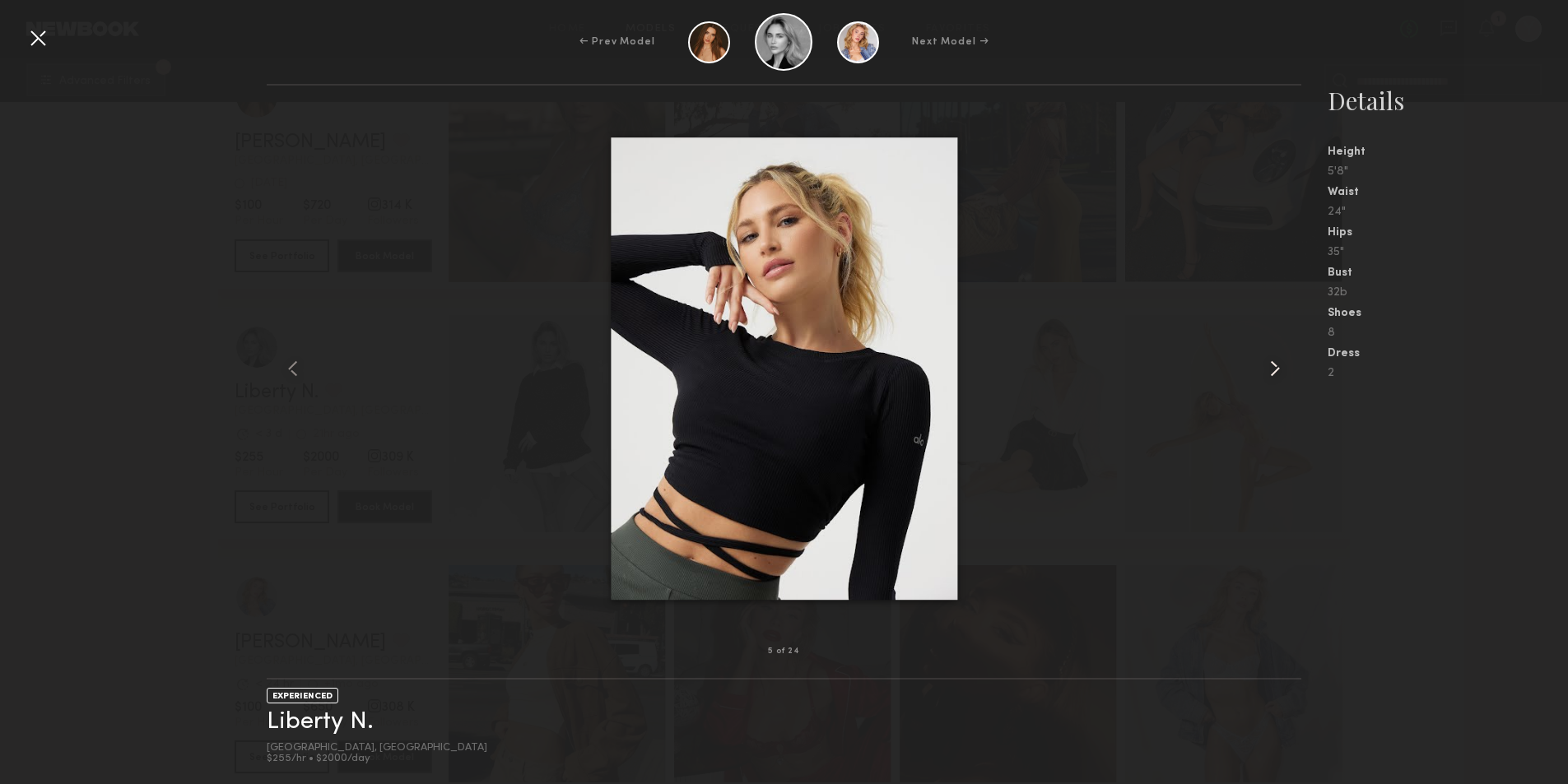
click at [1263, 364] on common-icon at bounding box center [1274, 368] width 26 height 26
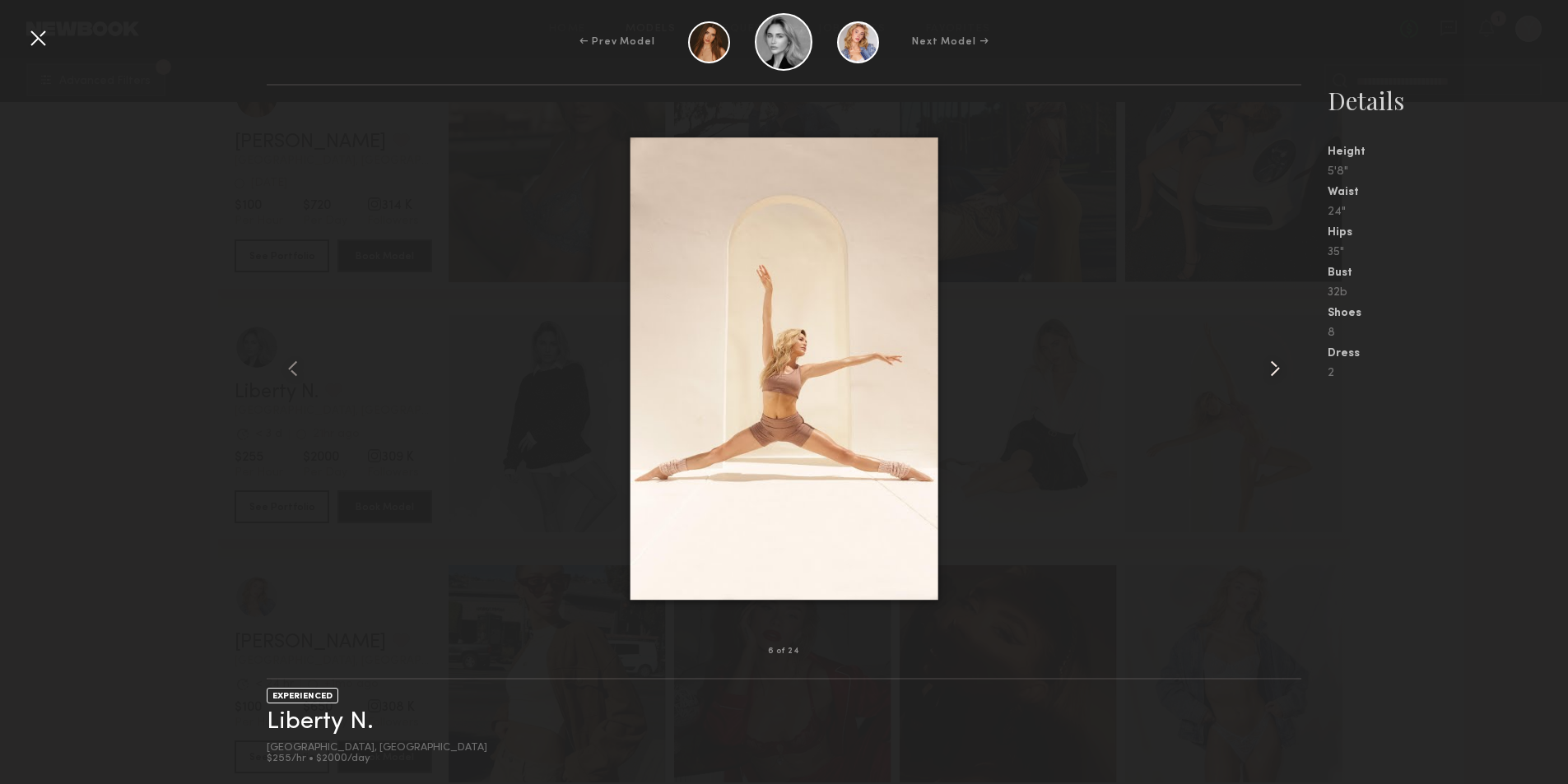
click at [1263, 364] on common-icon at bounding box center [1274, 368] width 26 height 26
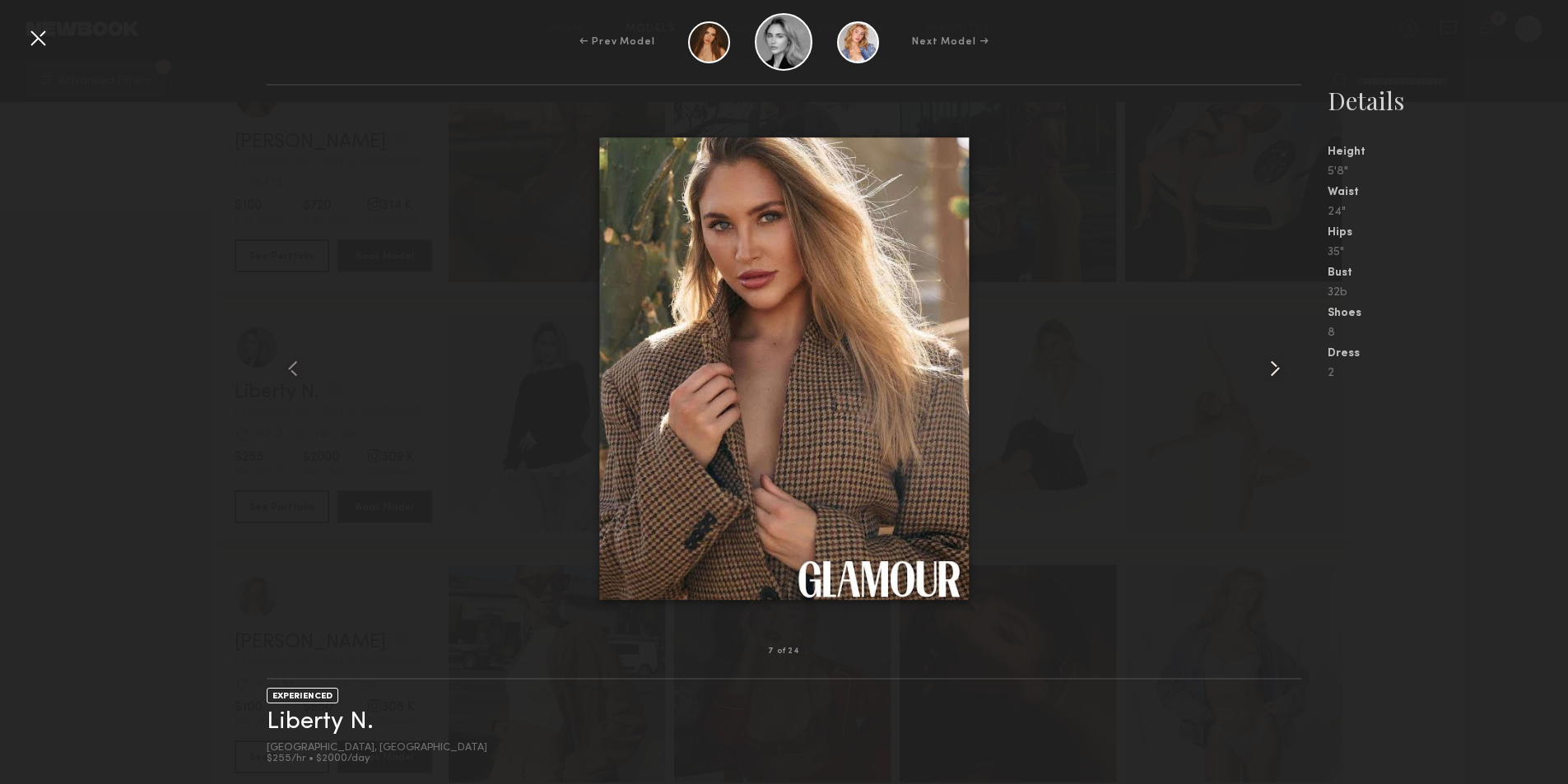
click at [1263, 364] on common-icon at bounding box center [1274, 368] width 26 height 26
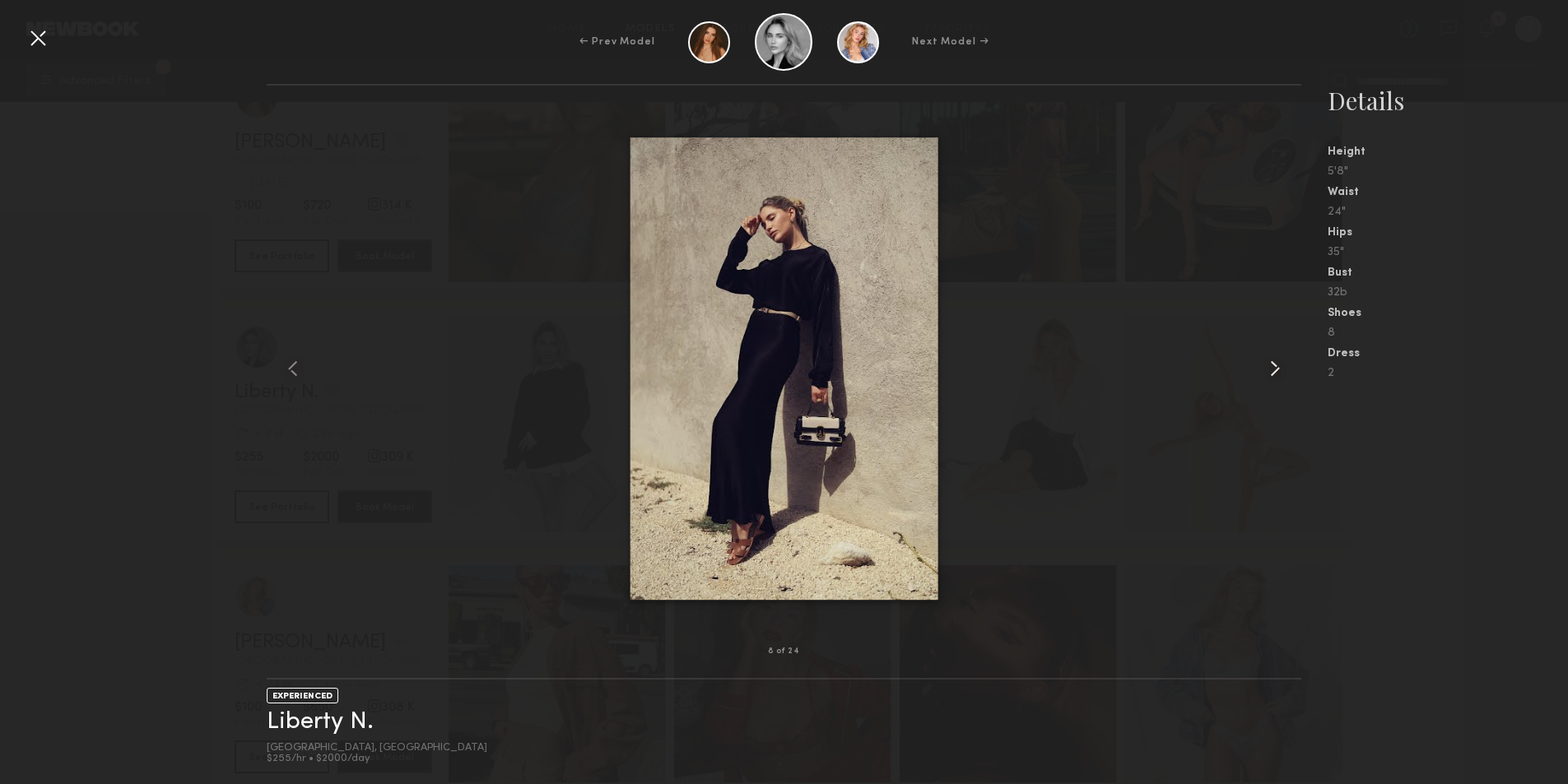
click at [1263, 364] on common-icon at bounding box center [1274, 368] width 26 height 26
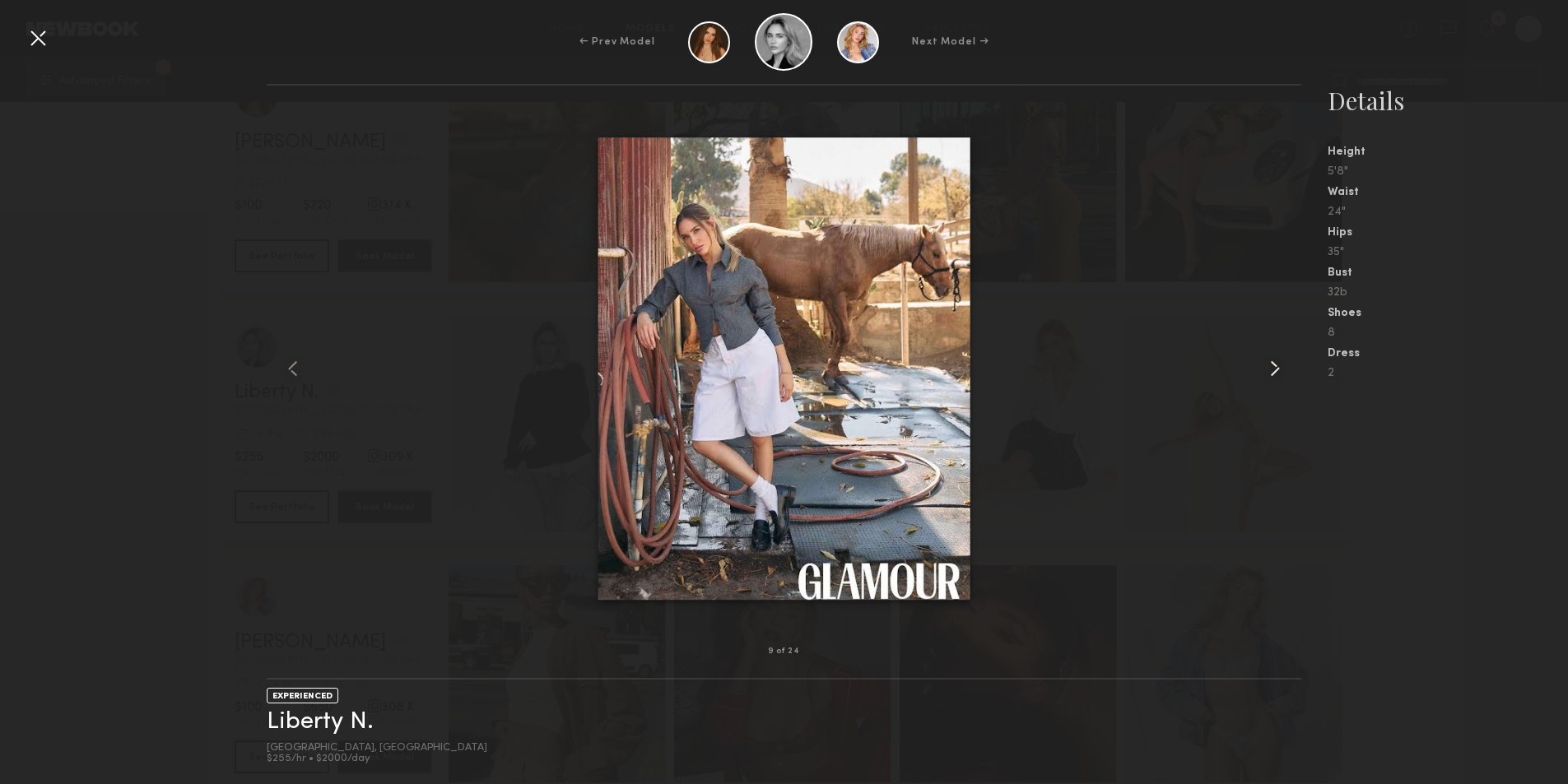
click at [1263, 364] on common-icon at bounding box center [1274, 368] width 26 height 26
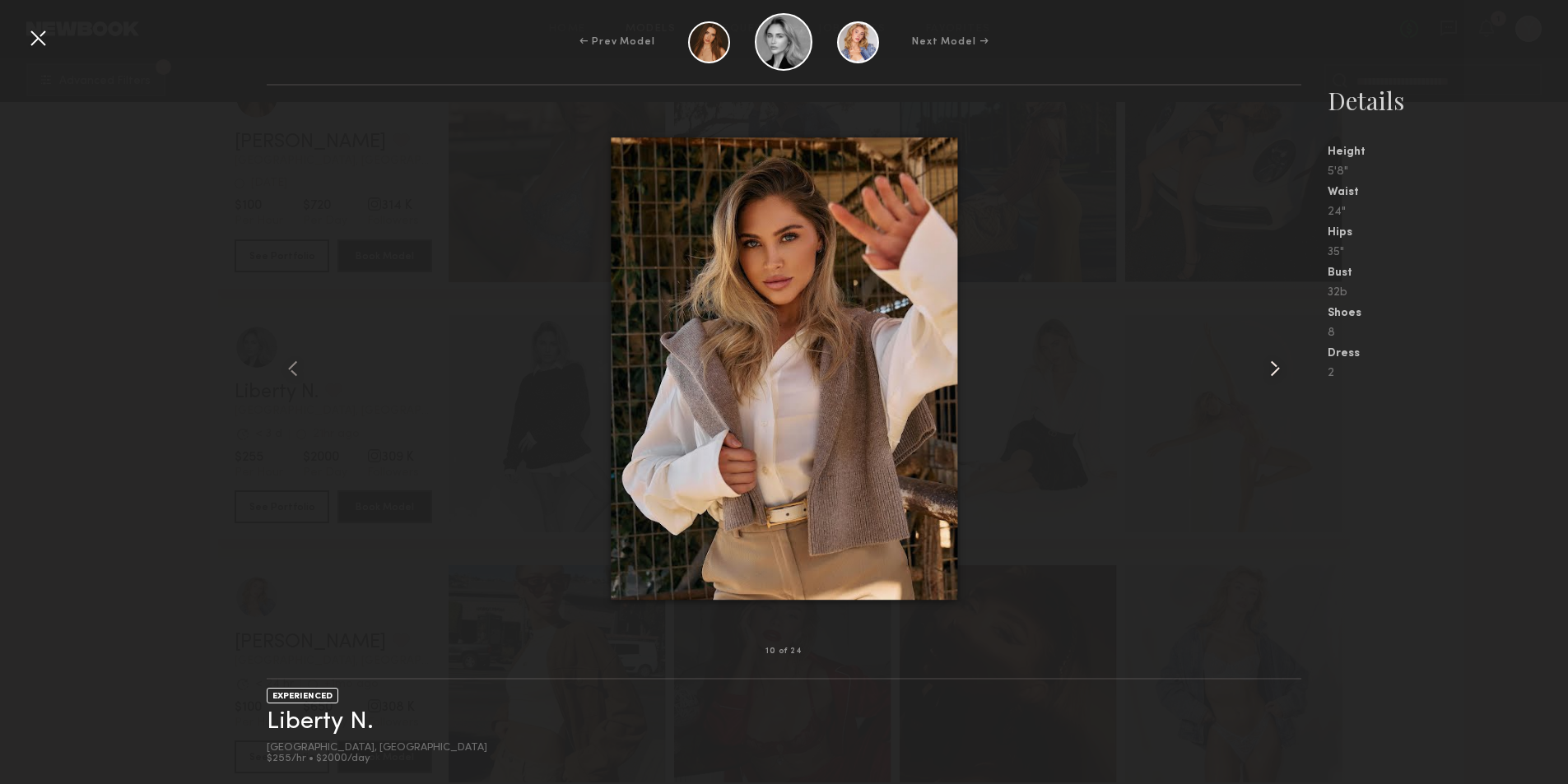
click at [1263, 364] on common-icon at bounding box center [1274, 368] width 26 height 26
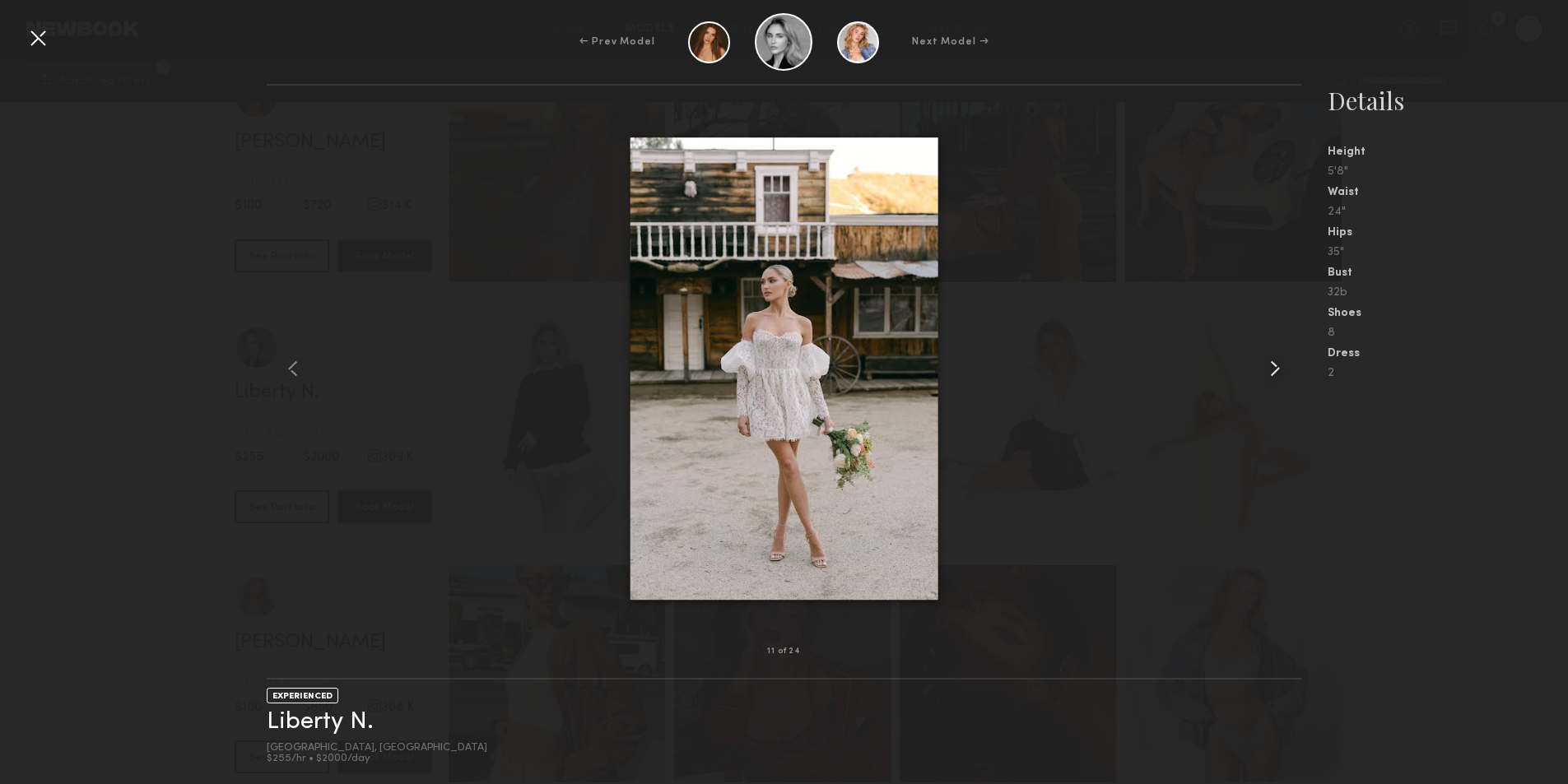
click at [1263, 364] on common-icon at bounding box center [1274, 368] width 26 height 26
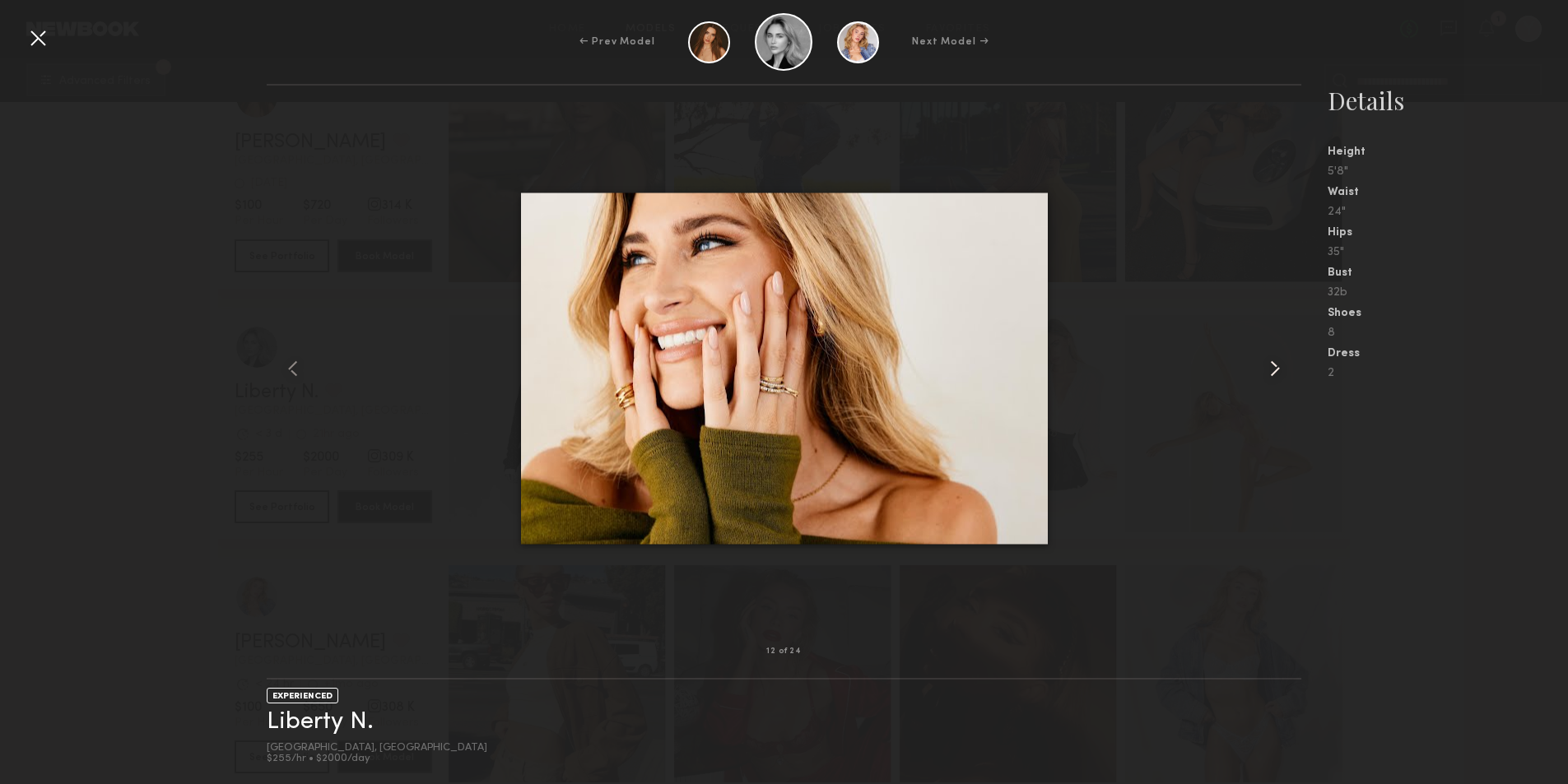
click at [1263, 364] on common-icon at bounding box center [1274, 368] width 26 height 26
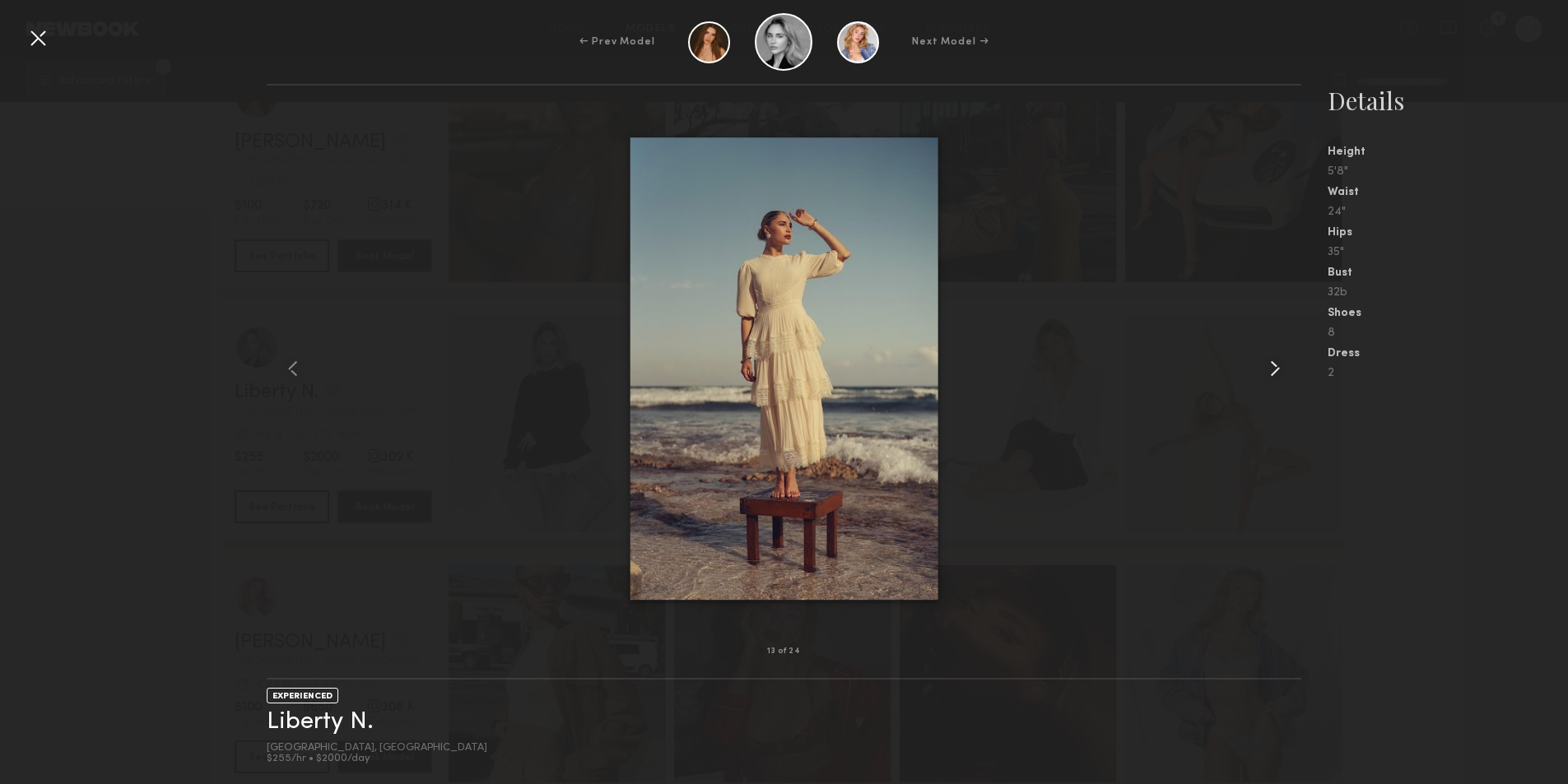
click at [1263, 364] on common-icon at bounding box center [1274, 368] width 26 height 26
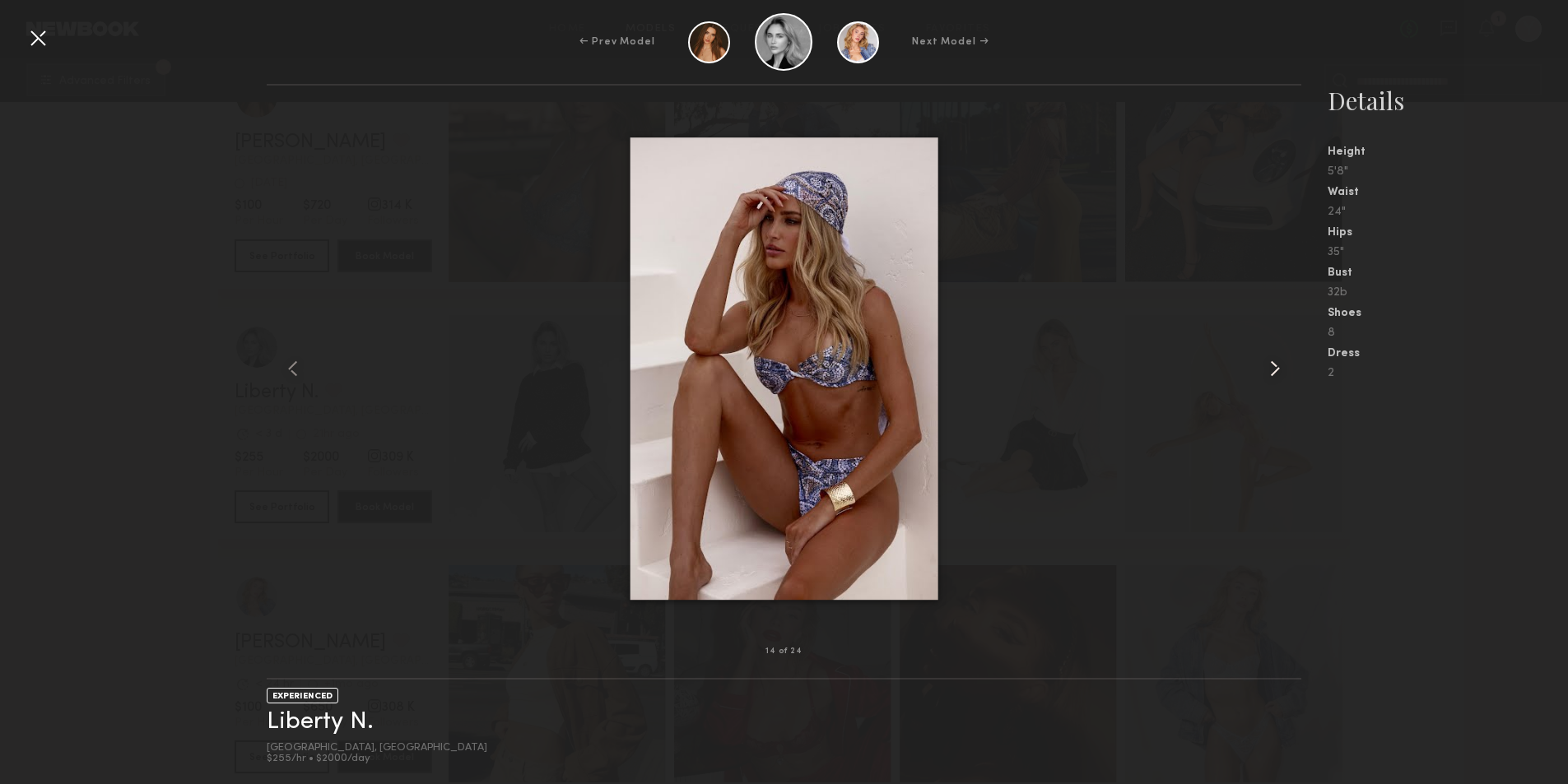
click at [1263, 364] on common-icon at bounding box center [1274, 368] width 26 height 26
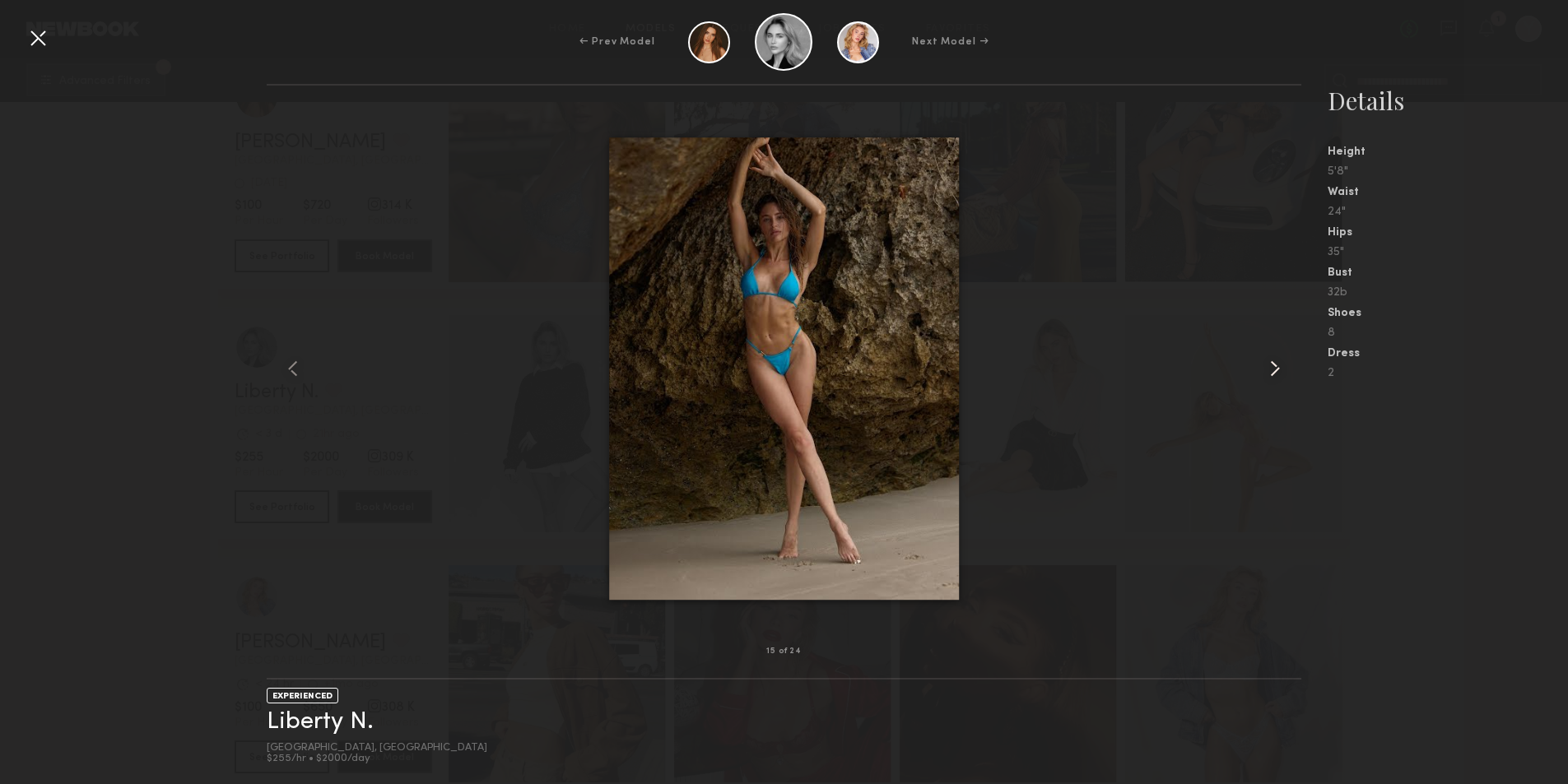
click at [1263, 364] on common-icon at bounding box center [1274, 368] width 26 height 26
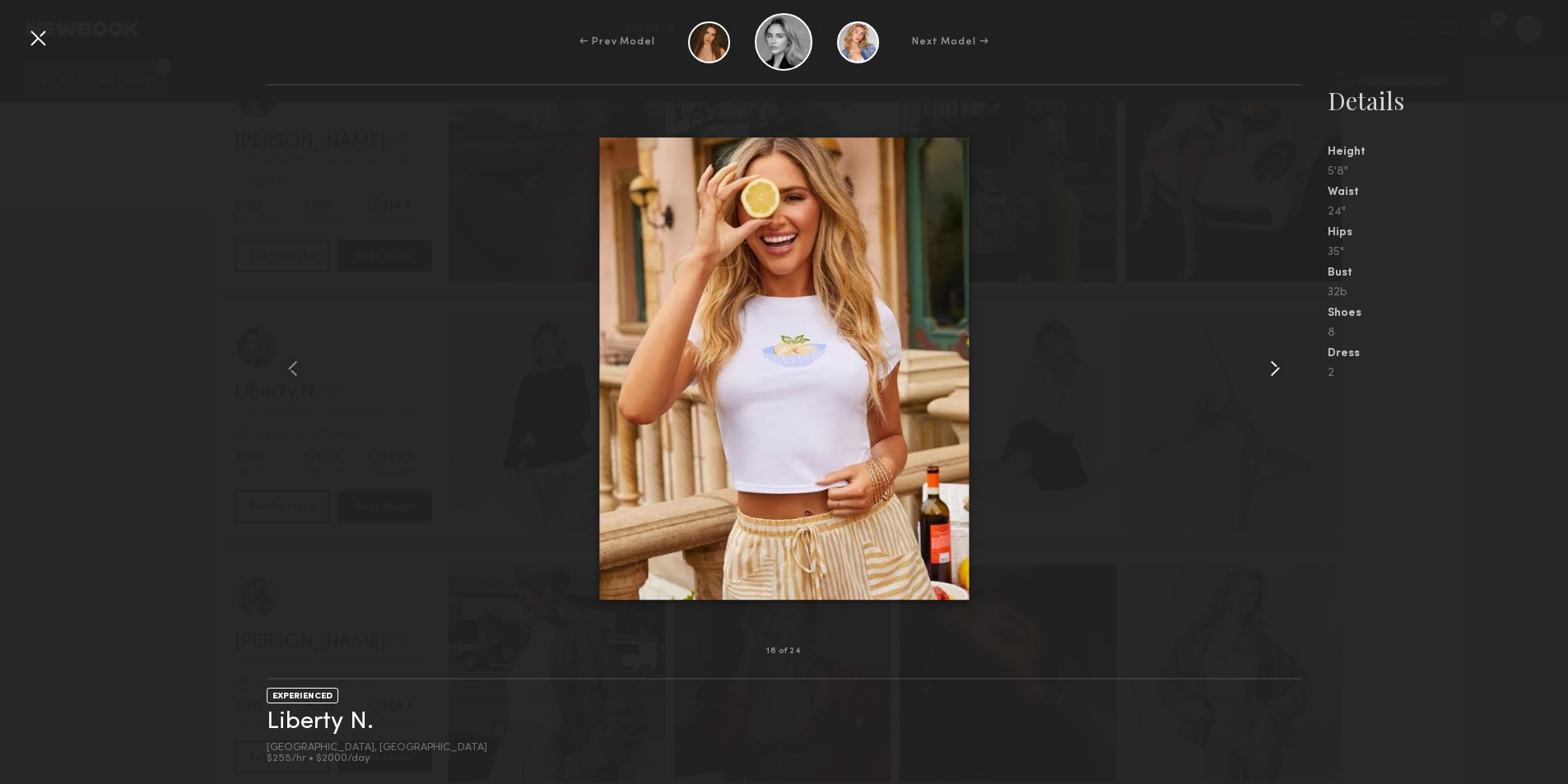
click at [1263, 364] on common-icon at bounding box center [1274, 368] width 26 height 26
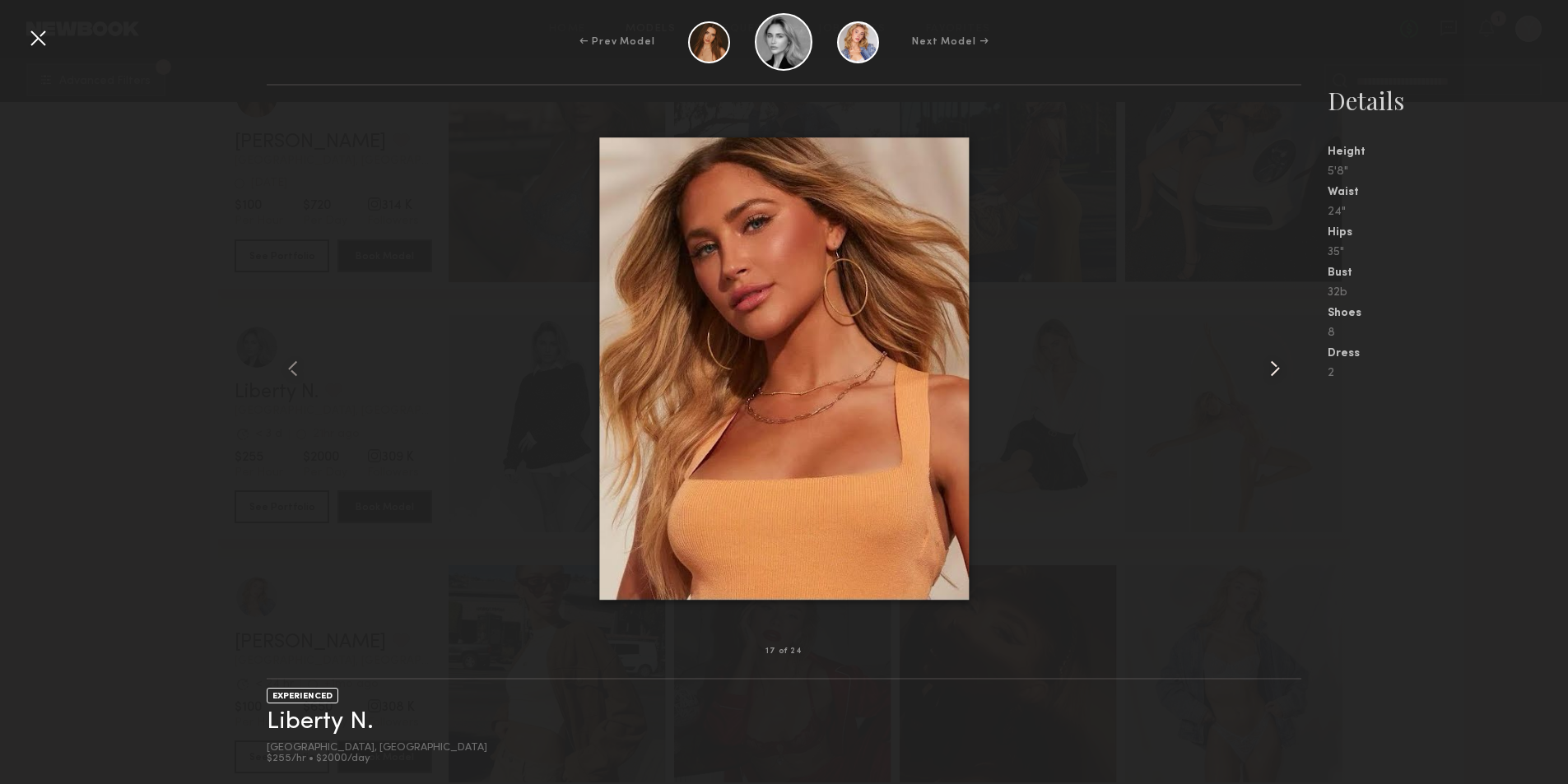
click at [1263, 364] on common-icon at bounding box center [1274, 368] width 26 height 26
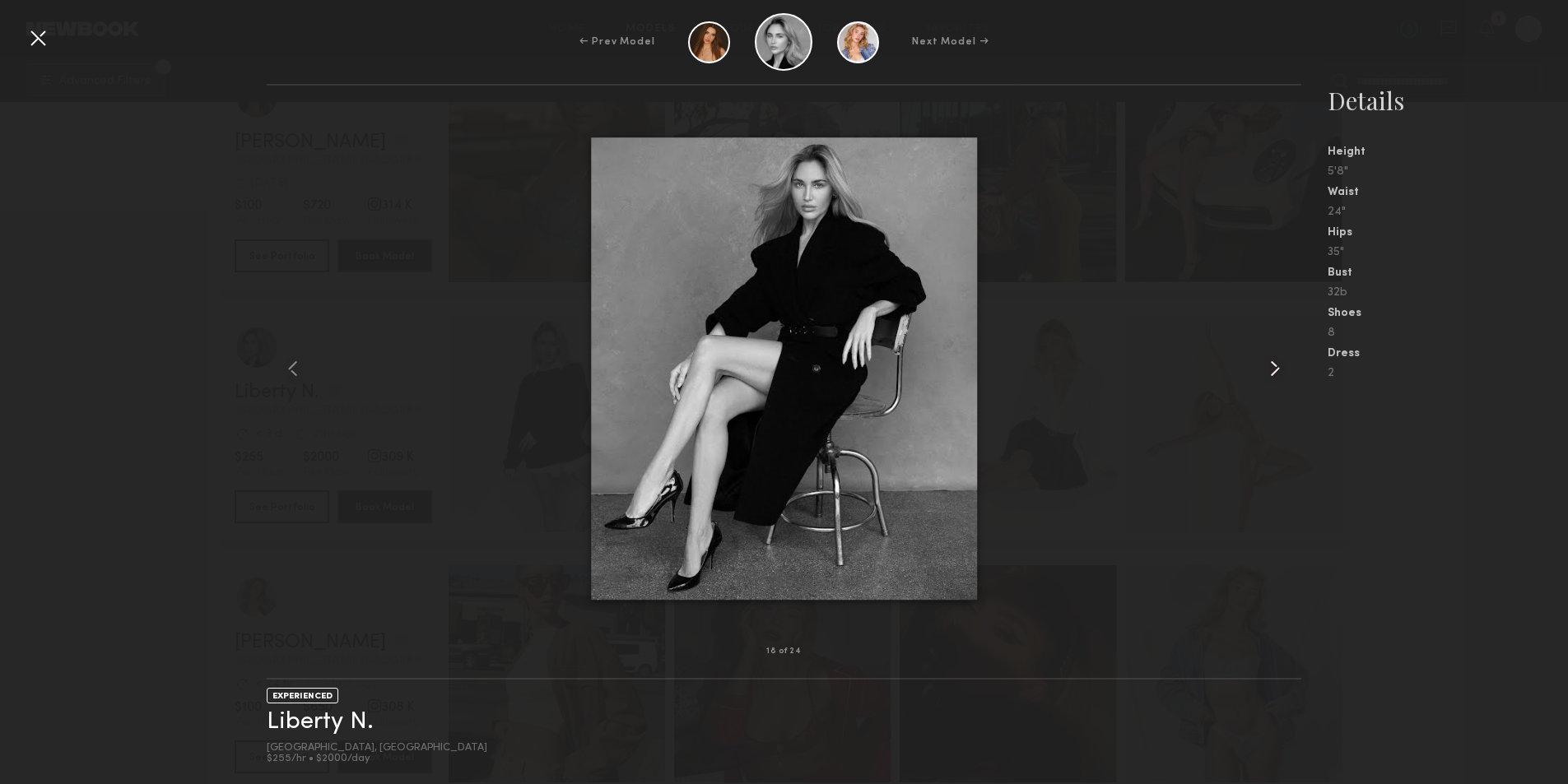
click at [1263, 364] on common-icon at bounding box center [1274, 368] width 26 height 26
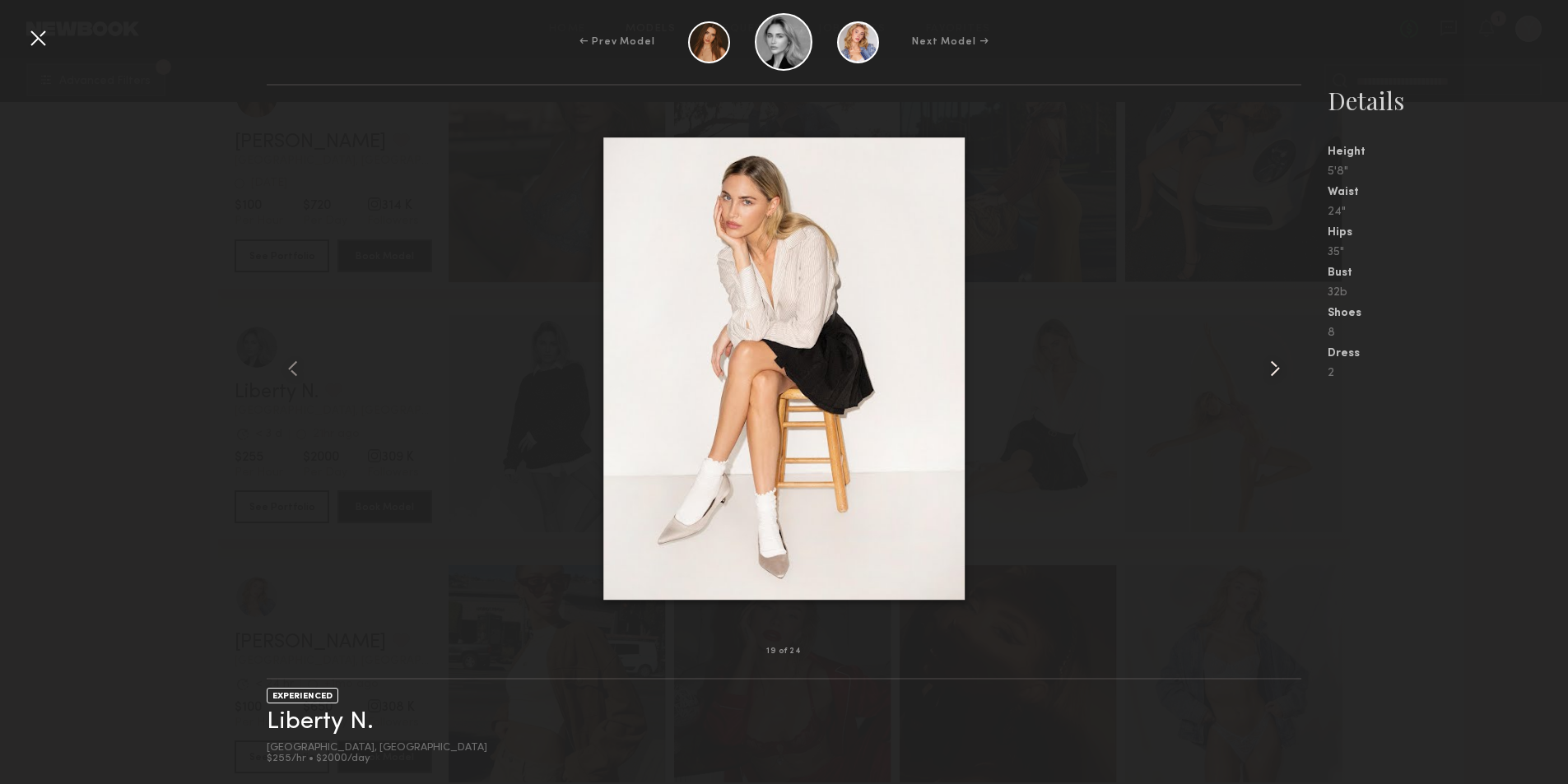
click at [1263, 364] on common-icon at bounding box center [1274, 368] width 26 height 26
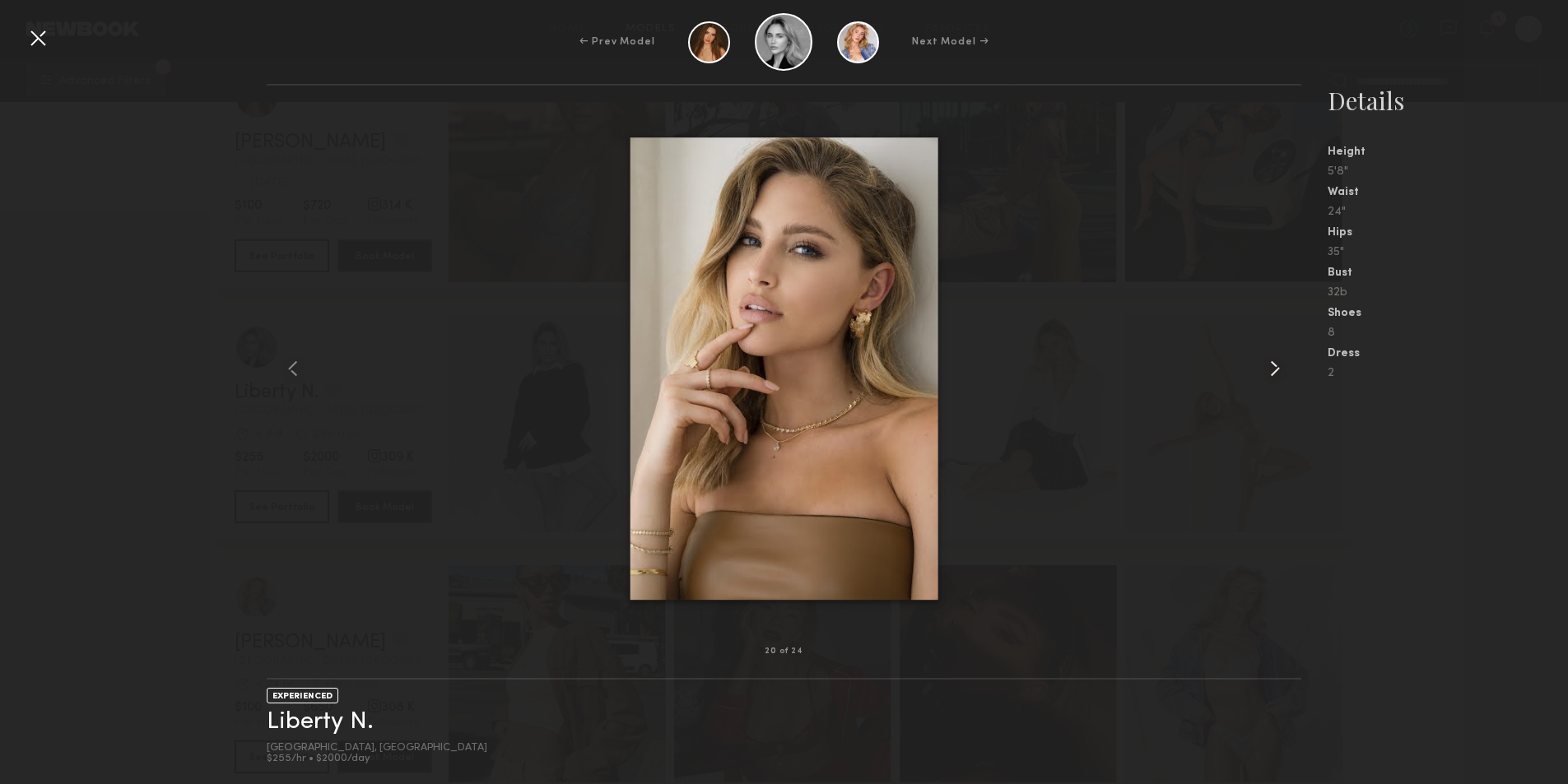
click at [1263, 364] on common-icon at bounding box center [1274, 368] width 26 height 26
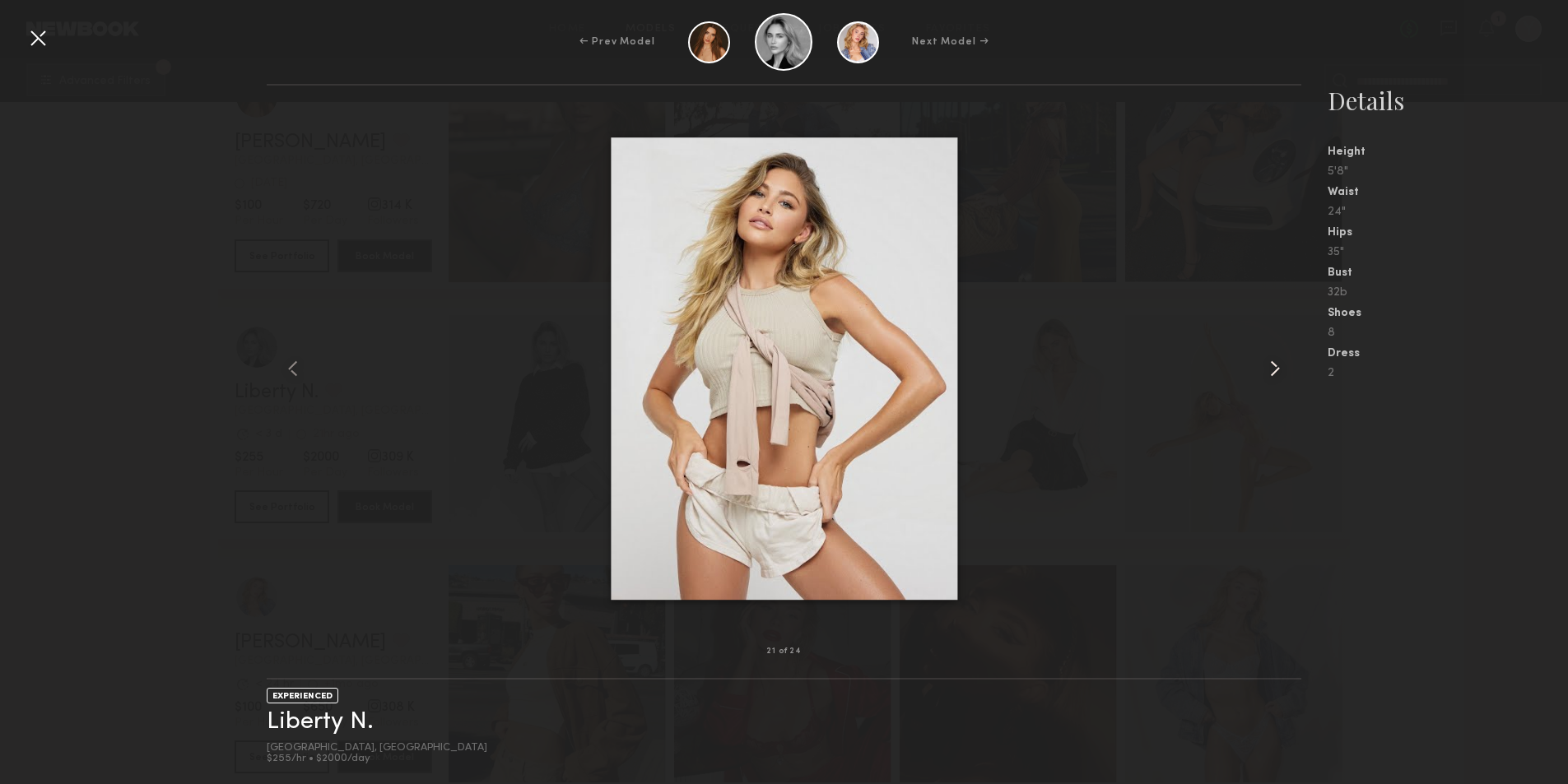
click at [1263, 364] on common-icon at bounding box center [1274, 368] width 26 height 26
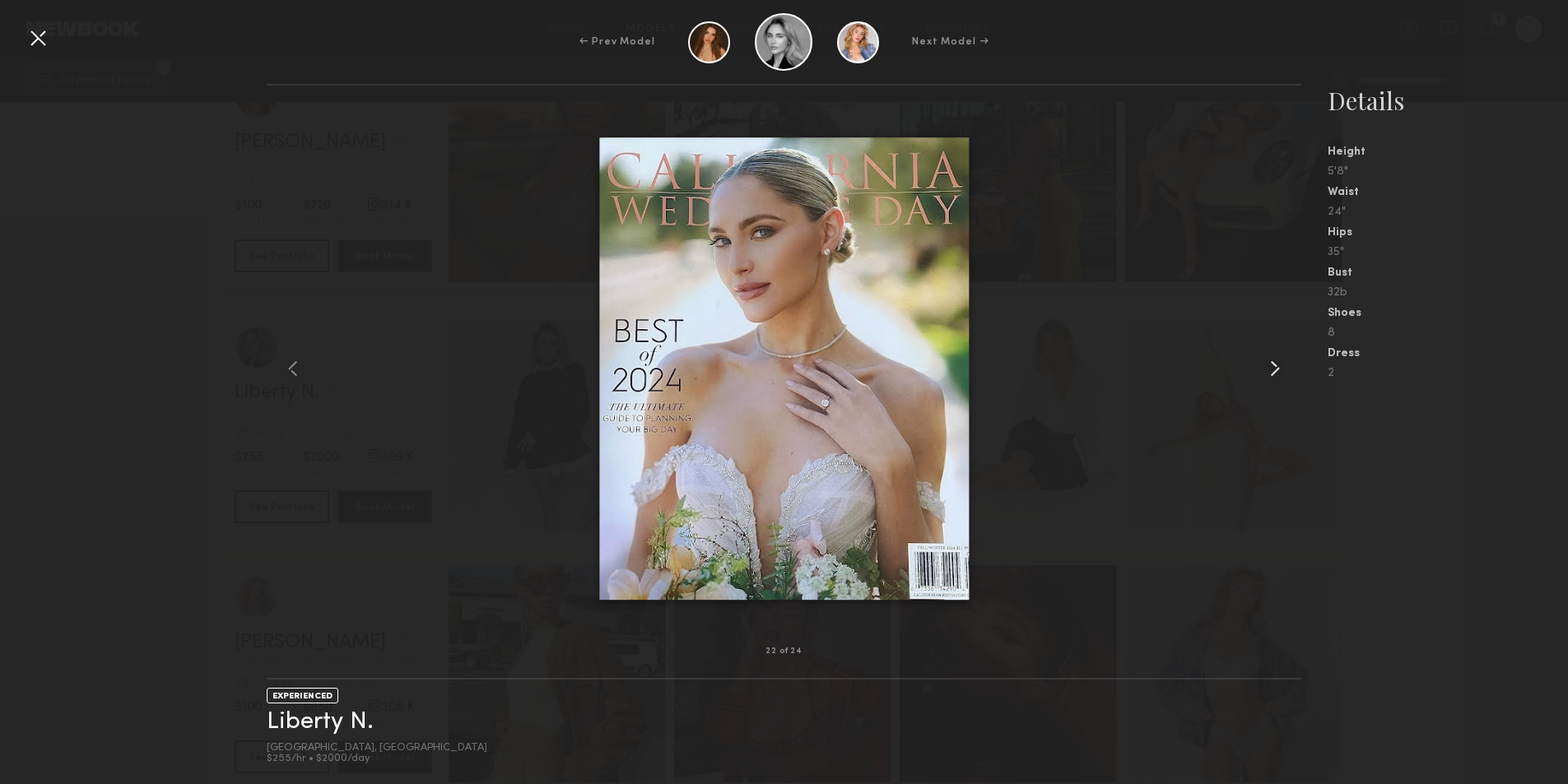
click at [1263, 364] on common-icon at bounding box center [1274, 368] width 26 height 26
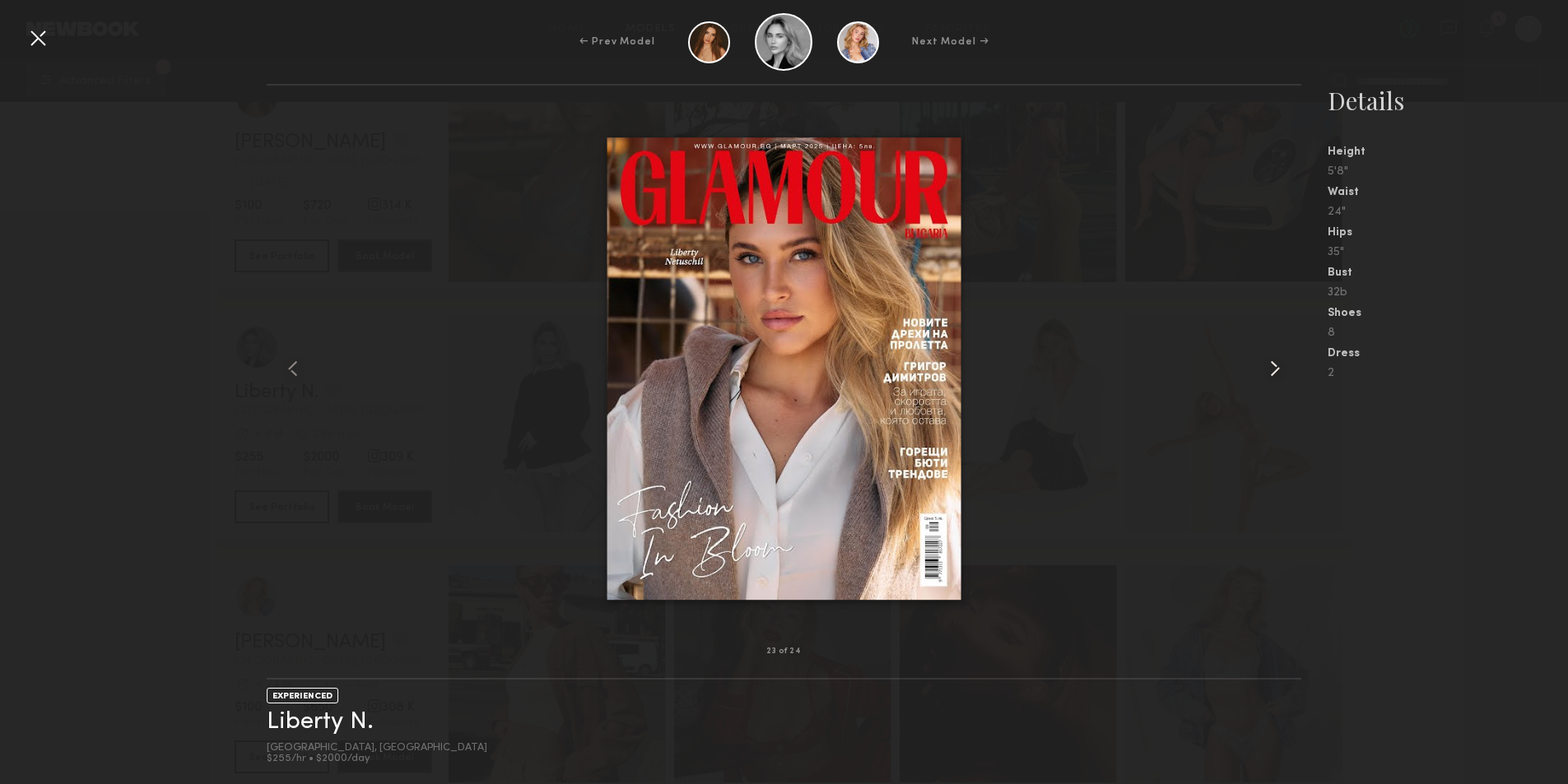
click at [1263, 364] on common-icon at bounding box center [1274, 368] width 26 height 26
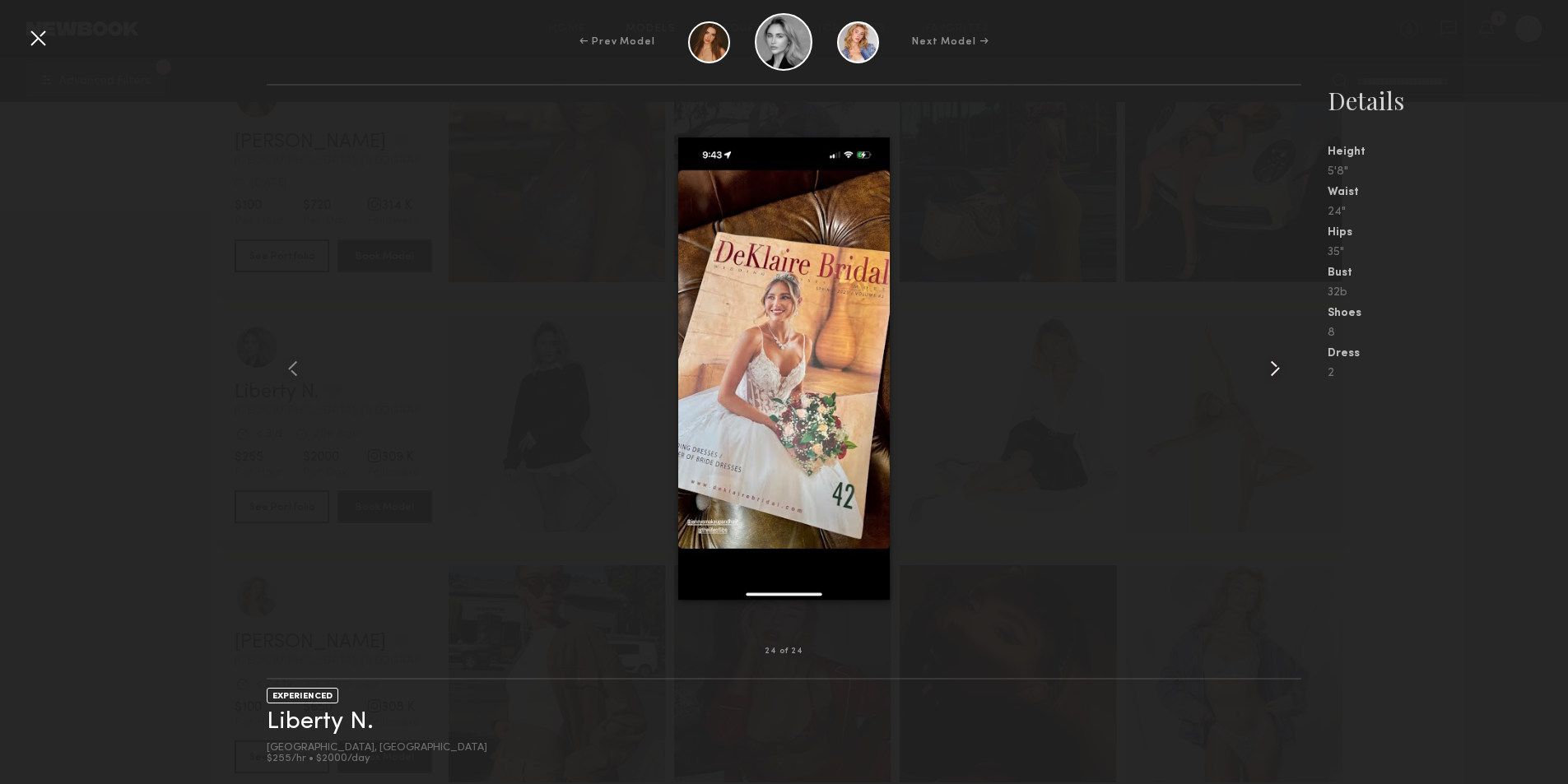
click at [1263, 364] on common-icon at bounding box center [1274, 368] width 26 height 26
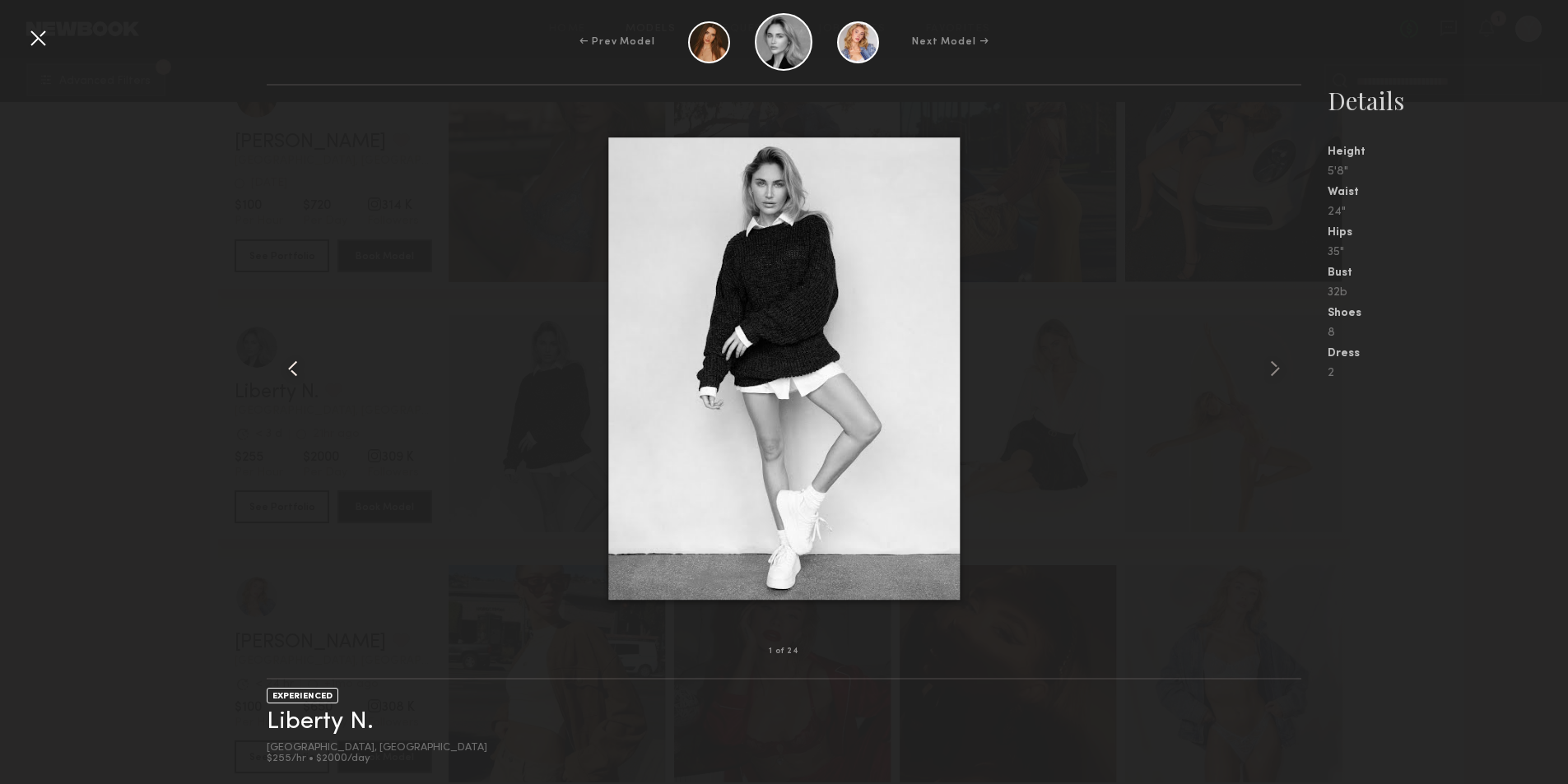
click at [283, 358] on common-icon at bounding box center [293, 368] width 26 height 26
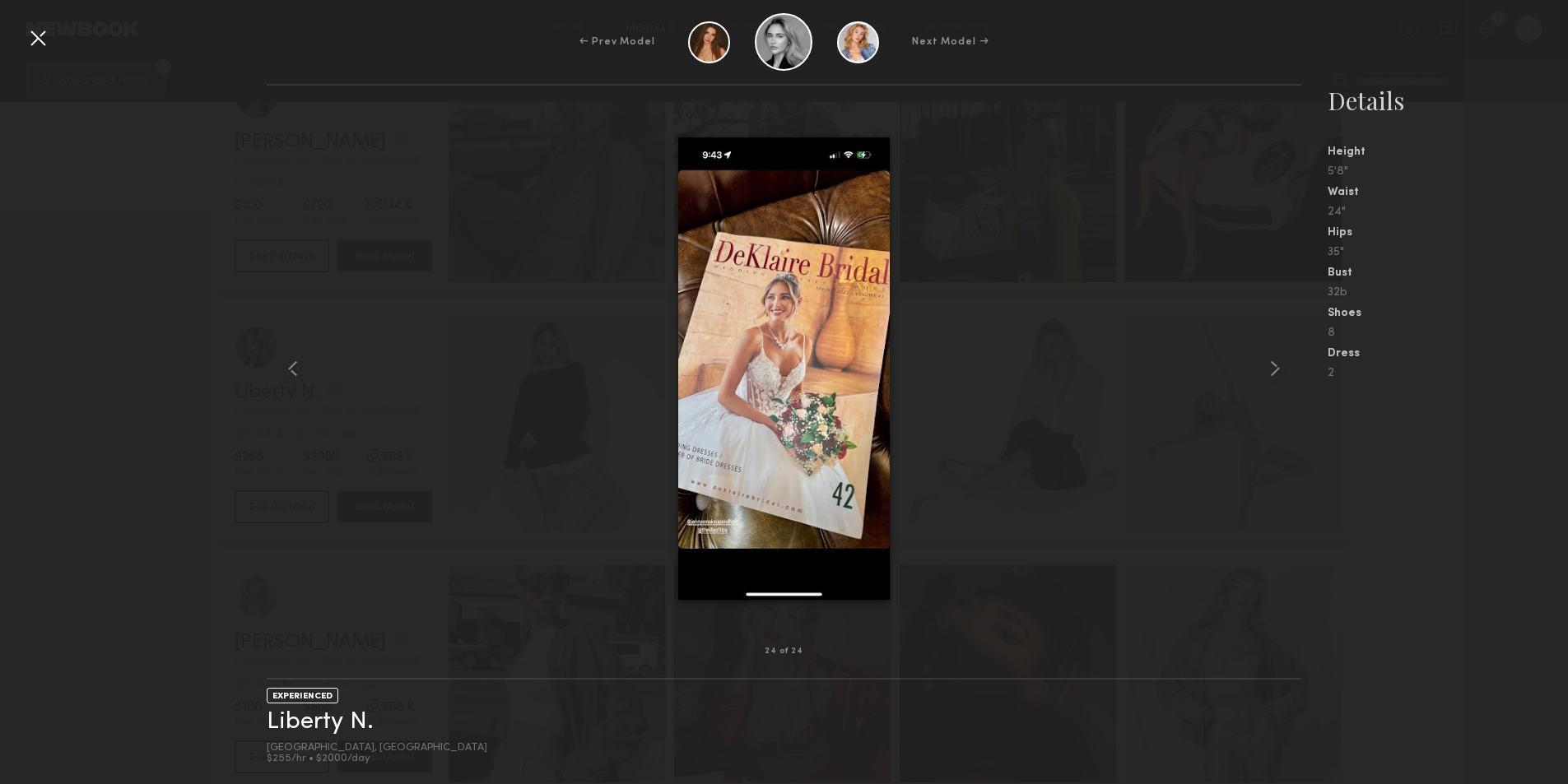
scroll to position [7237, 0]
click at [1180, 162] on div at bounding box center [784, 368] width 1034 height 513
click at [31, 28] on div at bounding box center [37, 37] width 26 height 26
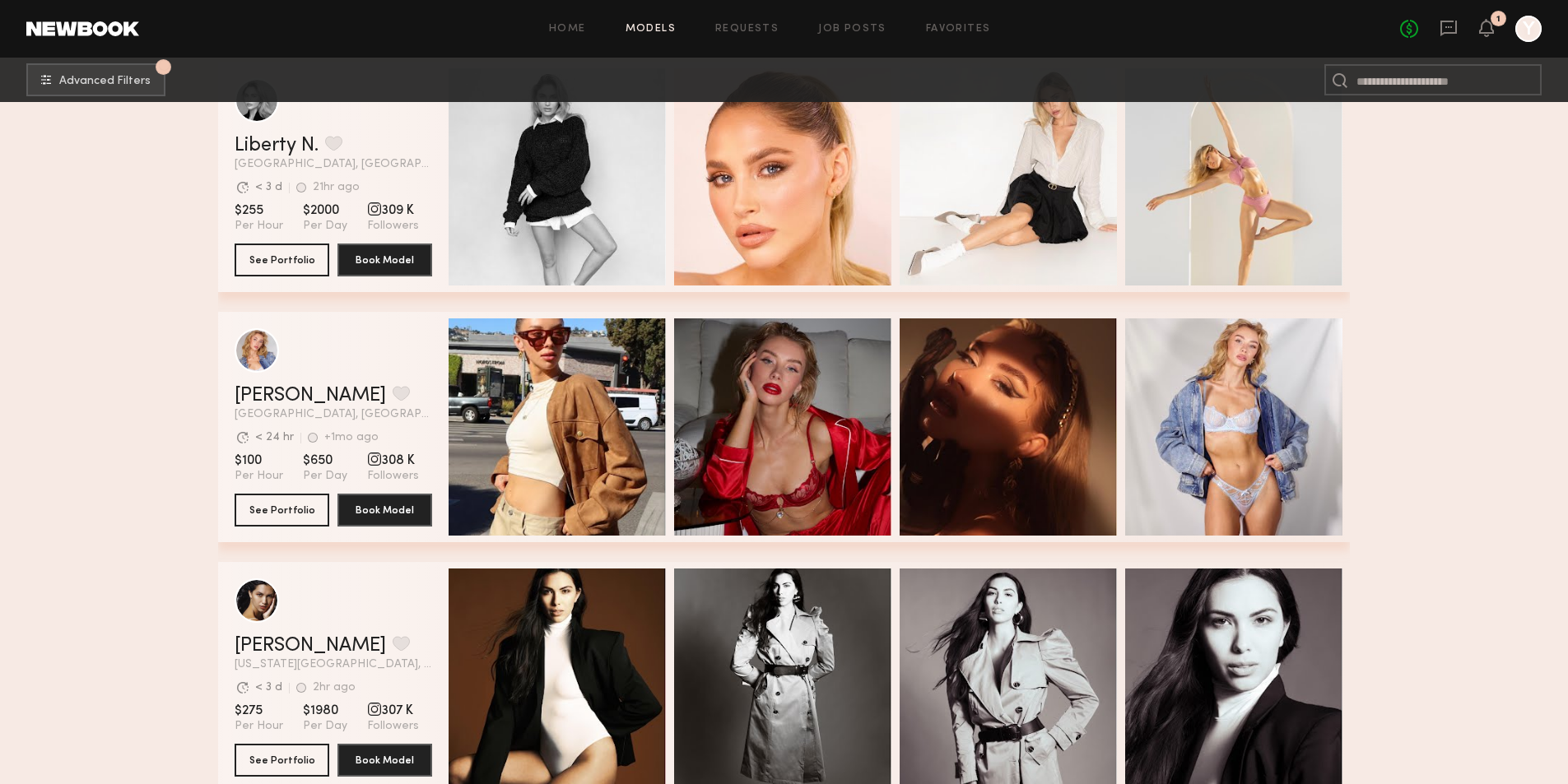
scroll to position [6908, 0]
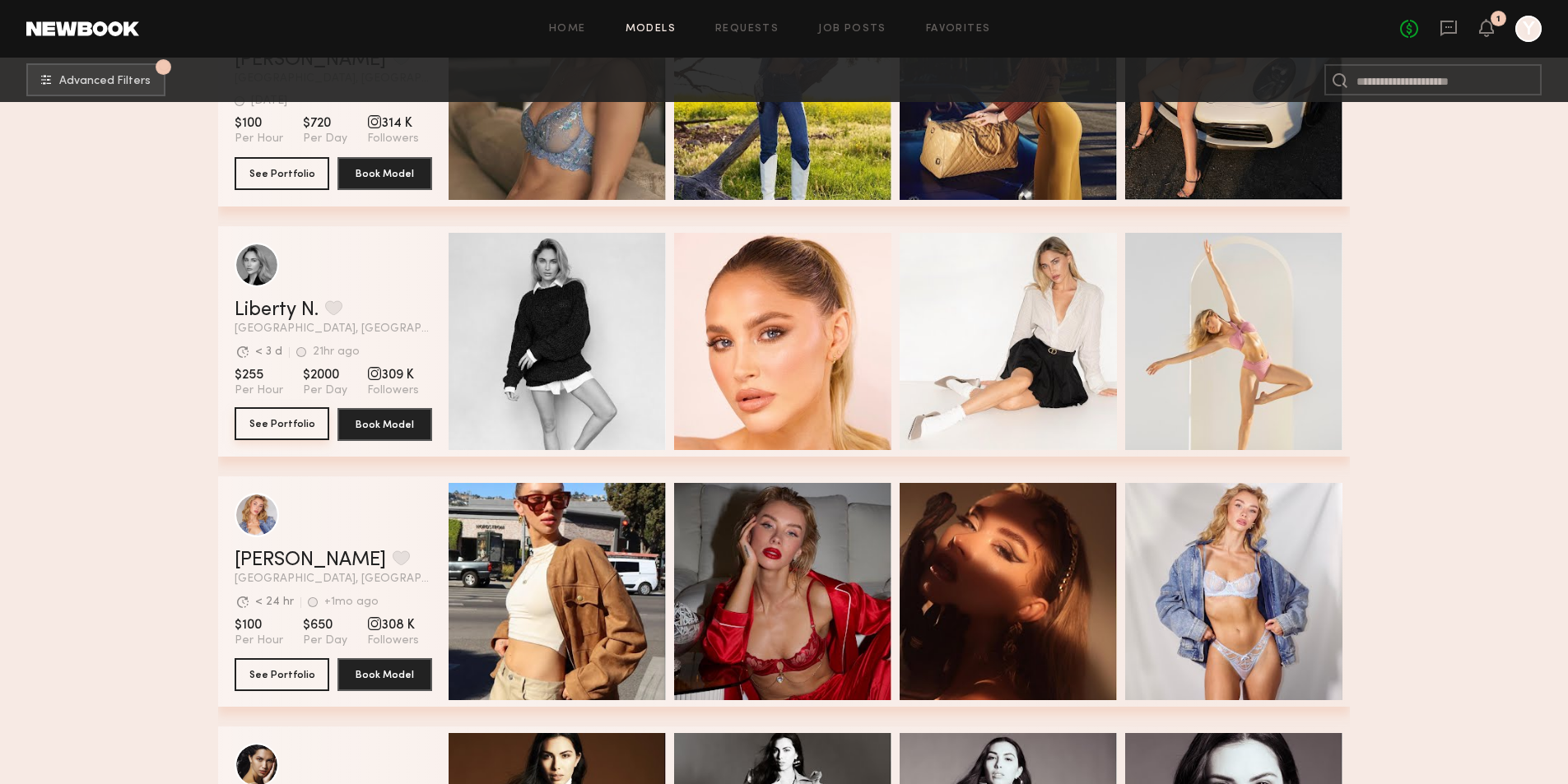
click at [261, 420] on button "See Portfolio" at bounding box center [282, 424] width 95 height 33
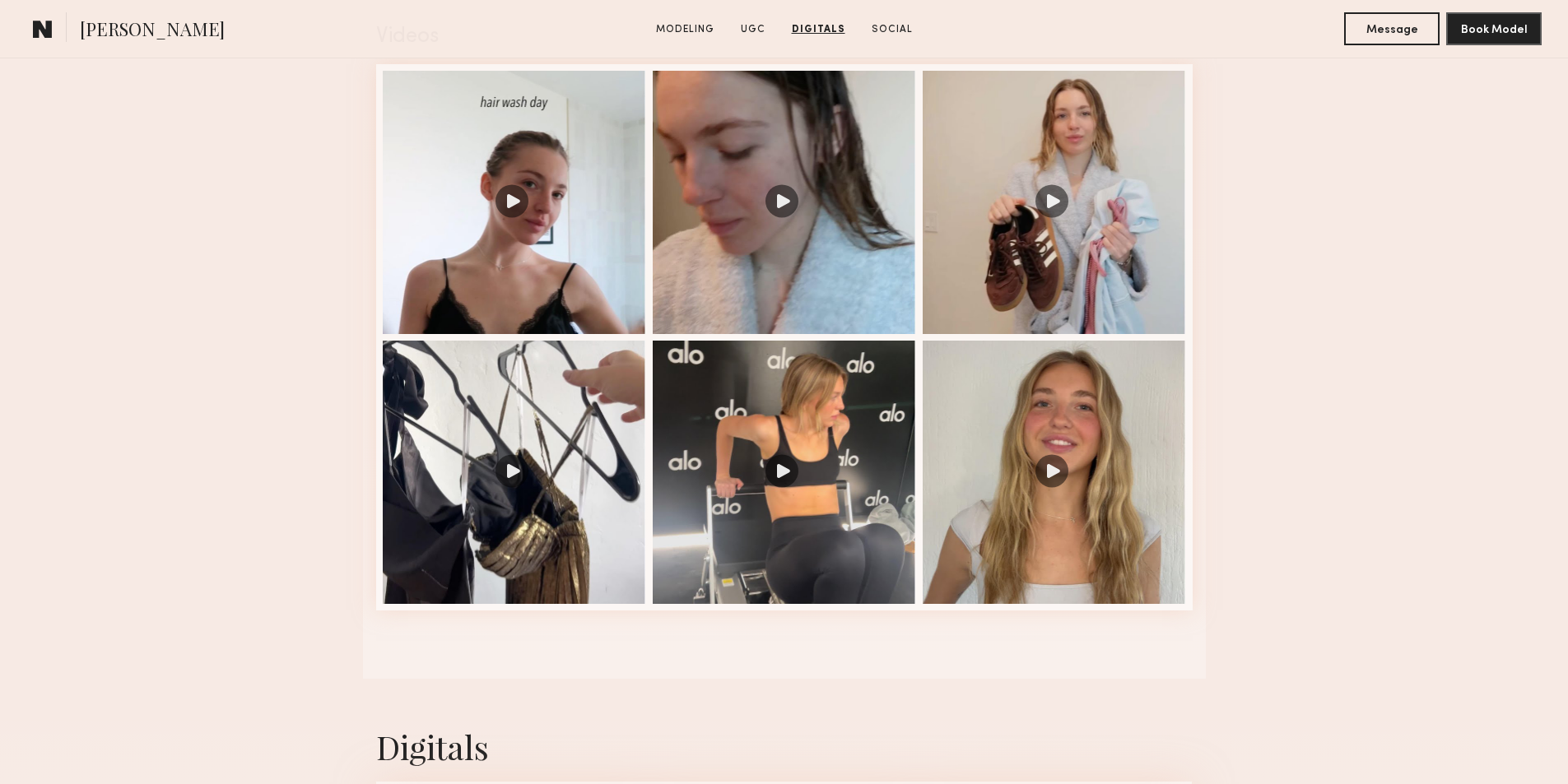
scroll to position [1560, 0]
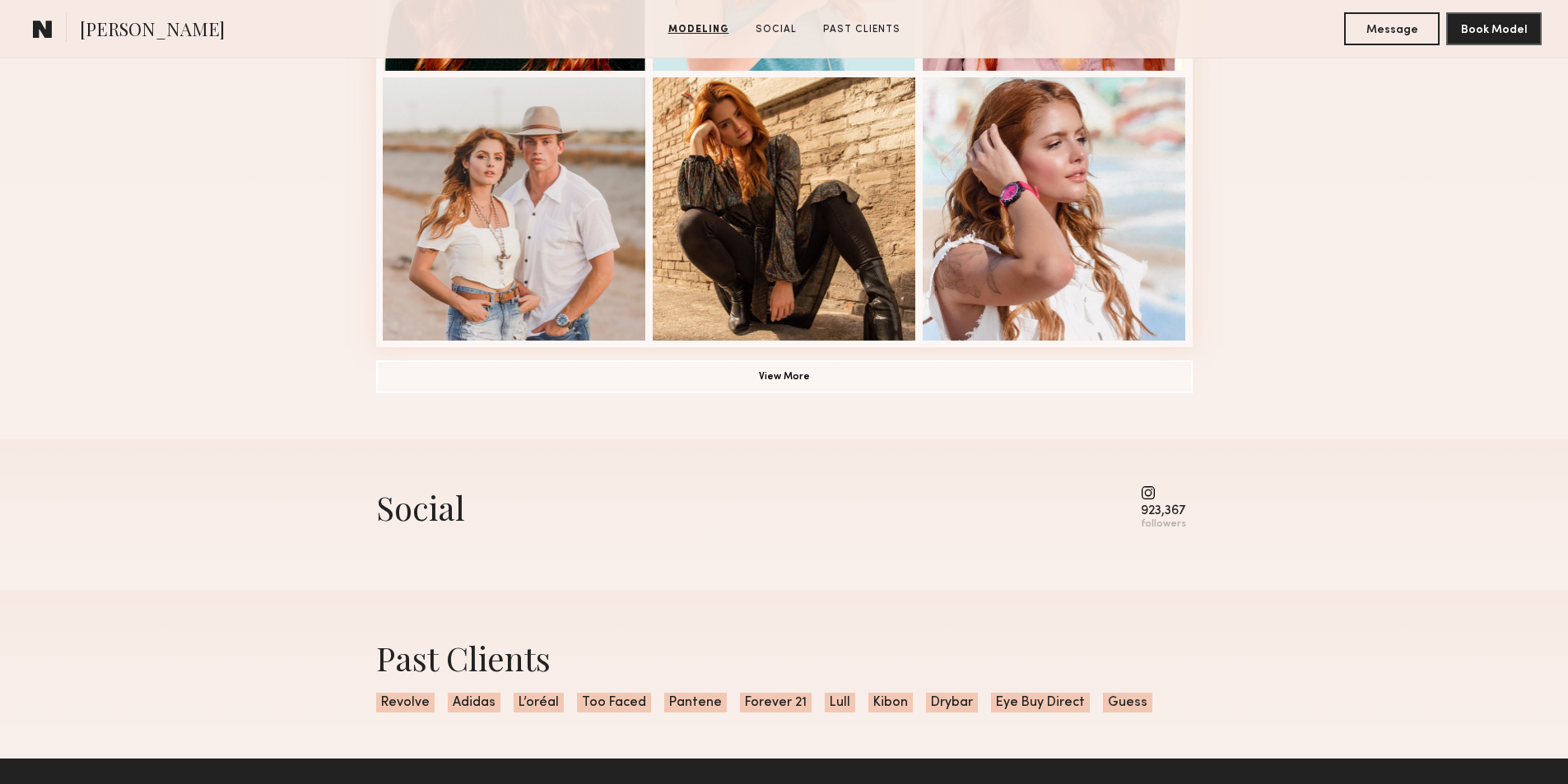
scroll to position [1190, 0]
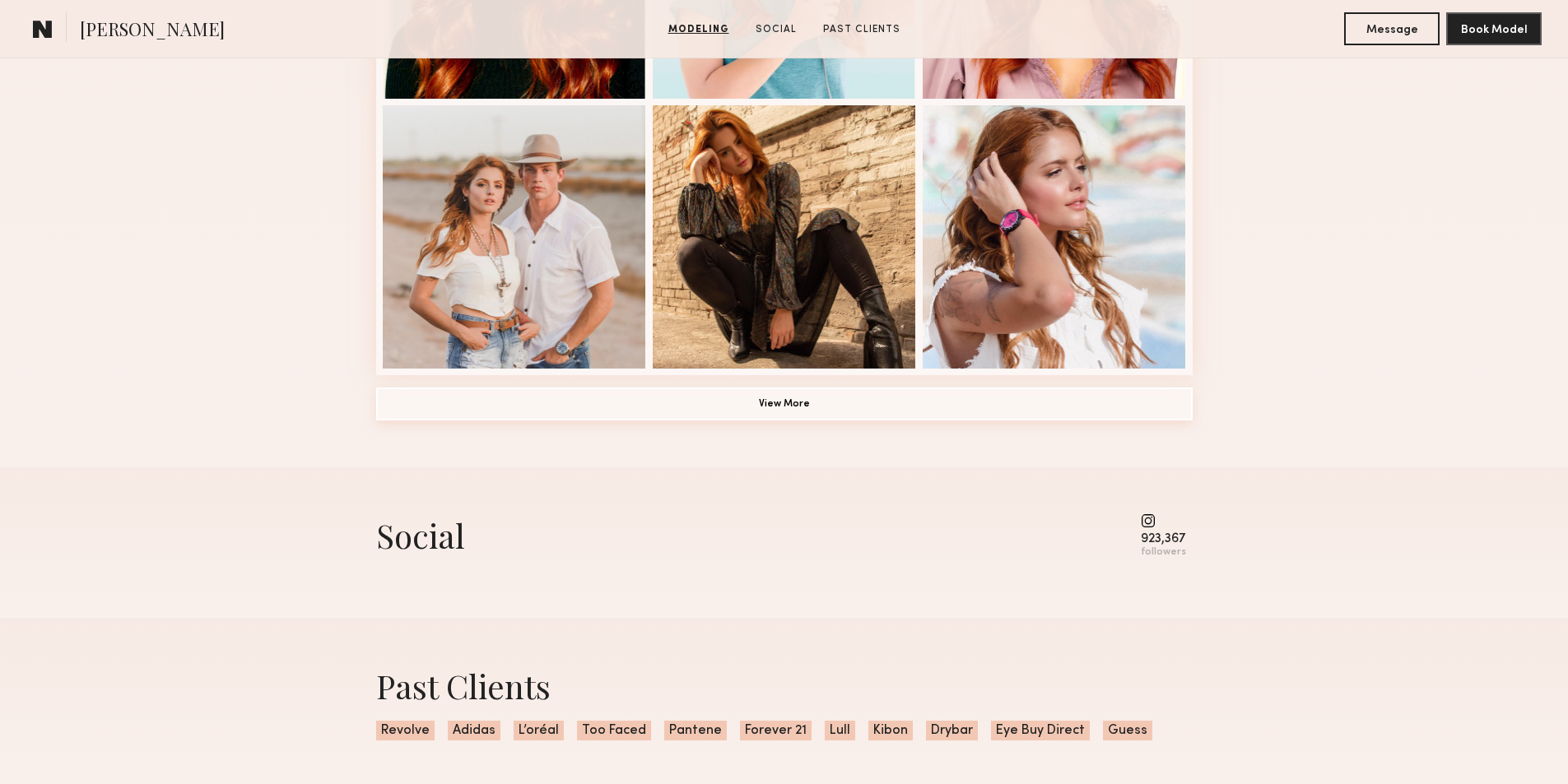
click at [770, 401] on button "View More" at bounding box center [784, 404] width 816 height 33
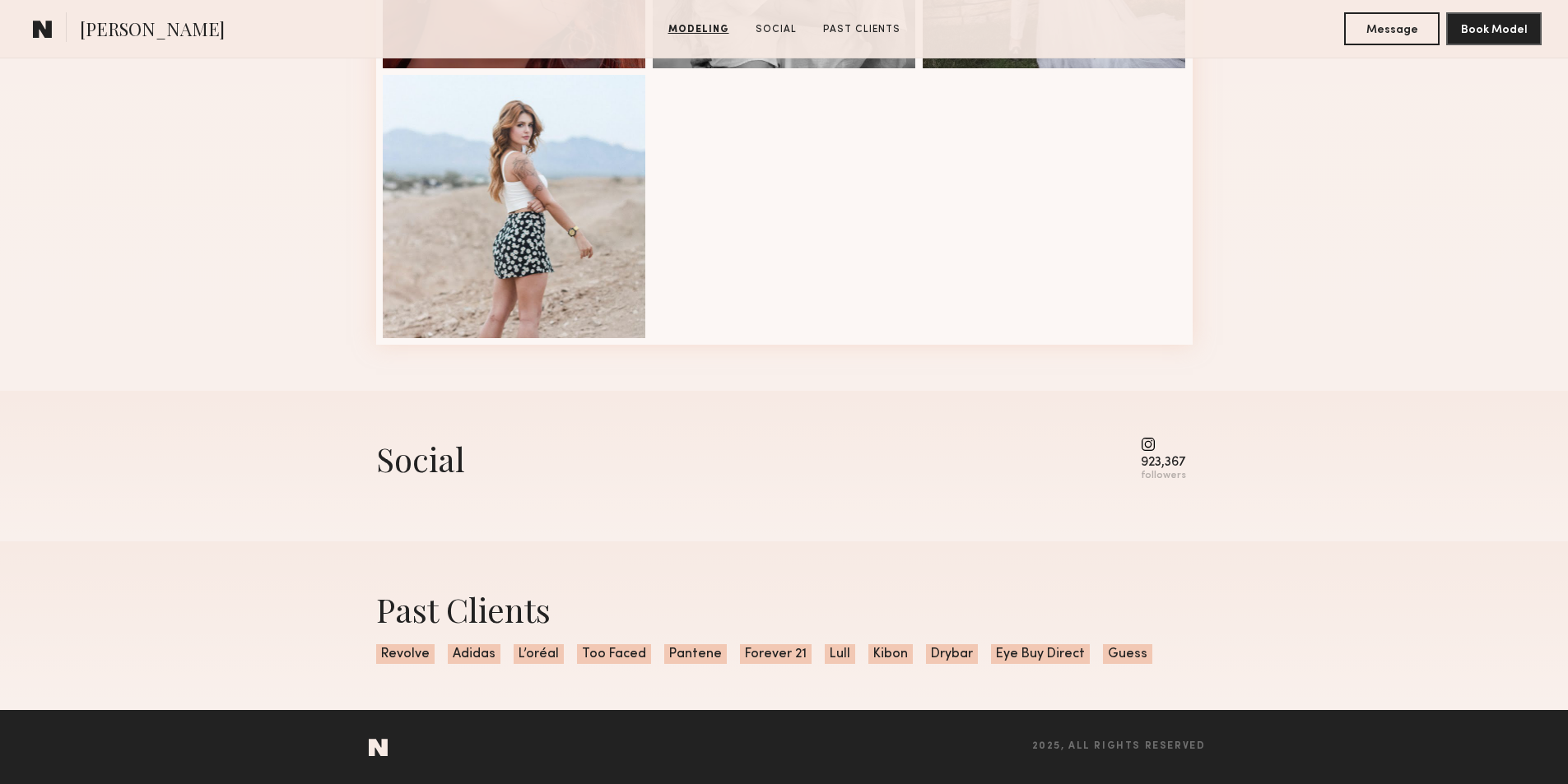
scroll to position [0, 0]
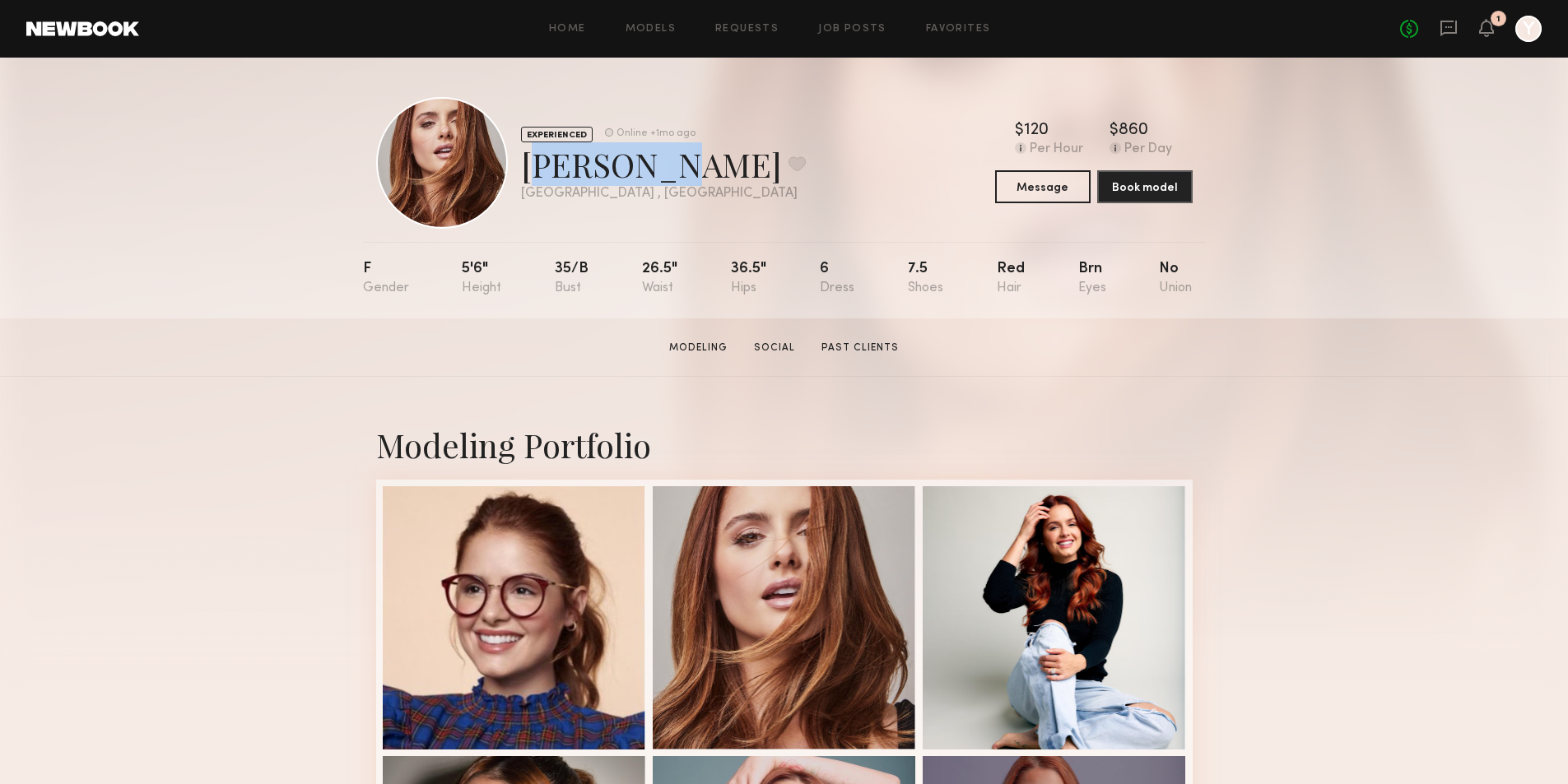
drag, startPoint x: 654, startPoint y: 169, endPoint x: 517, endPoint y: 166, distance: 137.0
click at [517, 166] on div "EXPERIENCED Online +1mo ago Camila S. Favorite Austin , TX Online +1mo ago" at bounding box center [590, 162] width 430 height 131
copy div "Camila S"
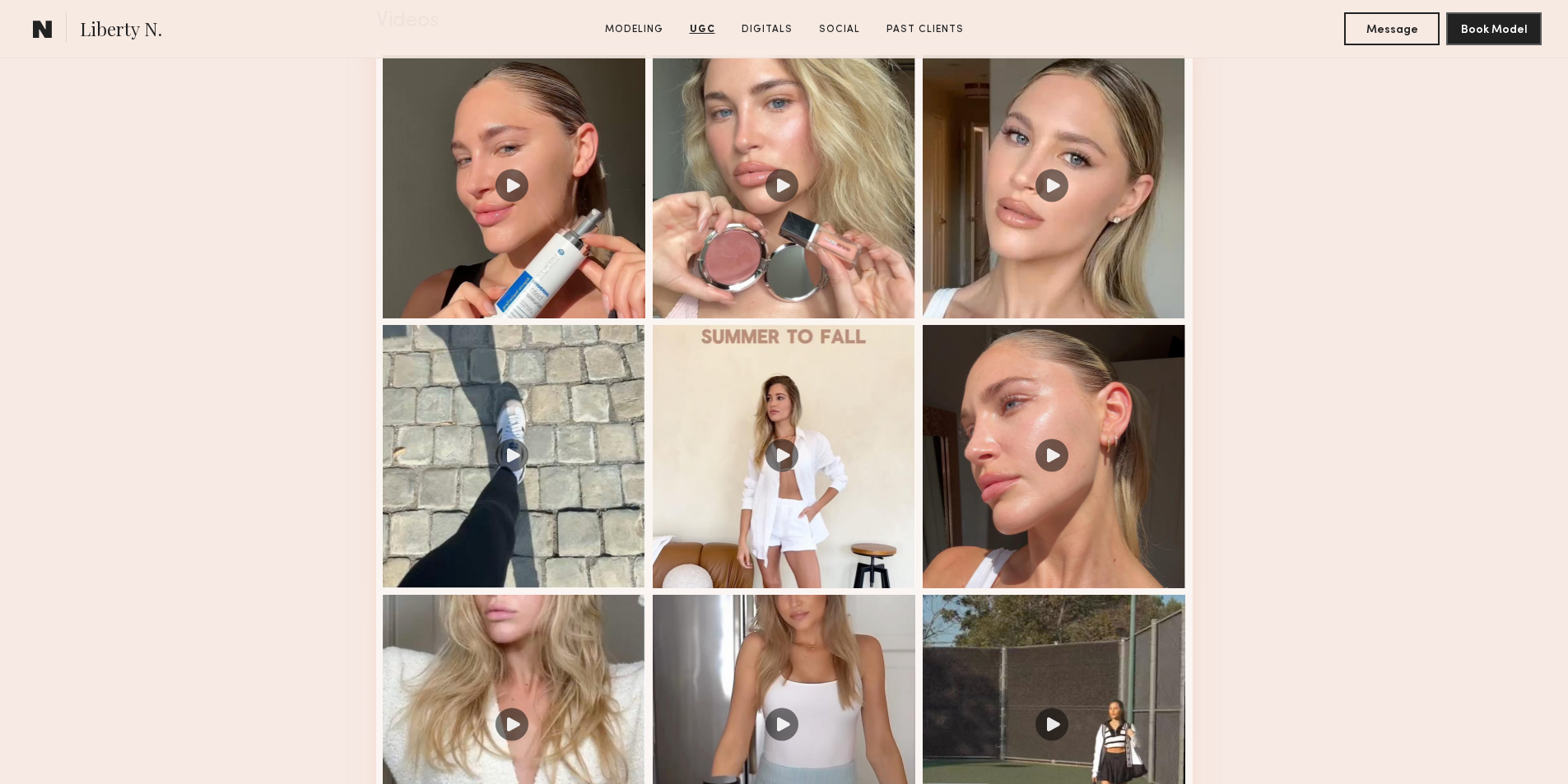
scroll to position [1892, 0]
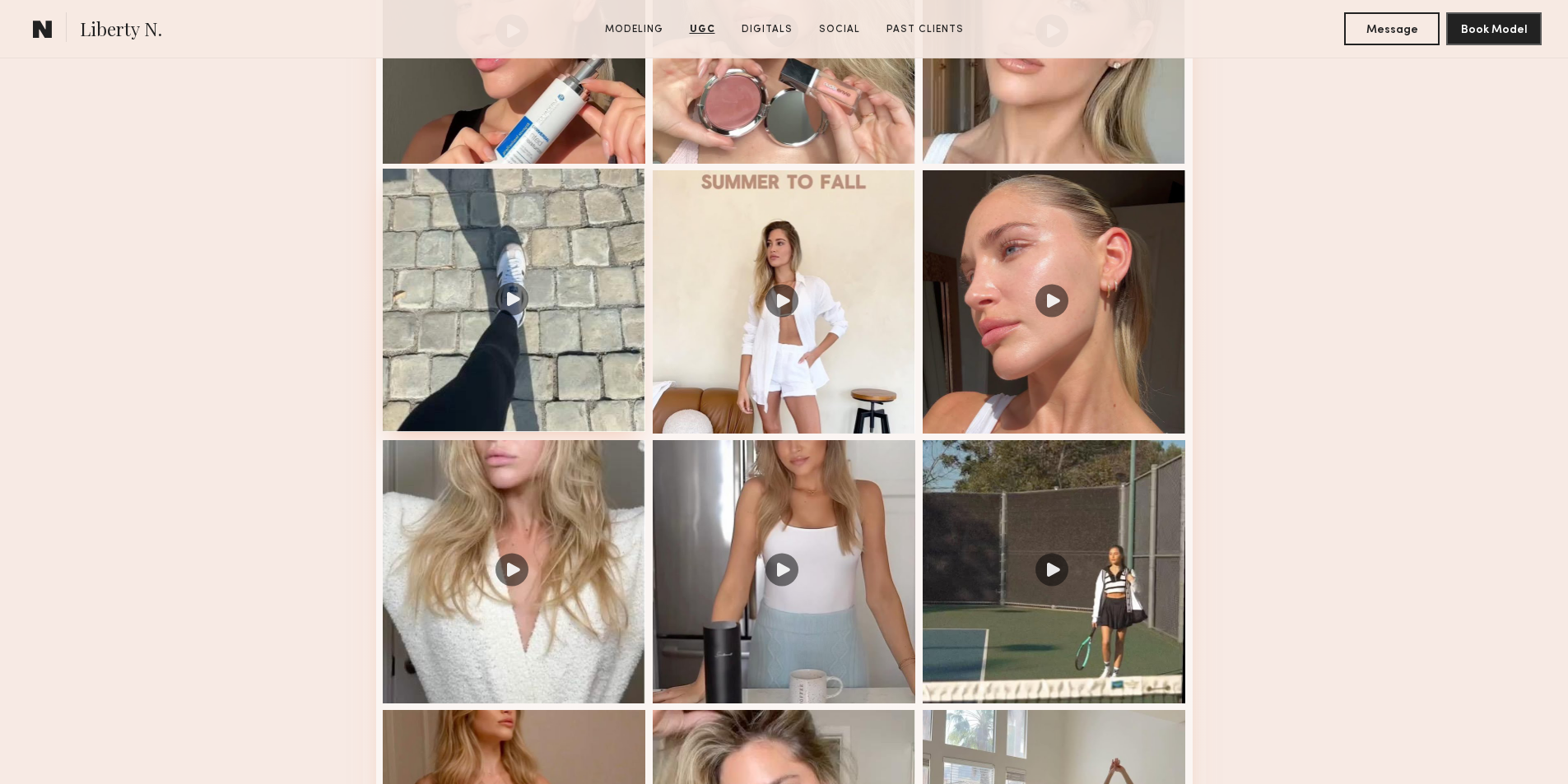
click at [546, 379] on div at bounding box center [514, 300] width 264 height 263
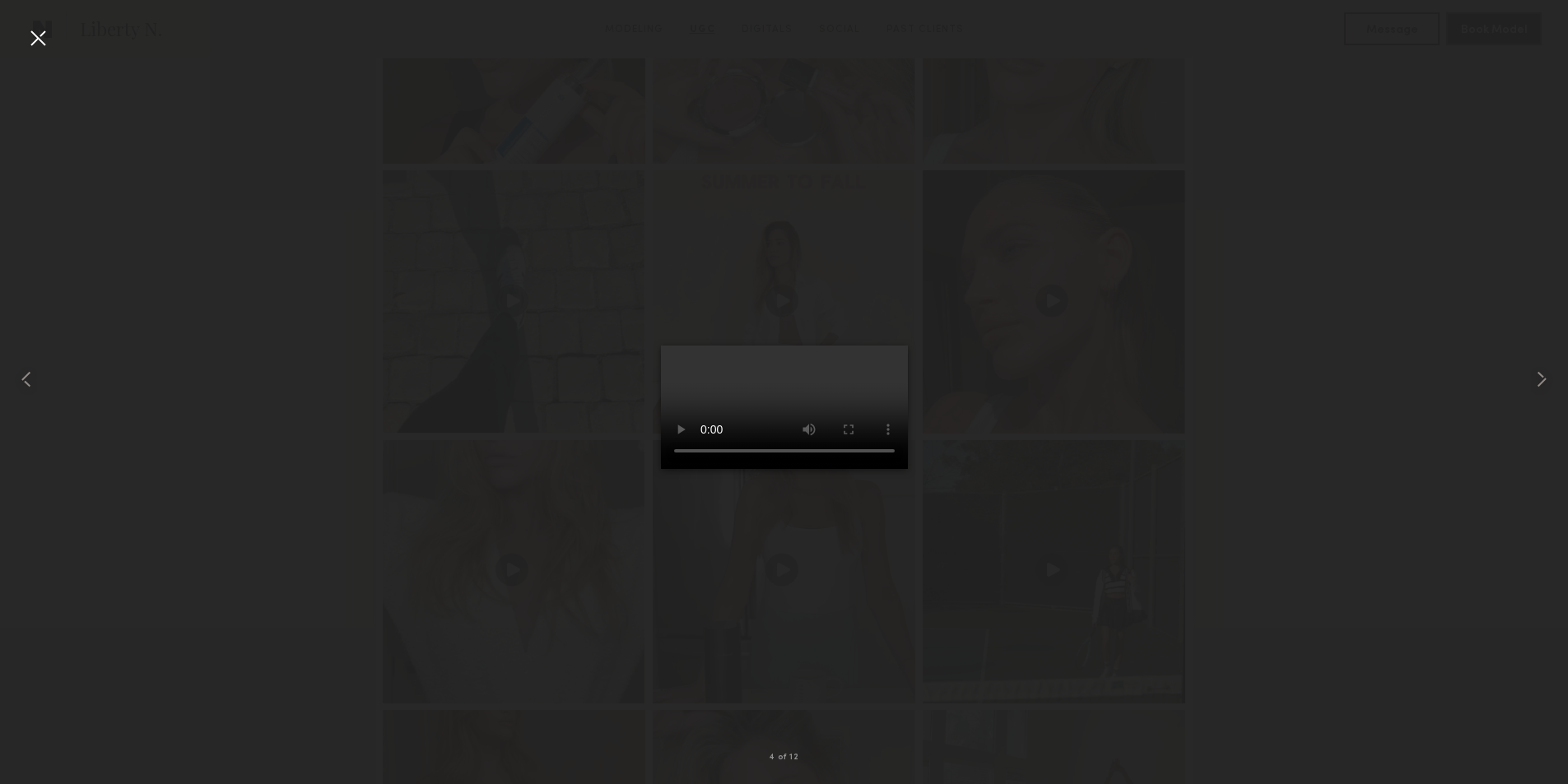
click at [45, 26] on div at bounding box center [37, 37] width 26 height 26
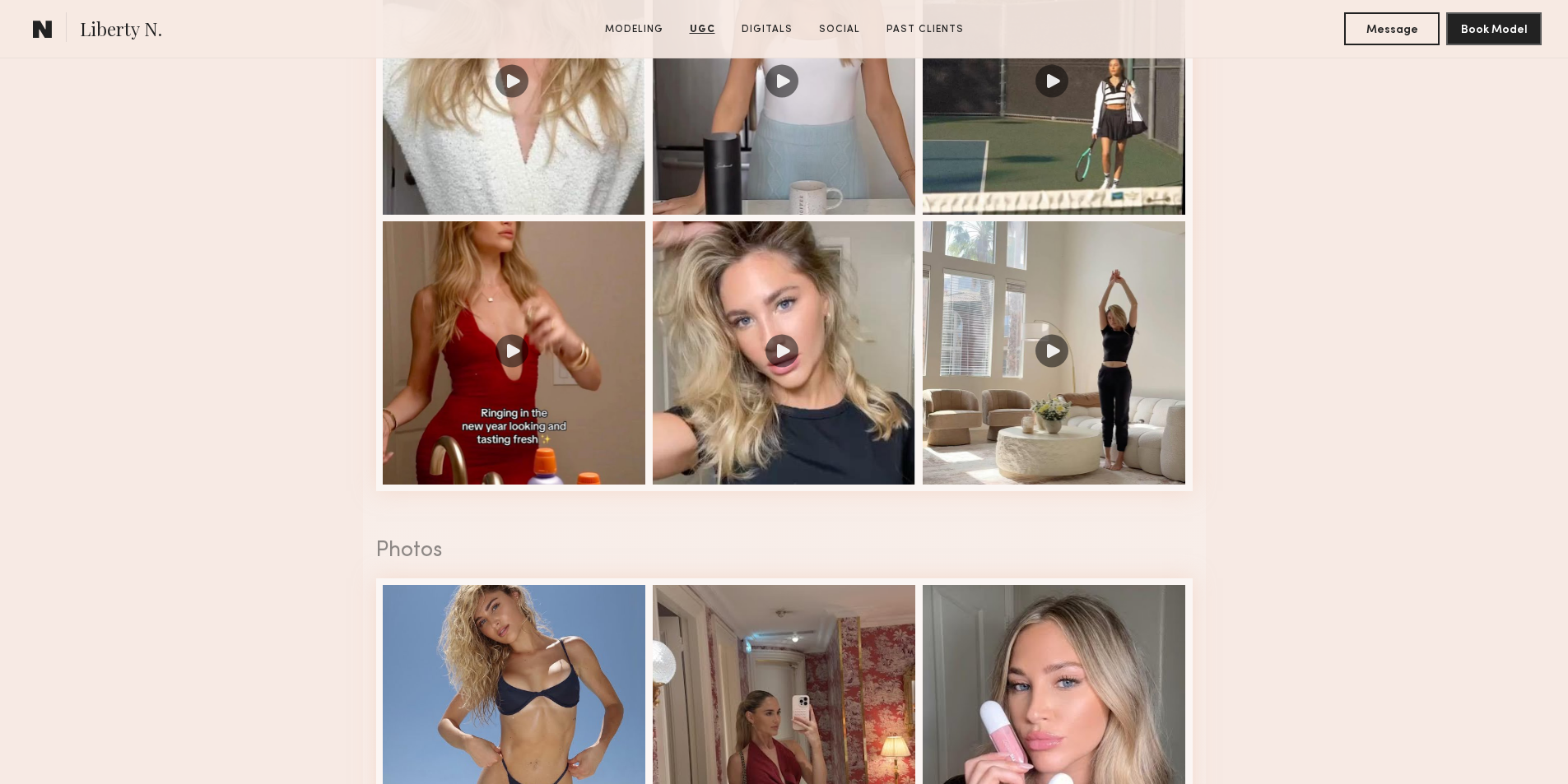
scroll to position [2385, 0]
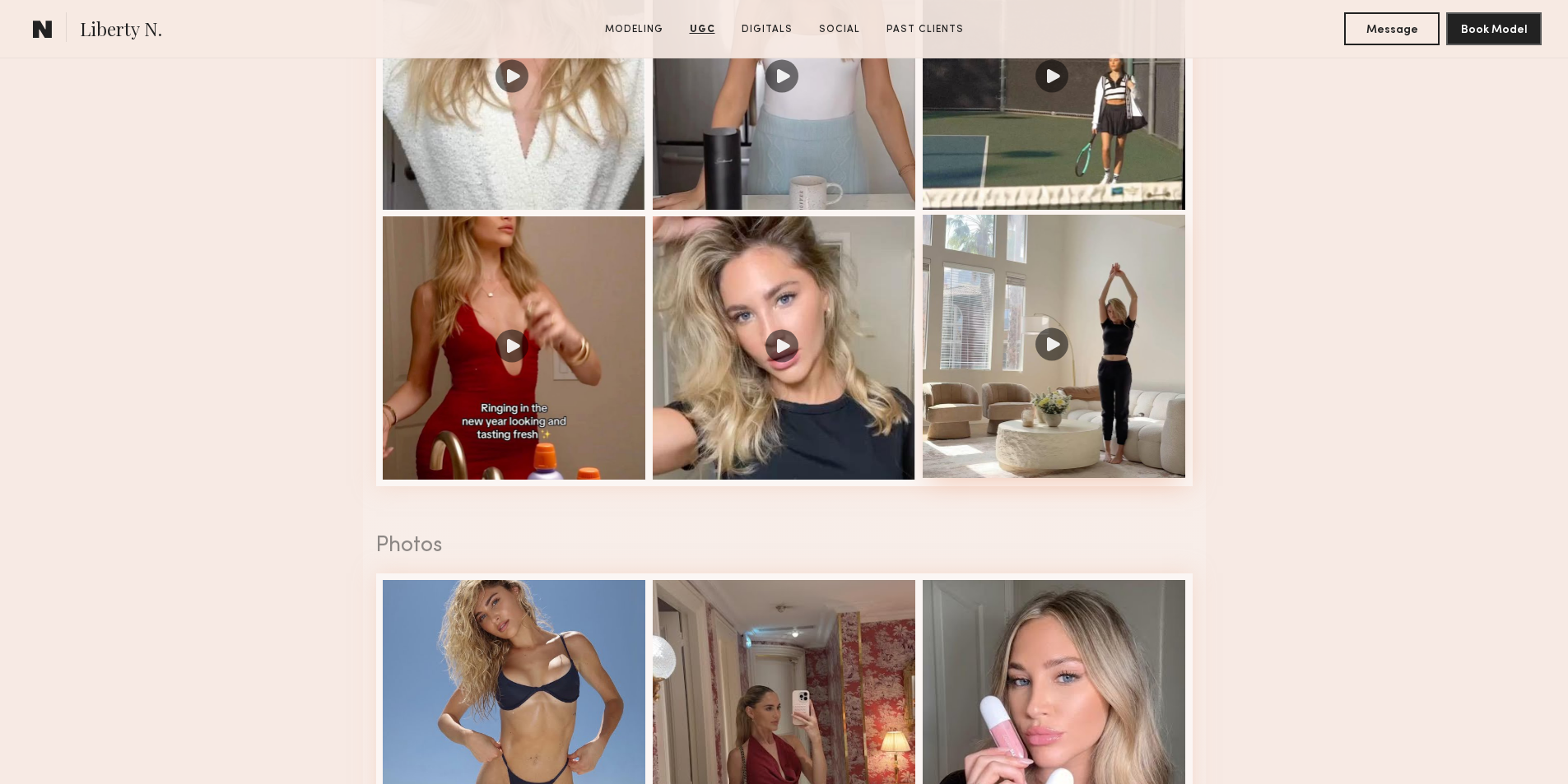
click at [1071, 439] on div at bounding box center [1054, 346] width 264 height 263
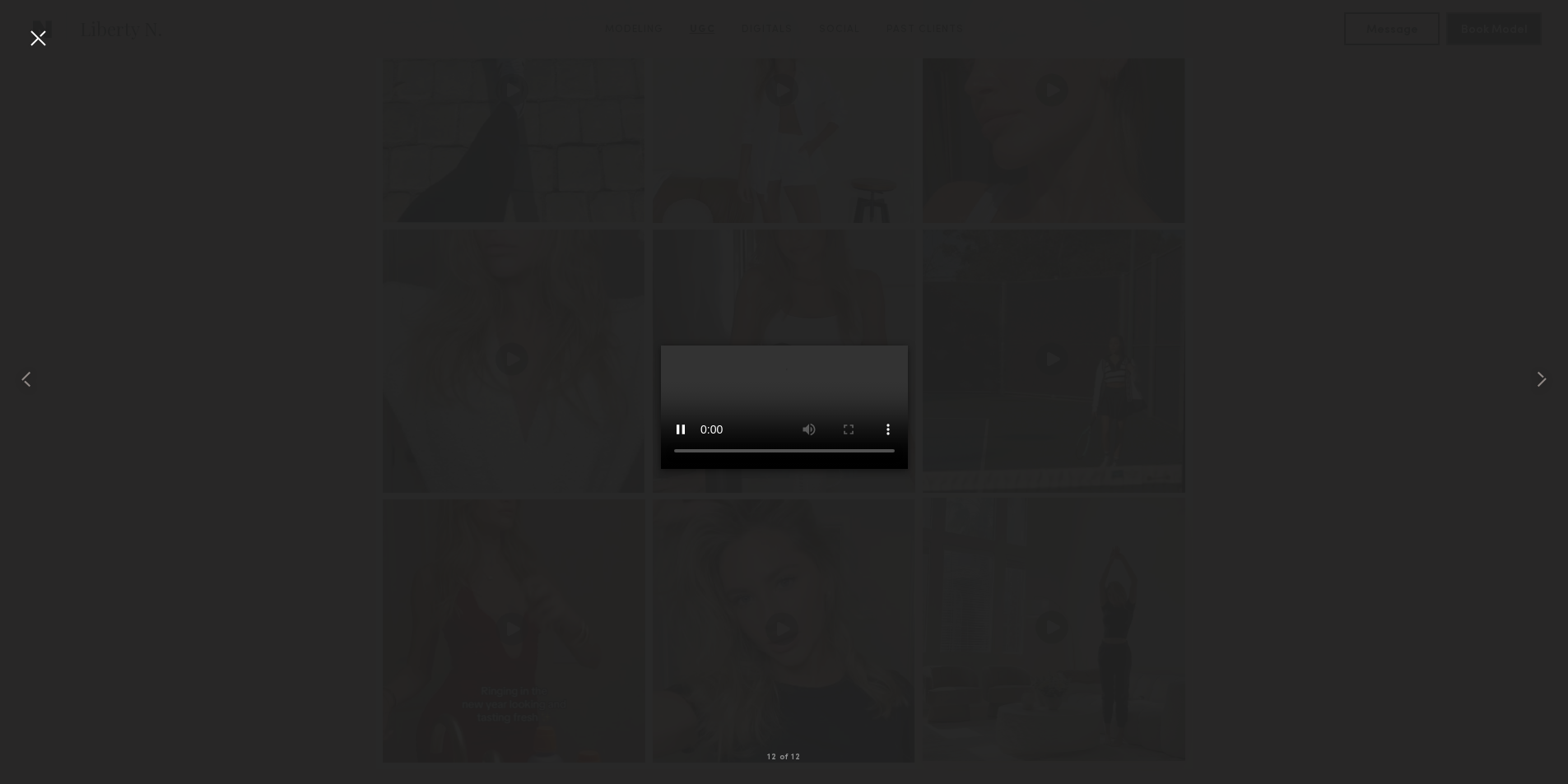
scroll to position [2056, 0]
click at [42, 36] on div at bounding box center [37, 37] width 26 height 26
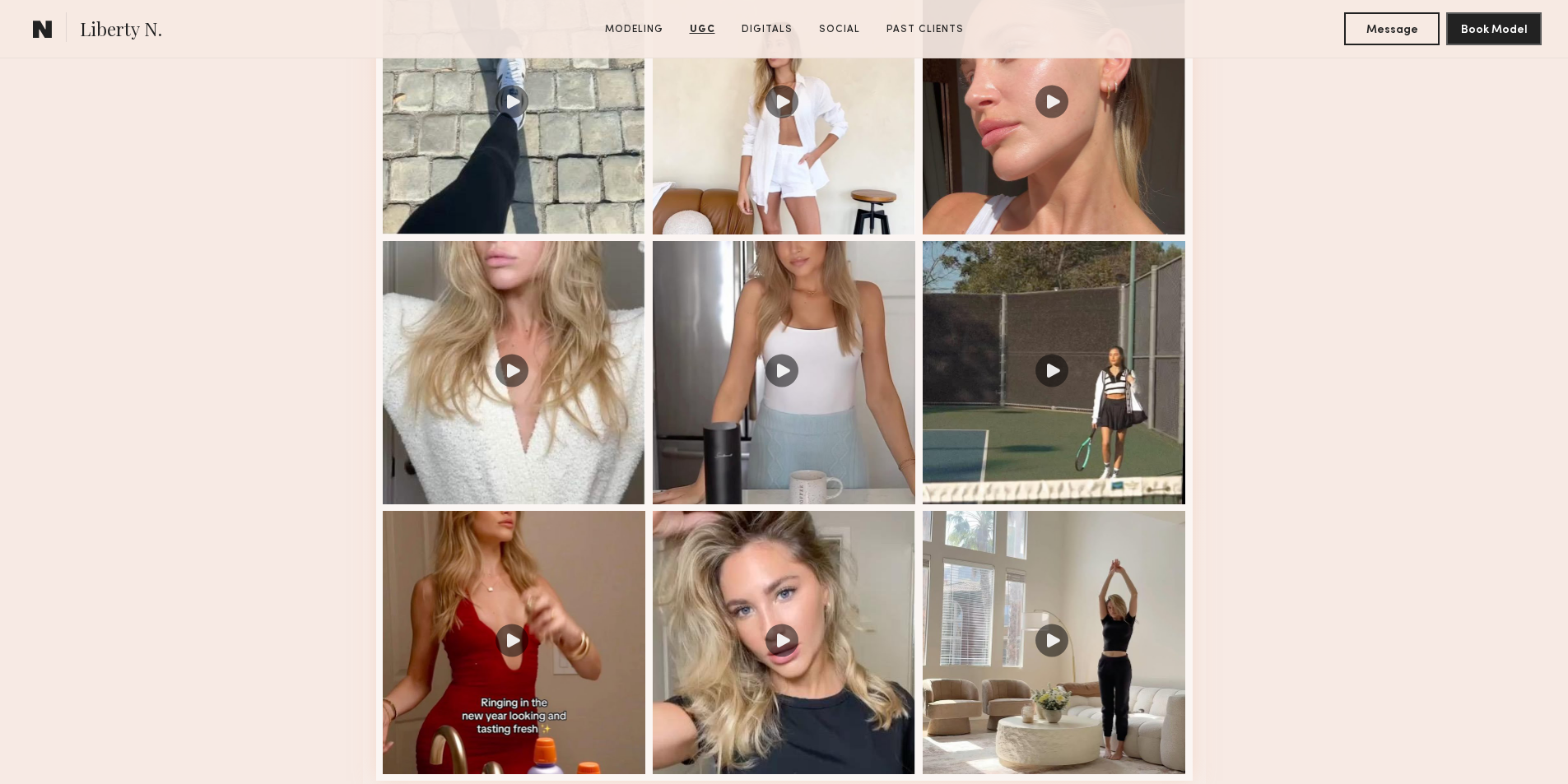
scroll to position [2584, 0]
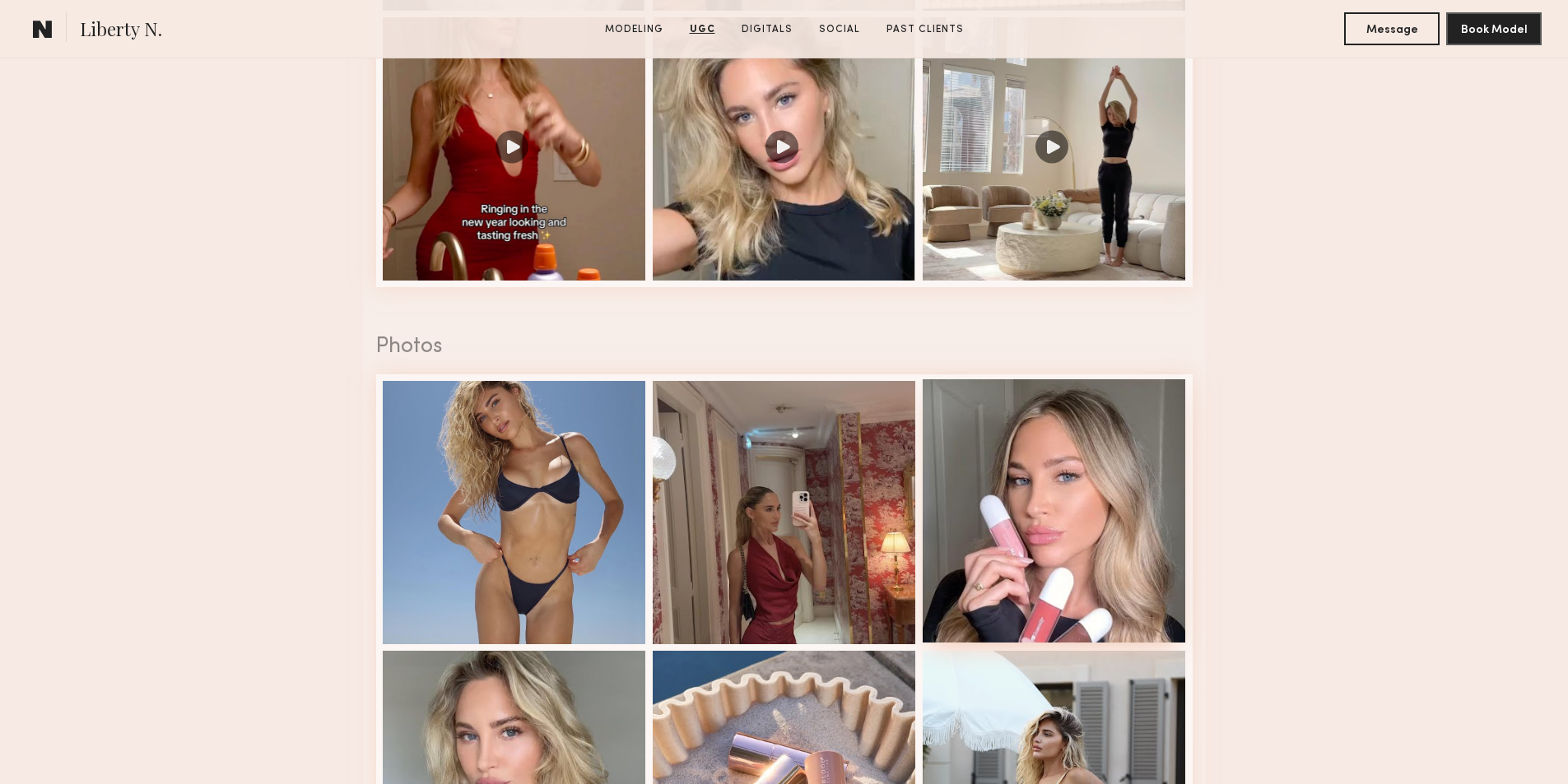
click at [1029, 503] on div at bounding box center [1054, 511] width 264 height 263
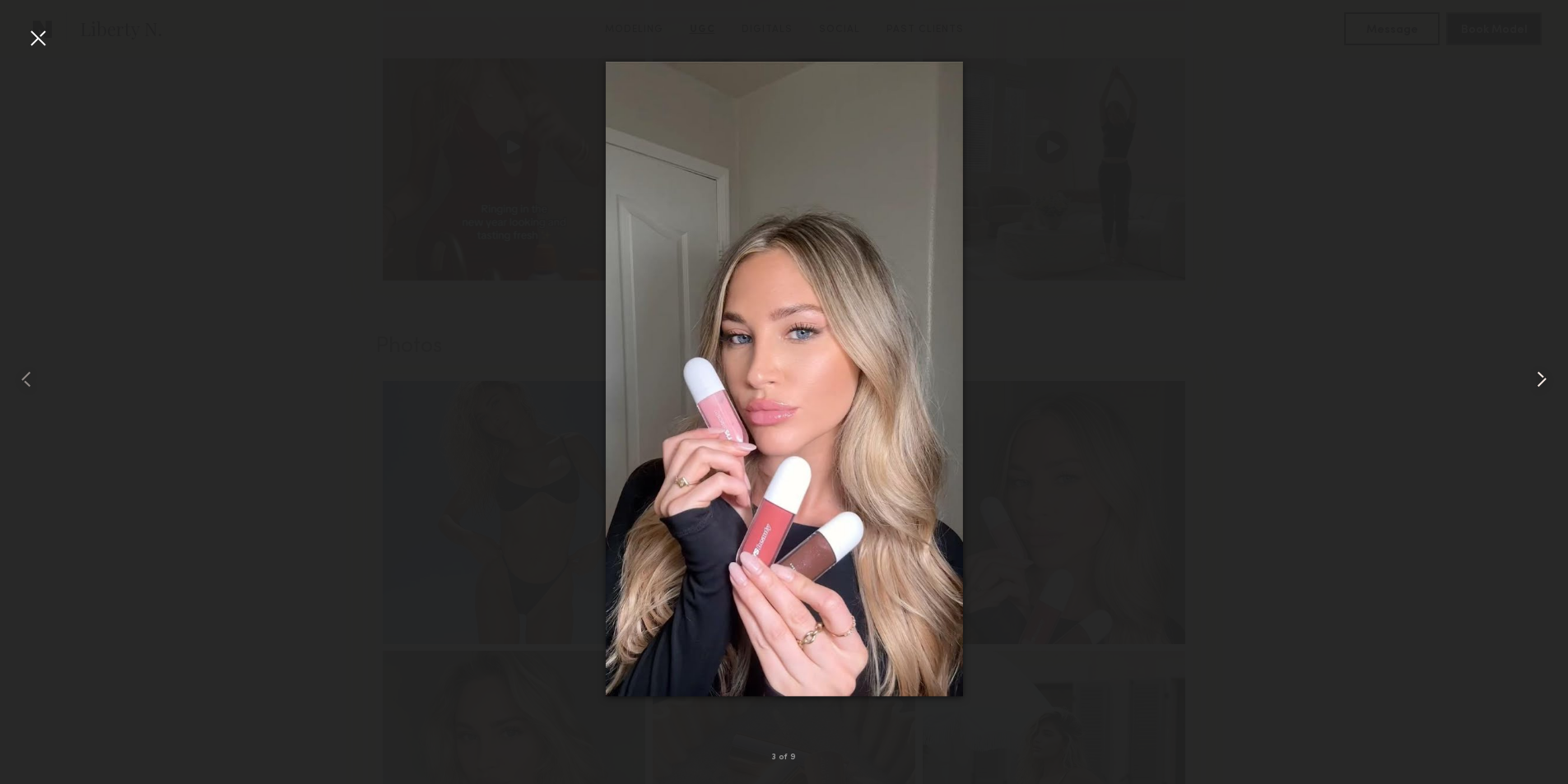
click at [1545, 378] on common-icon at bounding box center [1541, 378] width 26 height 26
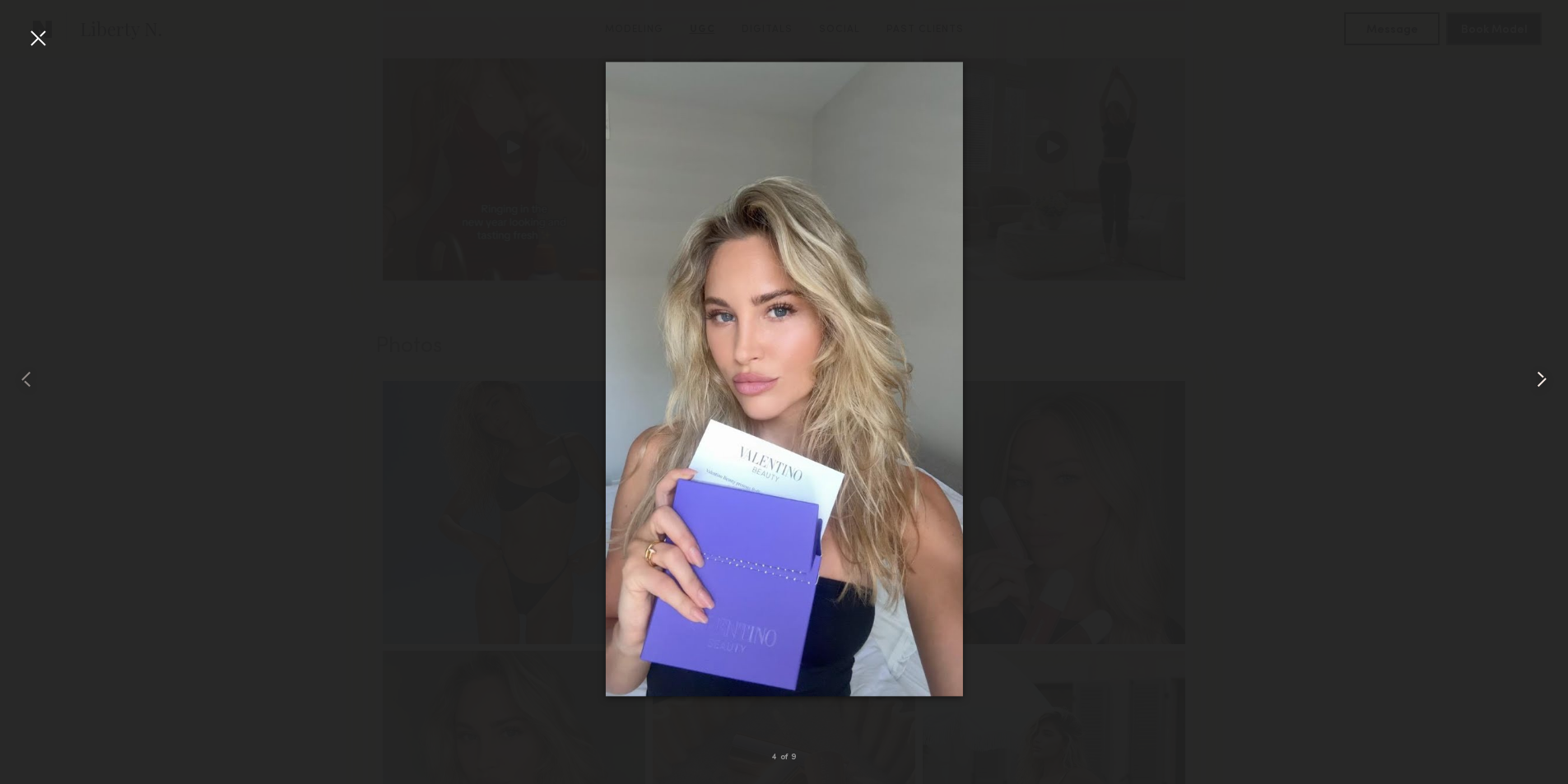
click at [1545, 378] on common-icon at bounding box center [1541, 378] width 26 height 26
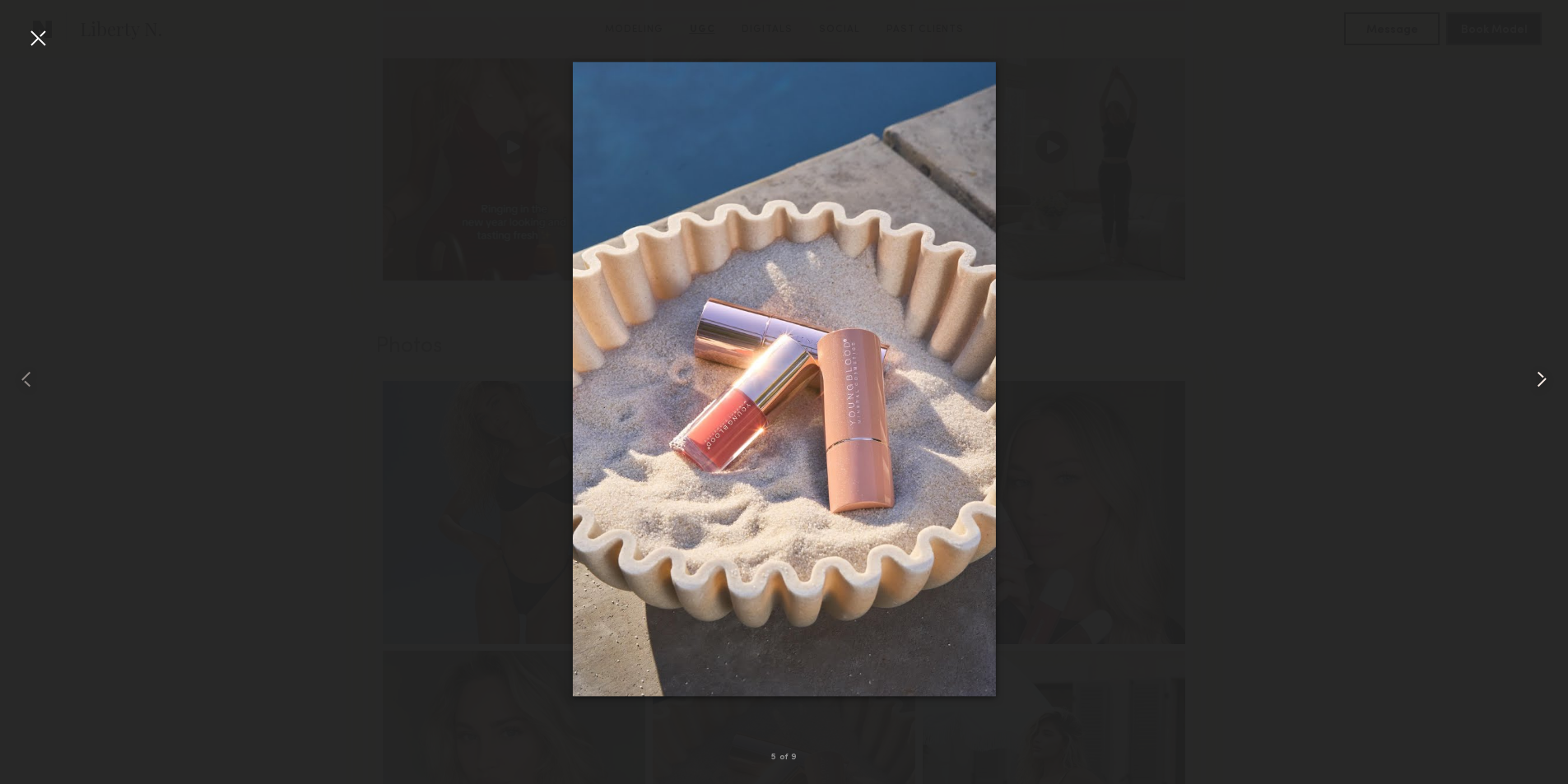
click at [1544, 378] on common-icon at bounding box center [1541, 378] width 26 height 26
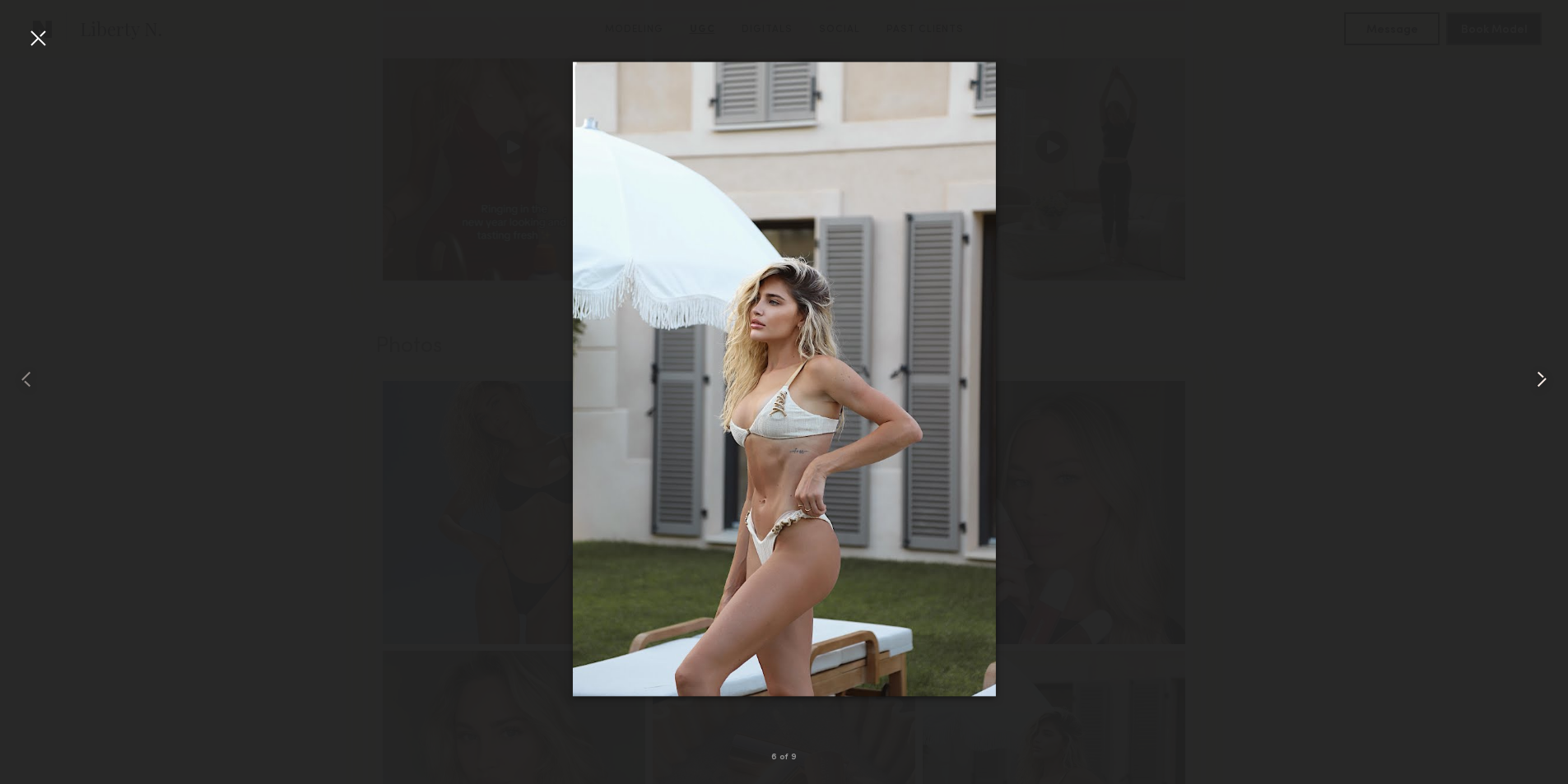
click at [1544, 379] on common-icon at bounding box center [1541, 378] width 26 height 26
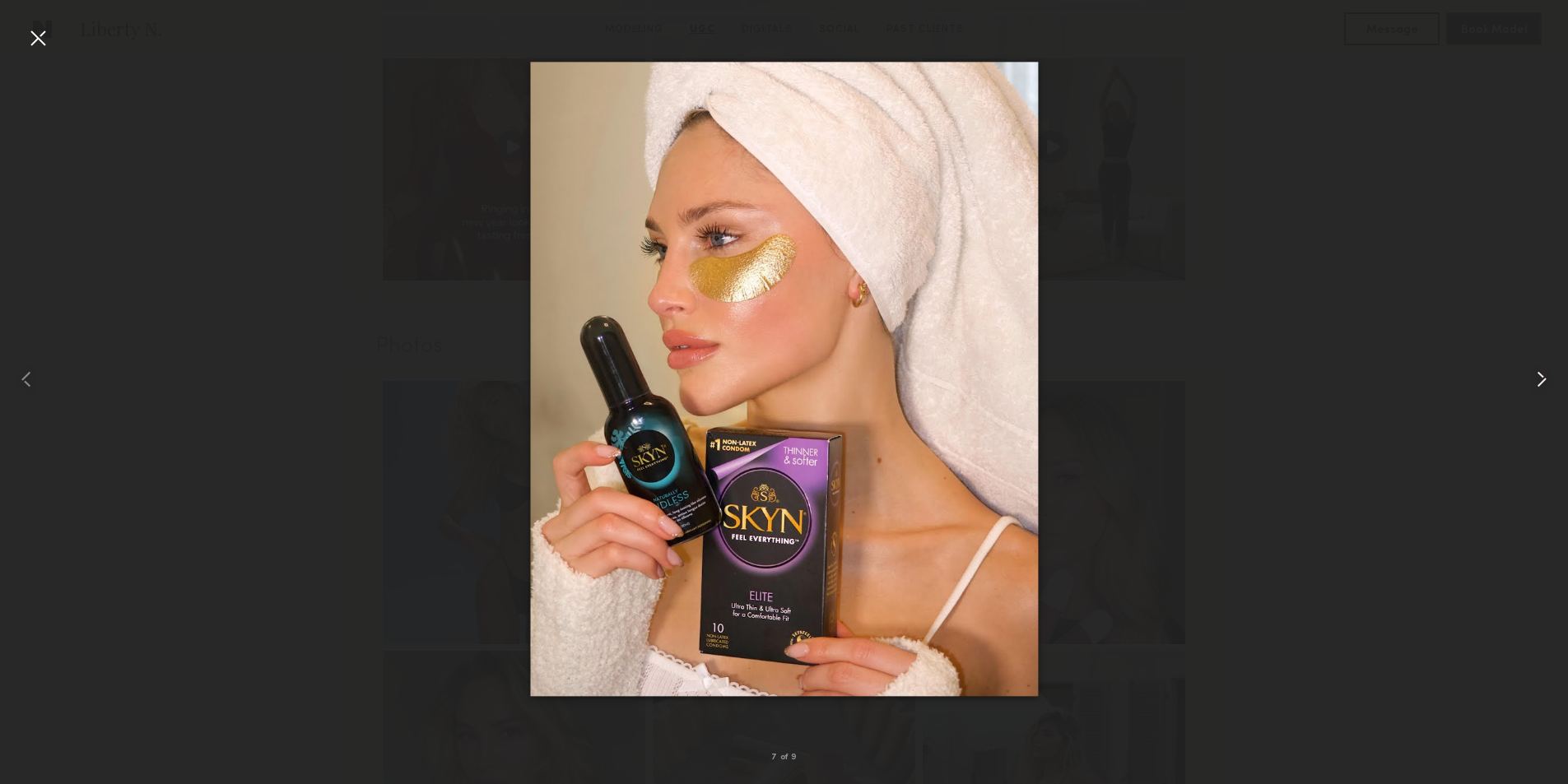
click at [1544, 379] on common-icon at bounding box center [1541, 378] width 26 height 26
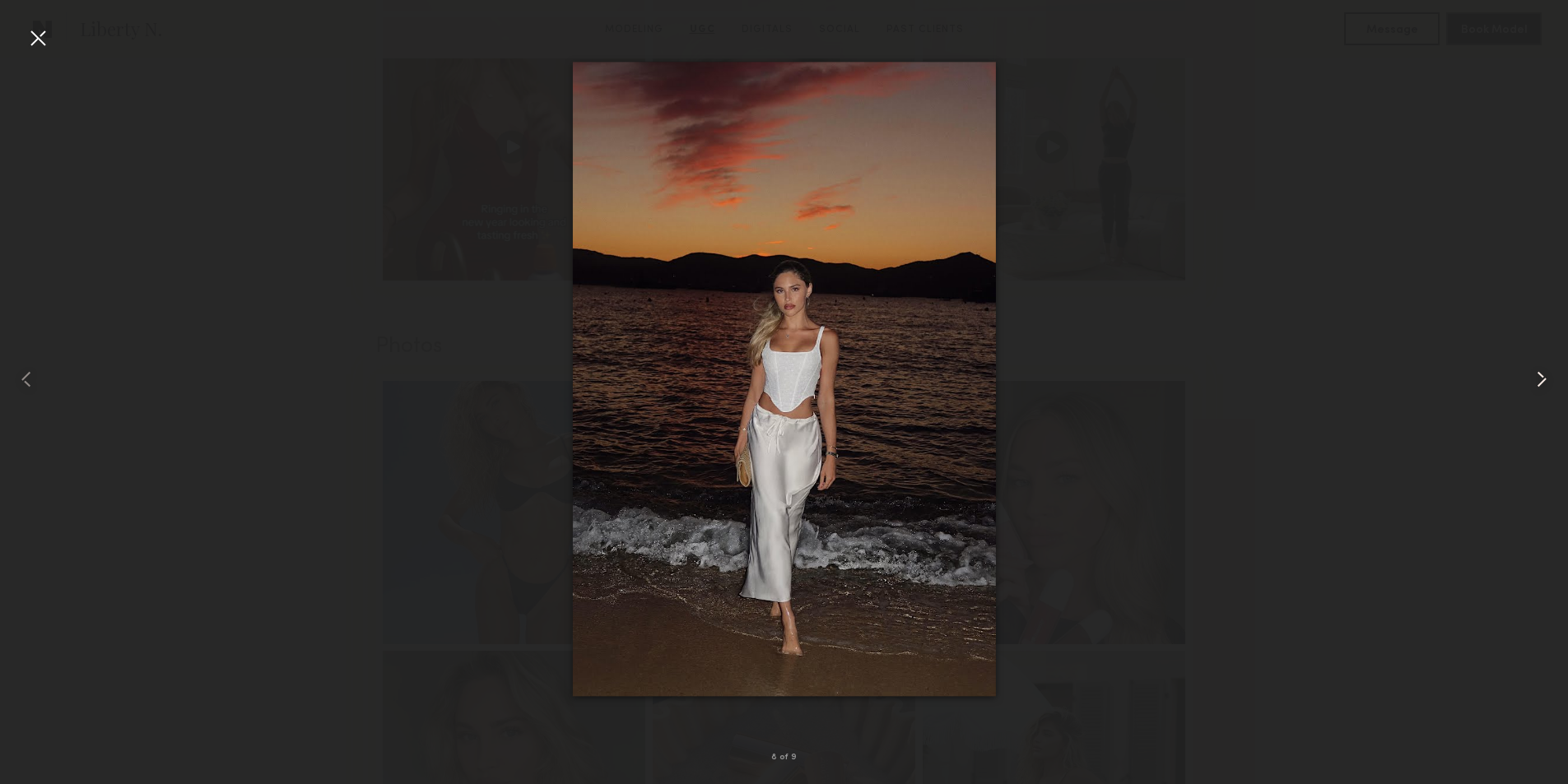
click at [1544, 379] on common-icon at bounding box center [1541, 378] width 26 height 26
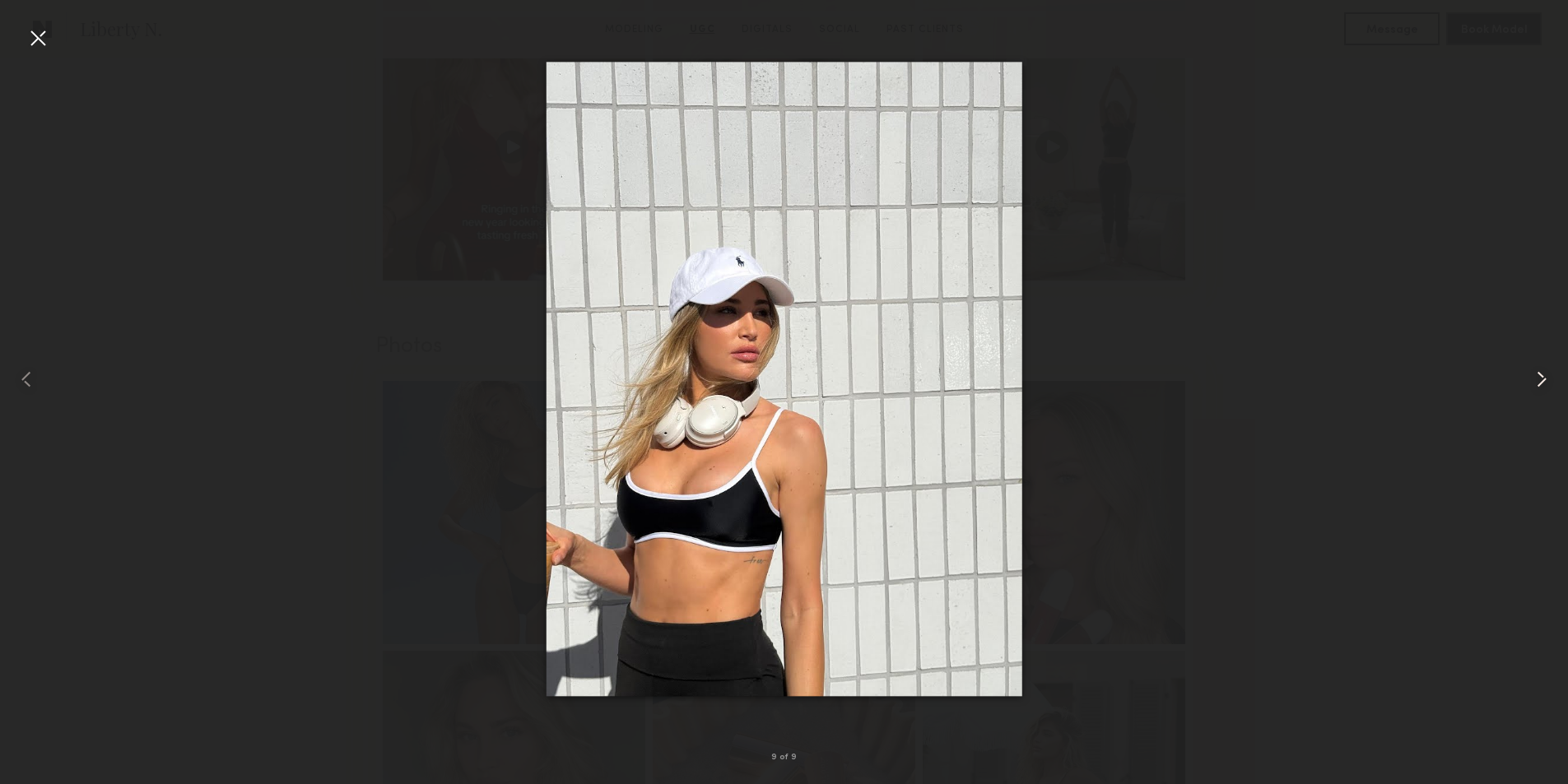
click at [1544, 379] on common-icon at bounding box center [1541, 378] width 26 height 26
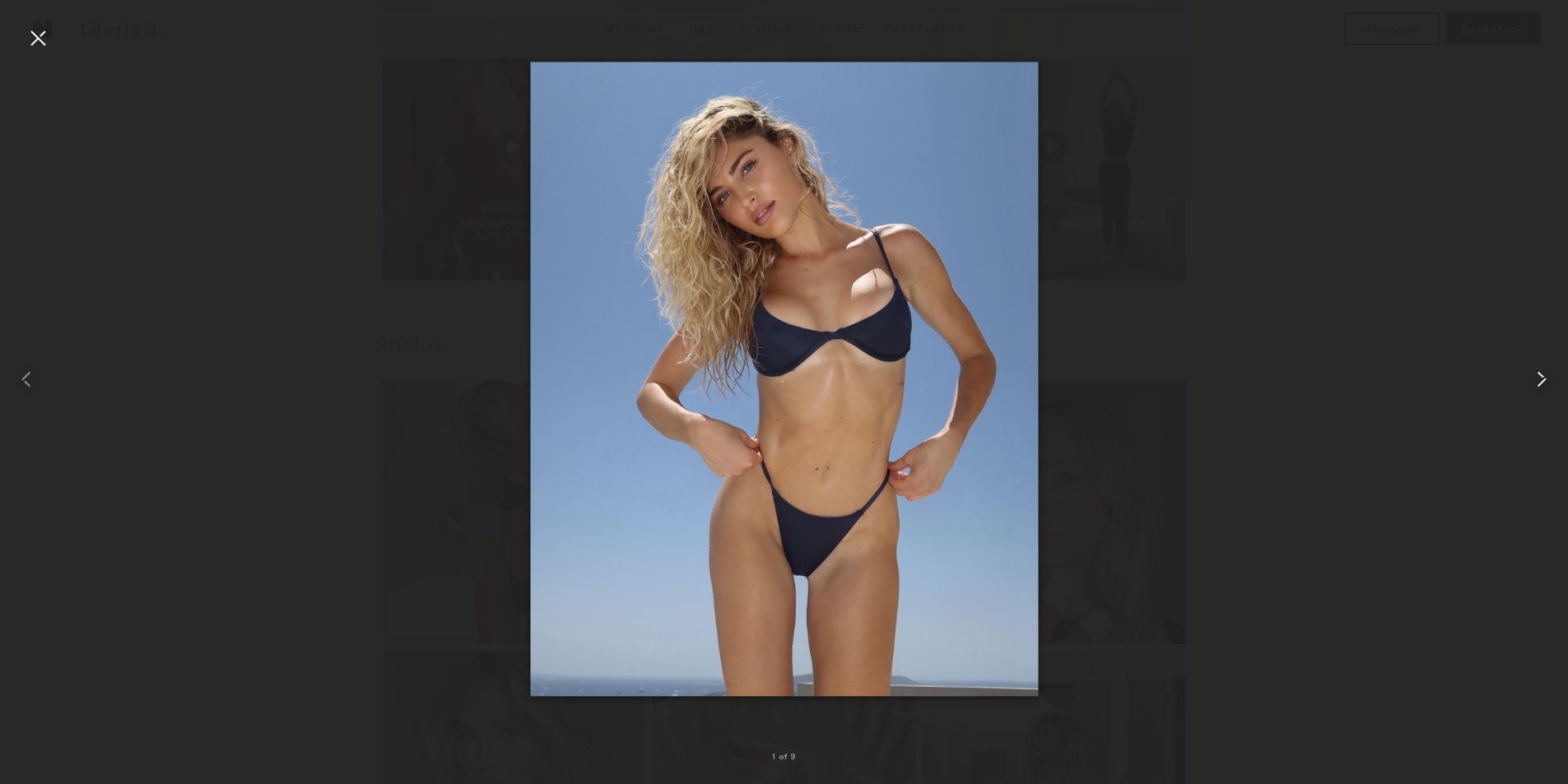
click at [1544, 379] on common-icon at bounding box center [1541, 378] width 26 height 26
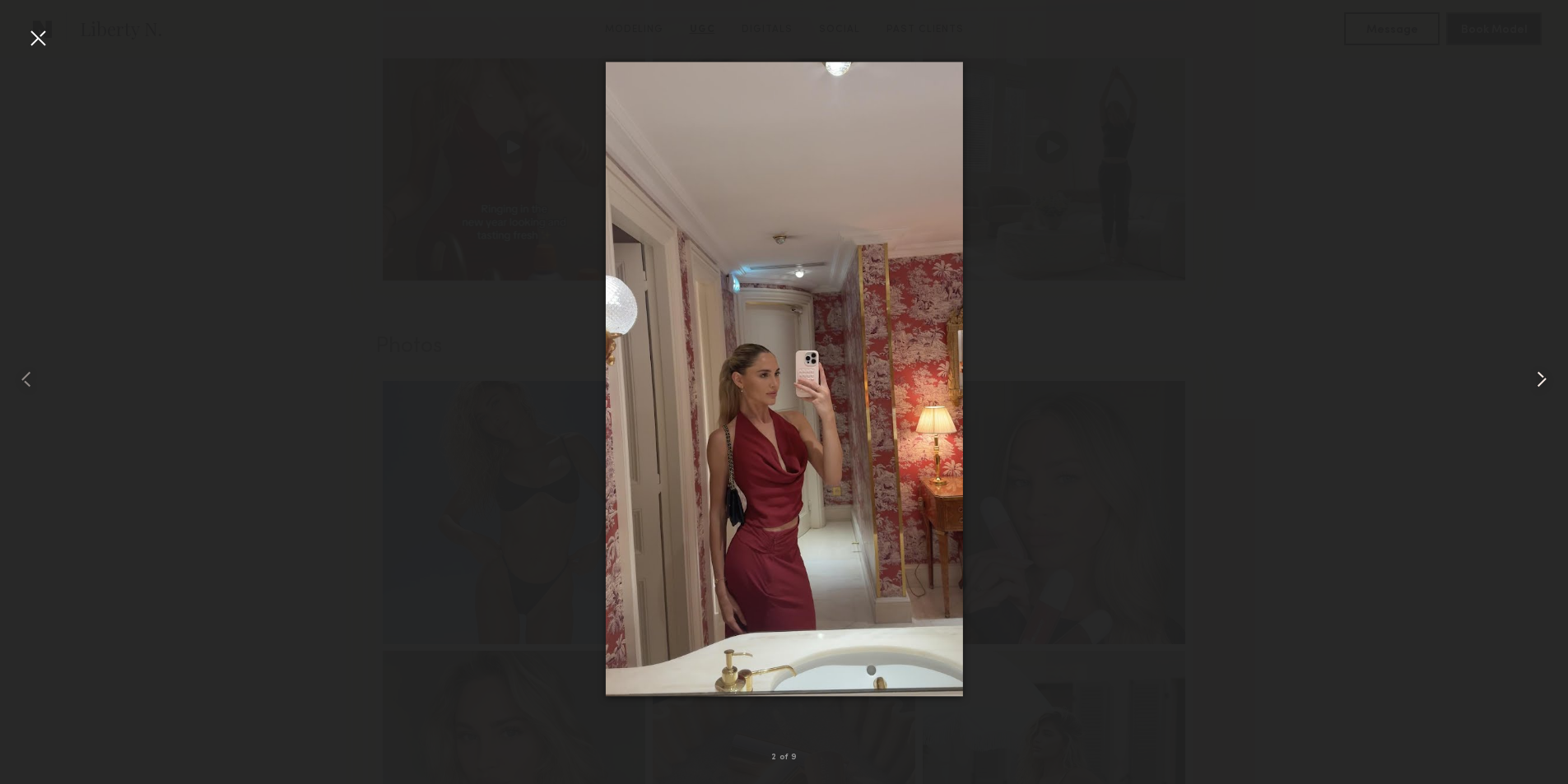
click at [1544, 382] on common-icon at bounding box center [1541, 378] width 26 height 26
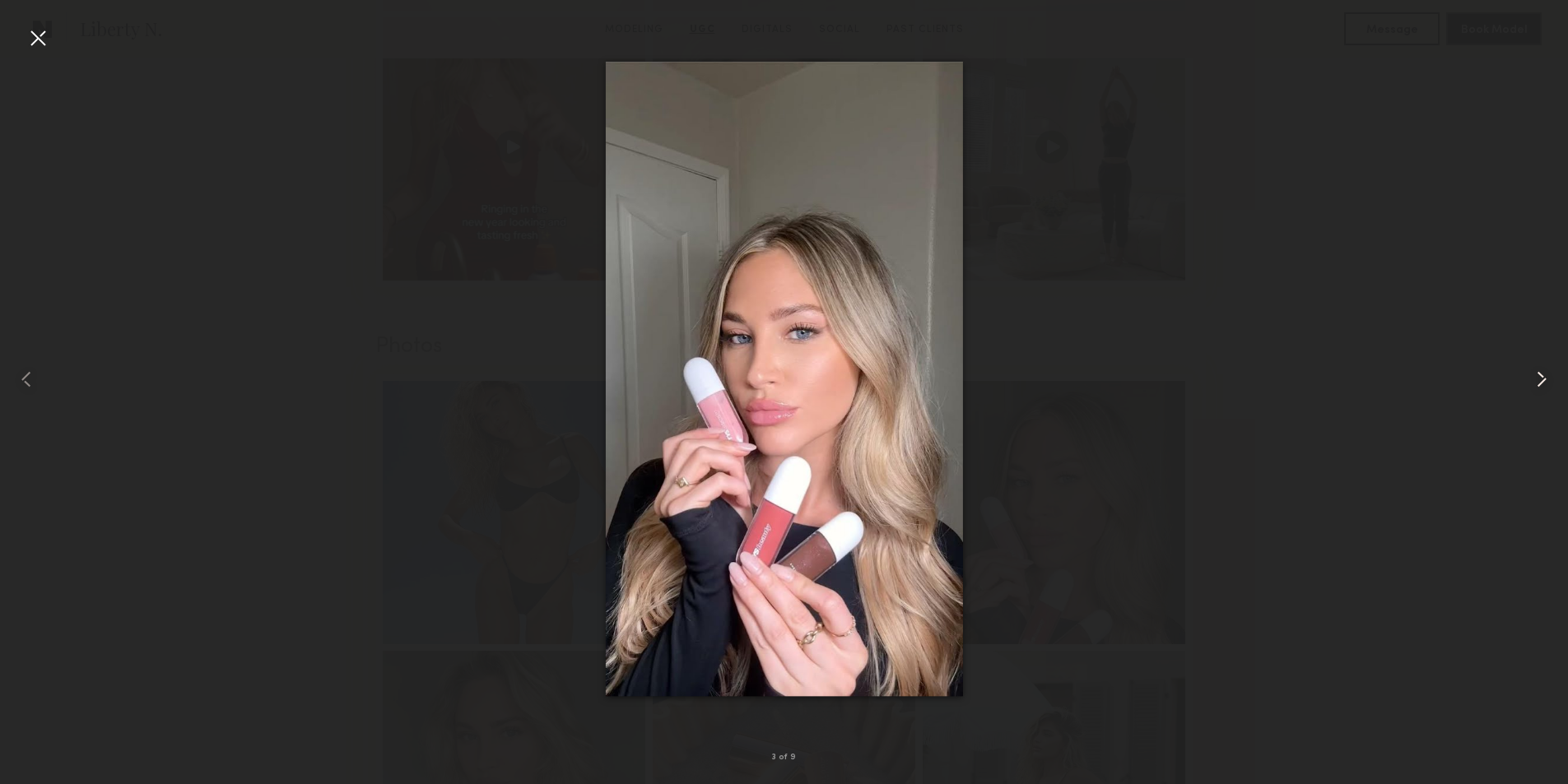
click at [1544, 382] on common-icon at bounding box center [1541, 378] width 26 height 26
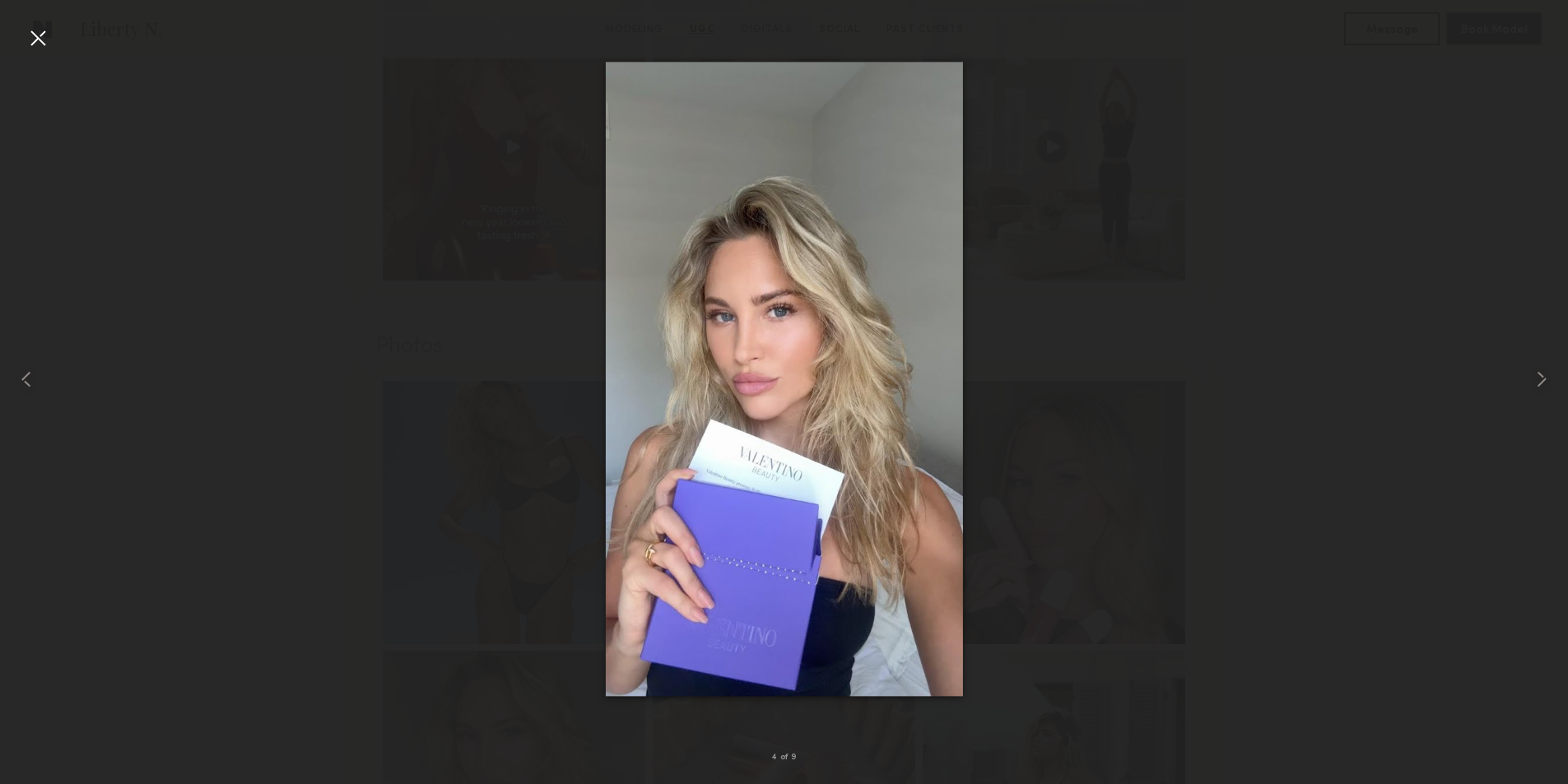
click at [1190, 270] on div at bounding box center [784, 378] width 1568 height 705
click at [26, 32] on div at bounding box center [37, 37] width 26 height 26
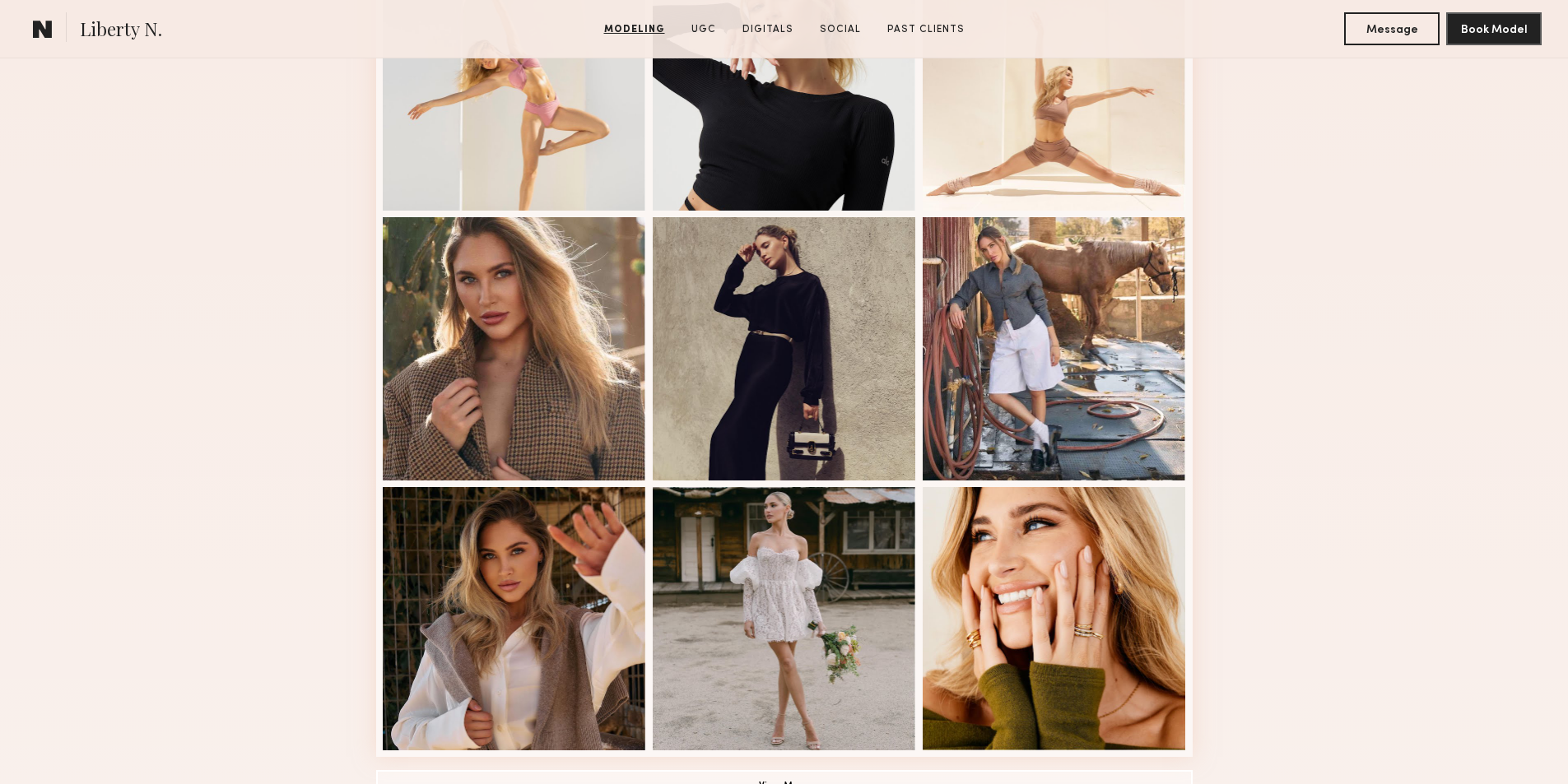
scroll to position [576, 0]
